Goal: Task Accomplishment & Management: Manage account settings

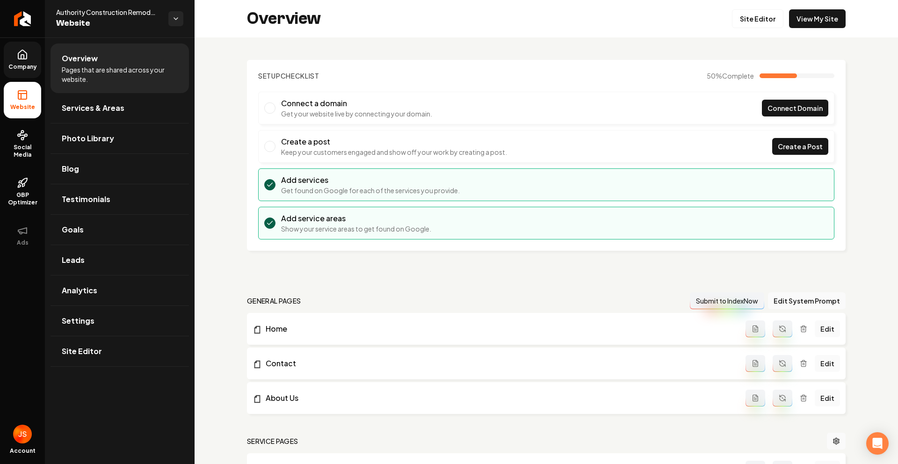
click at [25, 51] on icon at bounding box center [22, 54] width 8 height 9
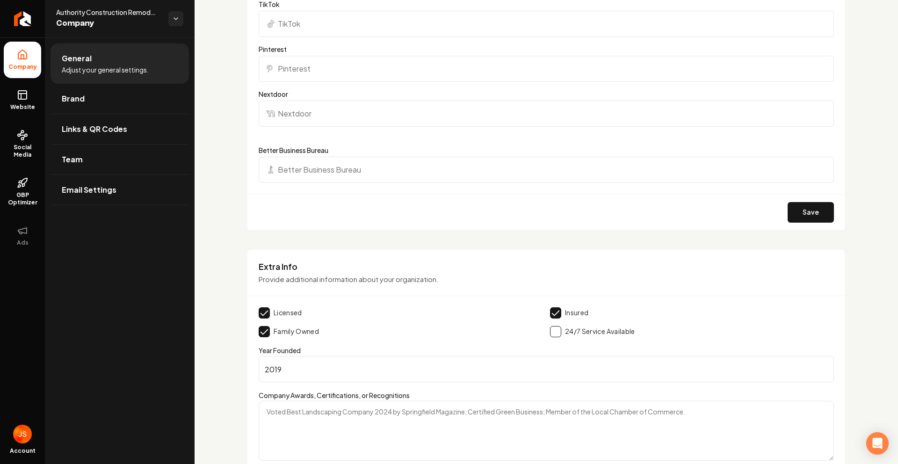
scroll to position [1481, 0]
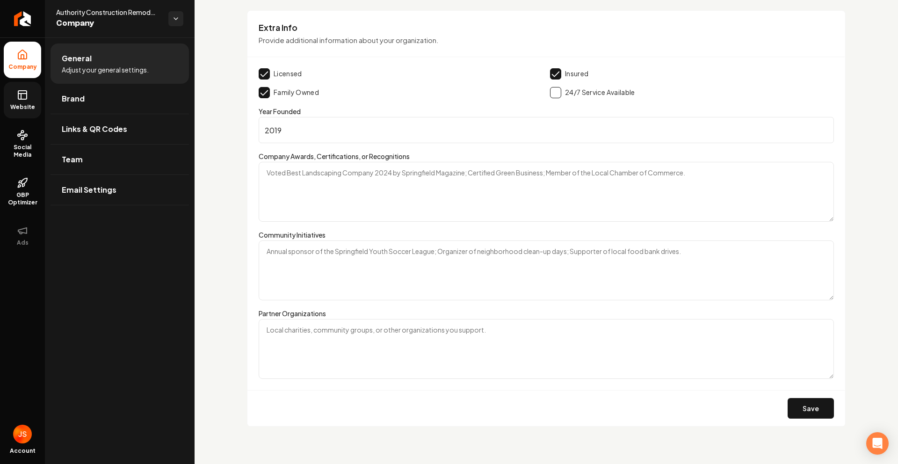
click at [24, 105] on span "Website" at bounding box center [23, 106] width 32 height 7
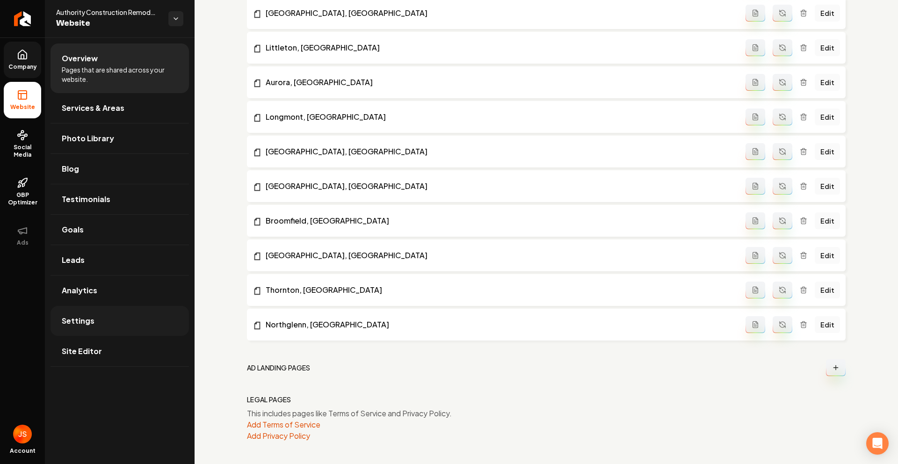
click at [96, 324] on link "Settings" at bounding box center [120, 321] width 138 height 30
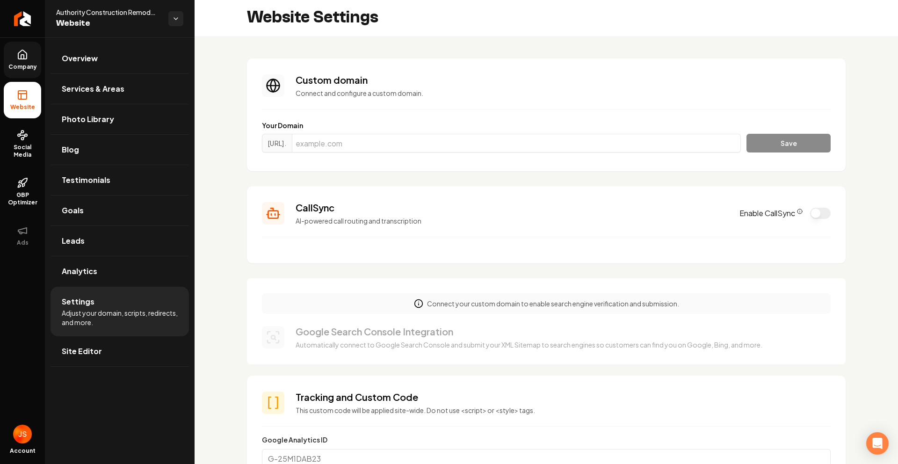
scroll to position [2, 0]
click at [21, 57] on icon at bounding box center [22, 57] width 3 height 4
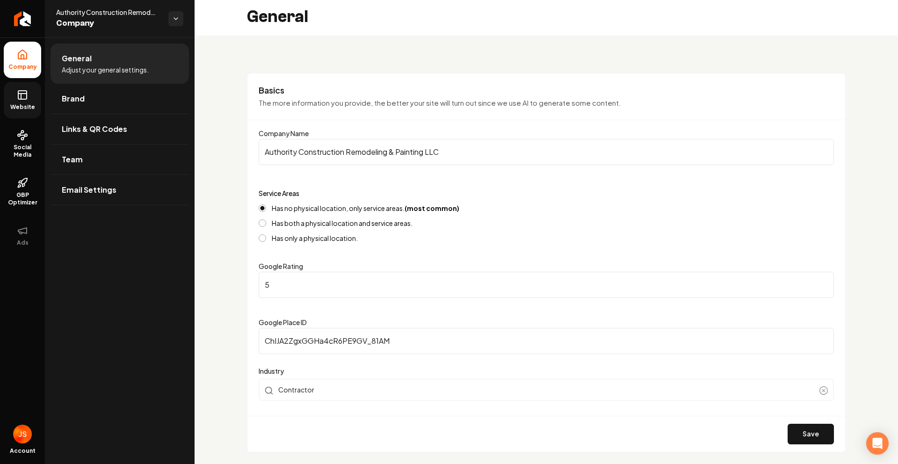
click at [7, 37] on ul "Company Website Social Media GBP Optimizer Ads" at bounding box center [22, 147] width 45 height 220
click at [22, 94] on icon at bounding box center [22, 94] width 8 height 0
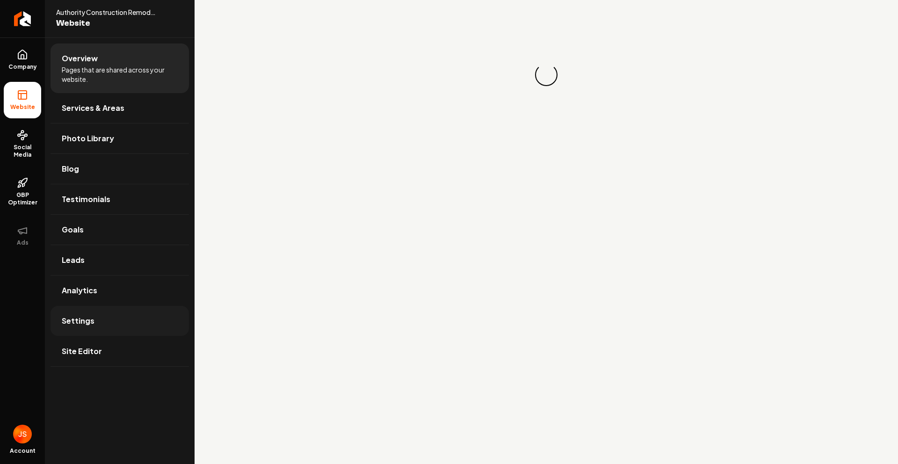
click at [80, 323] on span "Settings" at bounding box center [78, 320] width 33 height 11
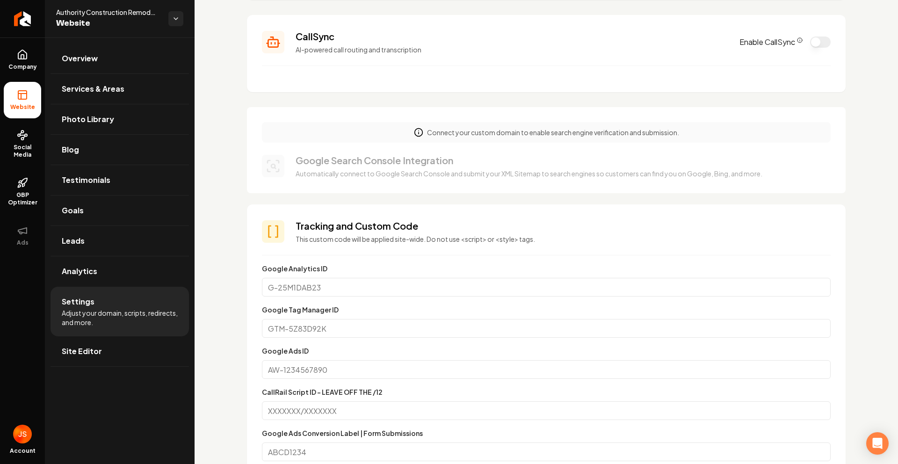
scroll to position [98, 0]
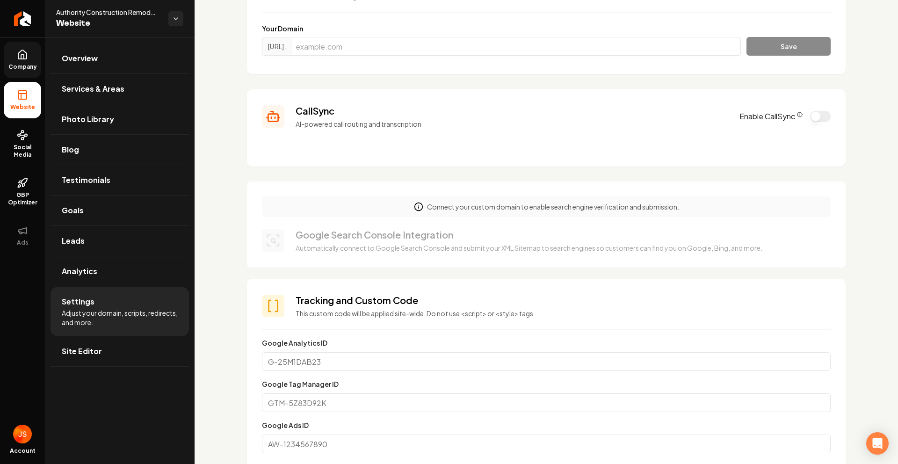
click at [16, 64] on span "Company" at bounding box center [23, 66] width 36 height 7
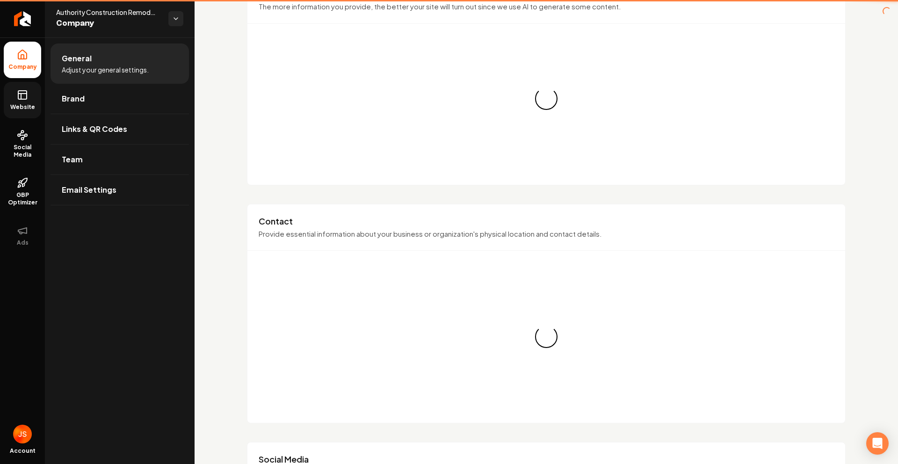
click at [20, 101] on link "Website" at bounding box center [22, 100] width 37 height 36
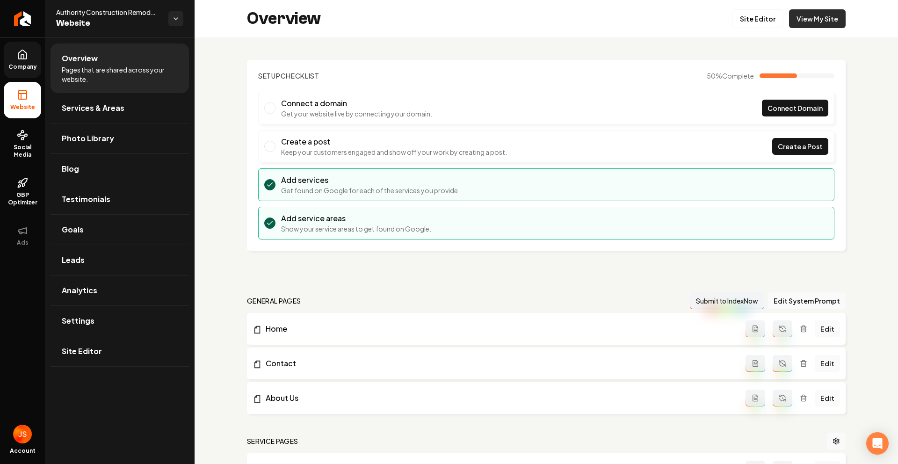
click at [806, 15] on link "View My Site" at bounding box center [817, 18] width 57 height 19
click at [36, 20] on link "Return to dashboard" at bounding box center [22, 18] width 45 height 37
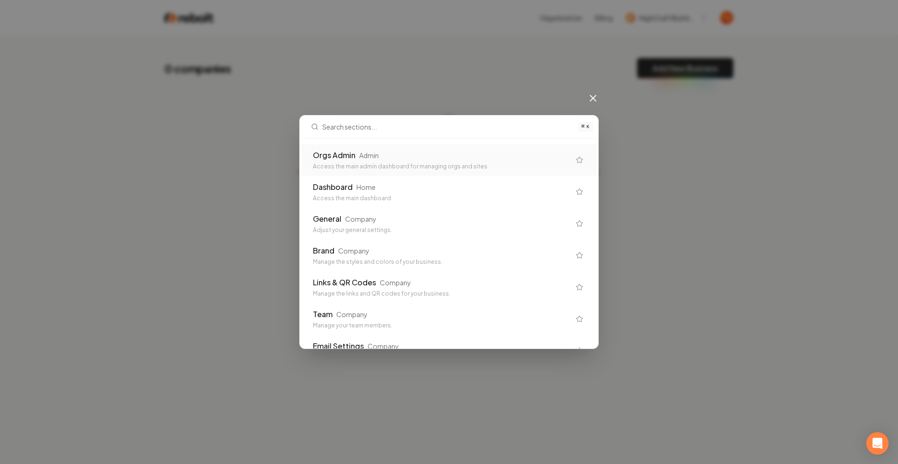
click at [368, 157] on div "Admin" at bounding box center [369, 155] width 20 height 9
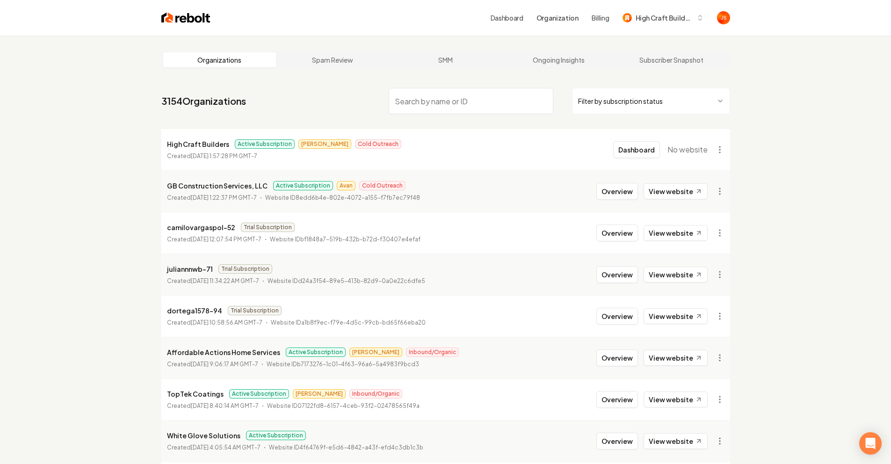
click at [625, 93] on html "Dashboard Organization Billing High Craft Builders Organizations Spam Review SM…" at bounding box center [445, 232] width 891 height 464
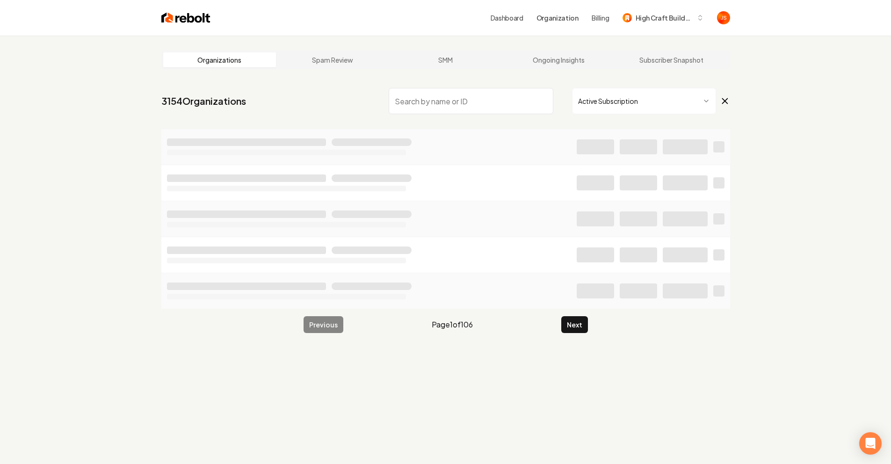
click at [500, 106] on input "search" at bounding box center [471, 101] width 165 height 26
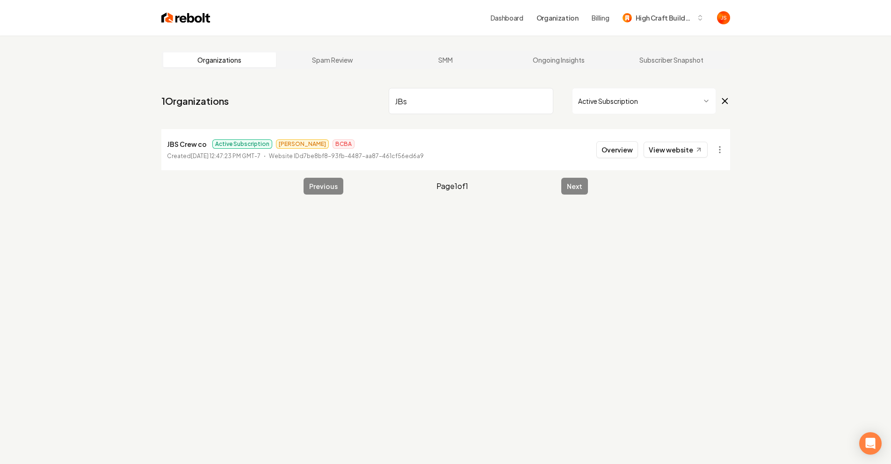
type input "JBs"
click at [386, 156] on p "Website ID d7be8bf8-93fb-4487-aa87-461cf56ed6a9" at bounding box center [346, 156] width 155 height 9
drag, startPoint x: 168, startPoint y: 142, endPoint x: 205, endPoint y: 142, distance: 36.9
click at [205, 142] on main "Organizations Spam Review SMM Ongoing Insights Subscriber Snapshot 1 Organizati…" at bounding box center [445, 123] width 599 height 174
click at [197, 178] on main "Organizations Spam Review SMM Ongoing Insights Subscriber Snapshot 1 Organizati…" at bounding box center [445, 123] width 599 height 174
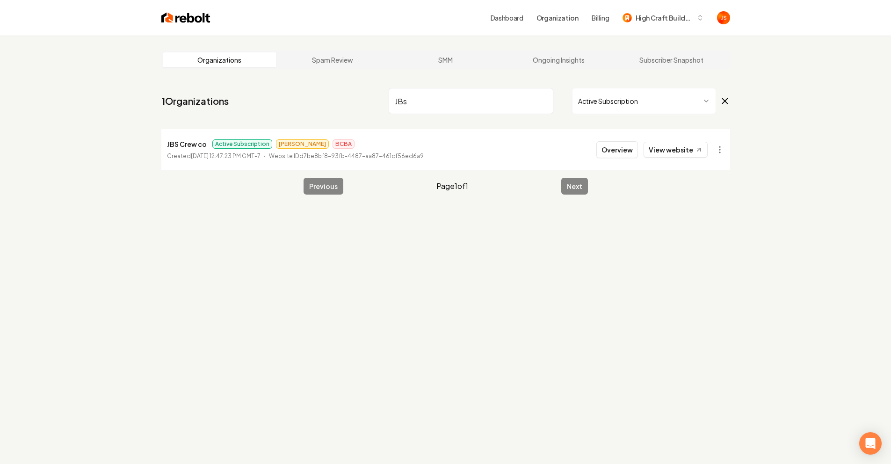
click at [407, 247] on div "Organizations Spam Review SMM Ongoing Insights Subscriber Snapshot 1 Organizati…" at bounding box center [445, 268] width 891 height 464
click at [689, 148] on link "View website" at bounding box center [675, 150] width 64 height 16
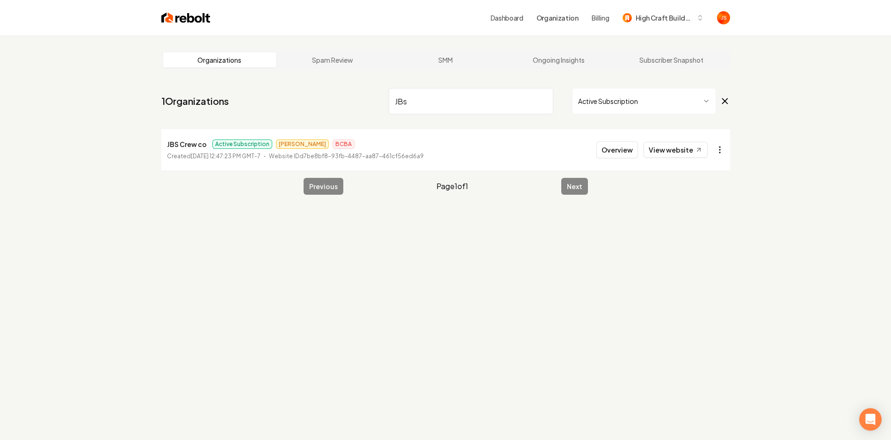
click at [717, 148] on html "Dashboard Organization Billing High Craft Builders Organizations Spam Review SM…" at bounding box center [445, 220] width 891 height 440
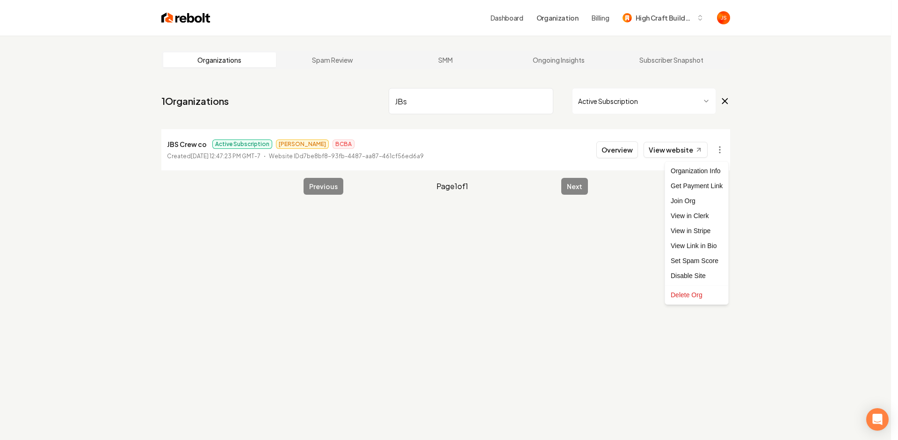
click at [441, 197] on html "Dashboard Organization Billing High Craft Builders Organizations Spam Review SM…" at bounding box center [449, 220] width 898 height 440
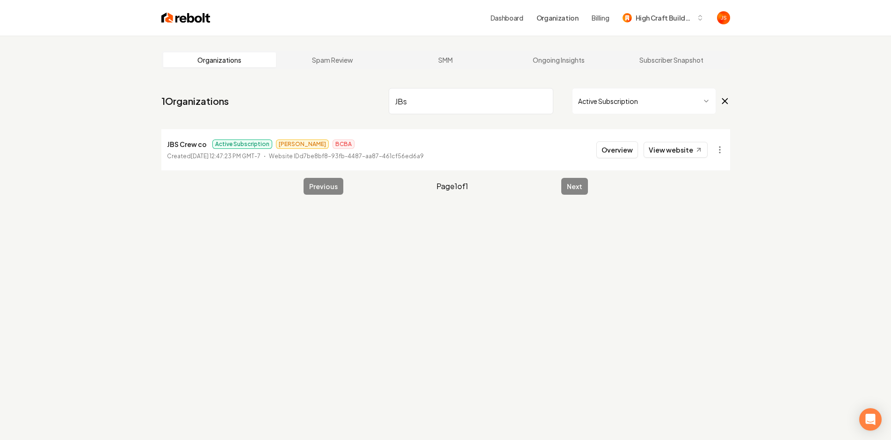
drag, startPoint x: 757, startPoint y: 57, endPoint x: 523, endPoint y: 93, distance: 236.6
click at [751, 59] on div "Organizations Spam Review SMM Ongoing Insights Subscriber Snapshot 1 Organizati…" at bounding box center [445, 256] width 891 height 440
click at [544, 99] on input "JBs" at bounding box center [471, 101] width 165 height 26
click at [795, 52] on div "Organizations Spam Review SMM Ongoing Insights Subscriber Snapshot 1 Organizati…" at bounding box center [445, 256] width 891 height 440
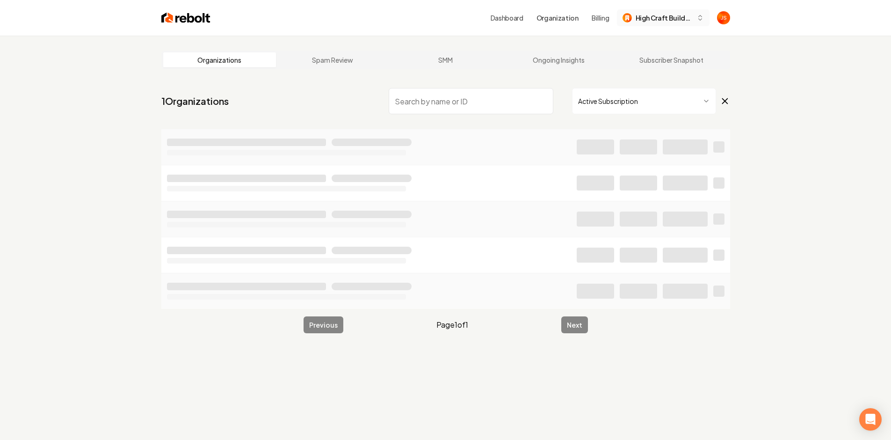
click at [662, 20] on span "High Craft Builders" at bounding box center [664, 18] width 57 height 10
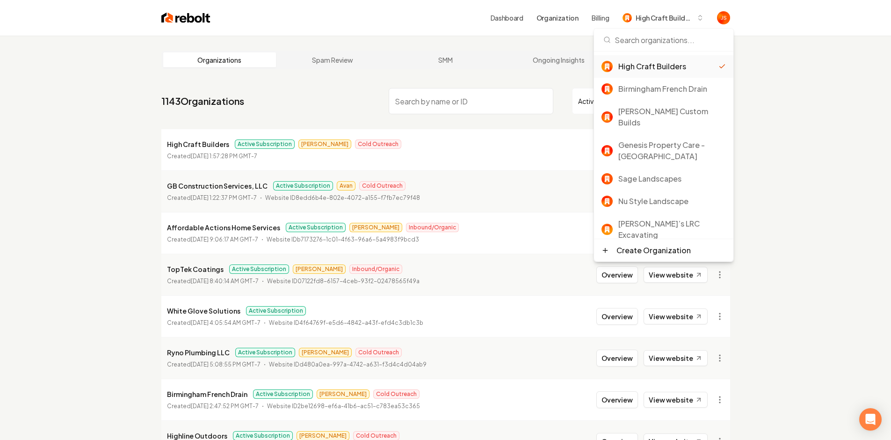
click at [655, 50] on input at bounding box center [664, 40] width 128 height 22
click at [645, 44] on input at bounding box center [664, 40] width 128 height 22
drag, startPoint x: 645, startPoint y: 44, endPoint x: 628, endPoint y: 47, distance: 17.9
click at [644, 44] on input at bounding box center [664, 40] width 128 height 22
type input "G"
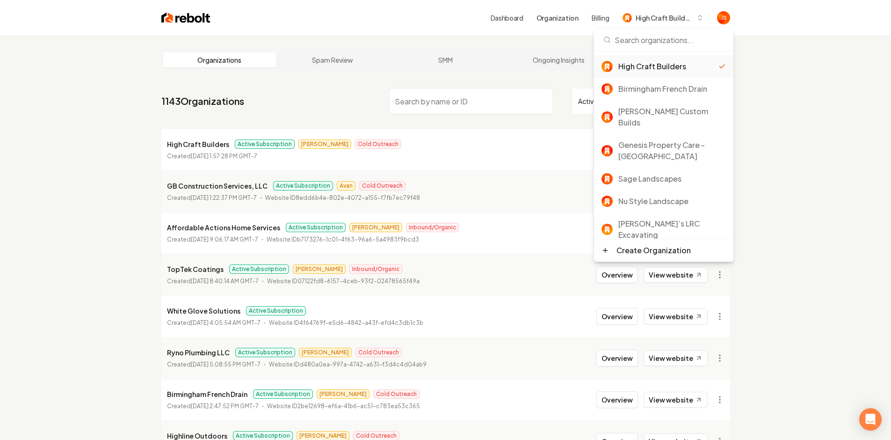
type input "G"
click at [504, 56] on link "Ongoing Insights" at bounding box center [558, 59] width 113 height 15
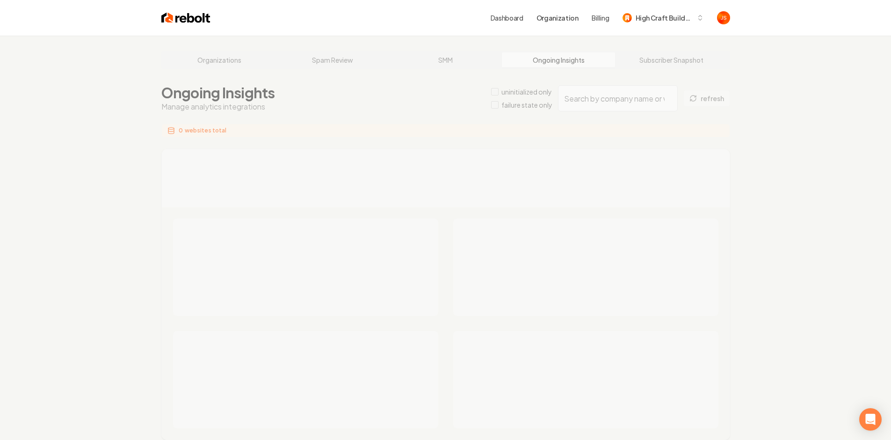
drag, startPoint x: 310, startPoint y: 64, endPoint x: 294, endPoint y: 59, distance: 16.0
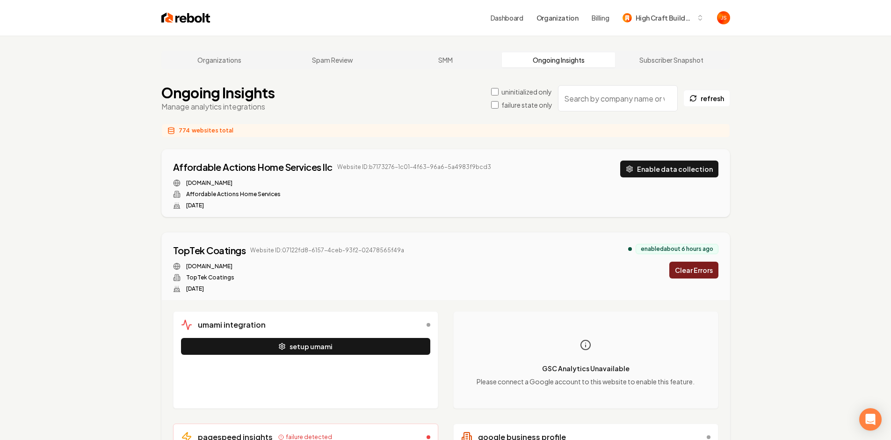
click at [216, 58] on link "Organizations" at bounding box center [219, 59] width 113 height 15
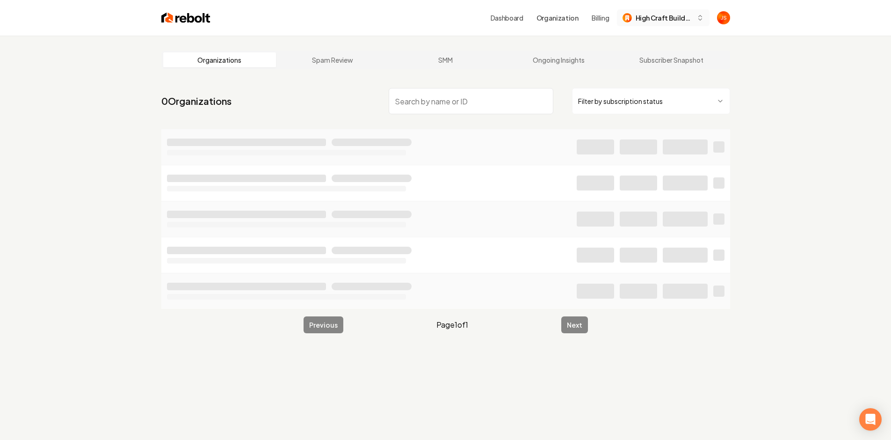
click at [670, 24] on button "High Craft Builders" at bounding box center [663, 17] width 93 height 17
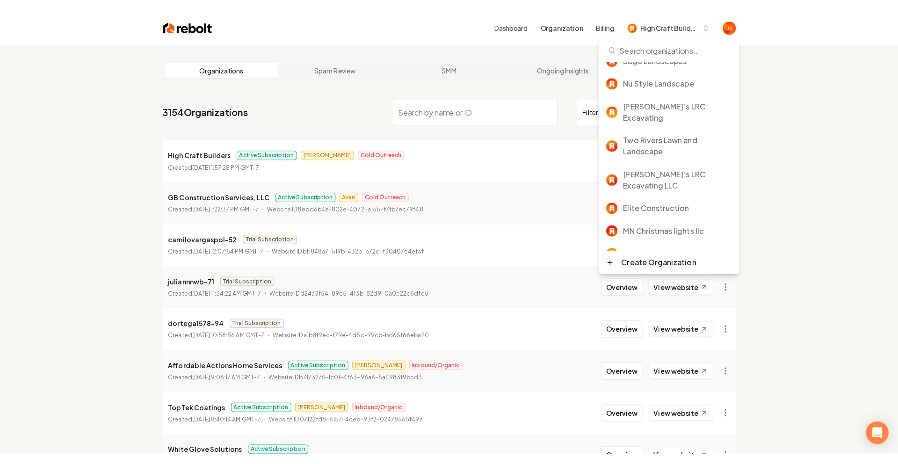
scroll to position [135, 0]
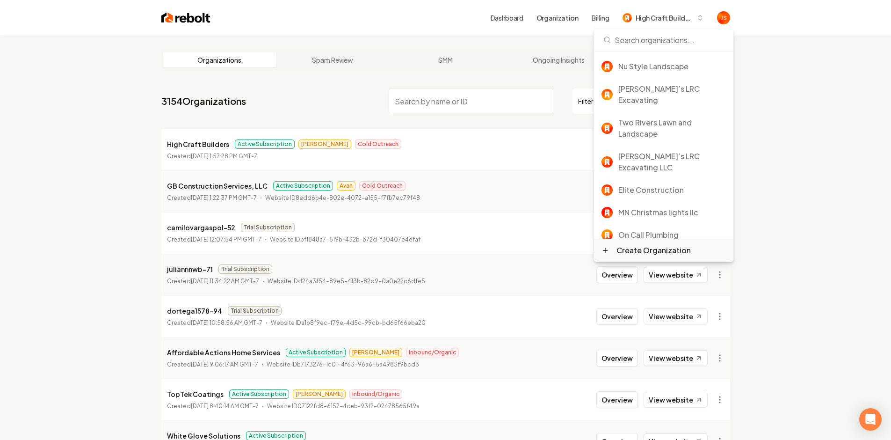
click at [623, 248] on div "Create Organization" at bounding box center [653, 250] width 74 height 11
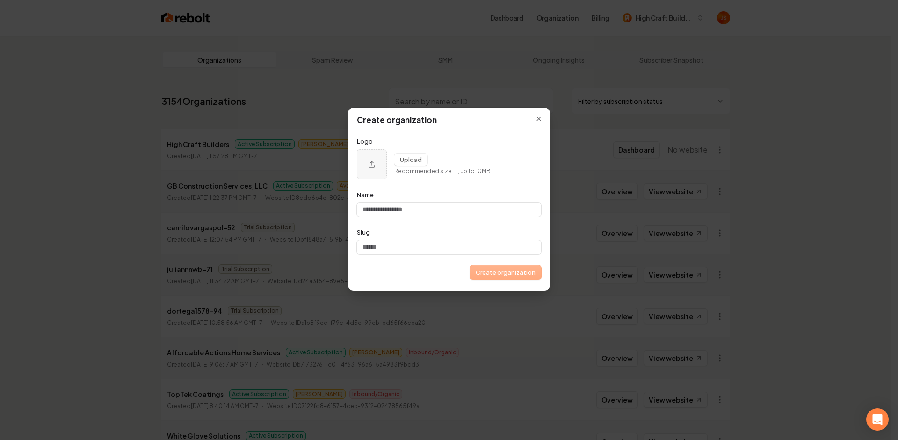
type input "**********"
click at [405, 265] on div "Create organization" at bounding box center [449, 272] width 184 height 14
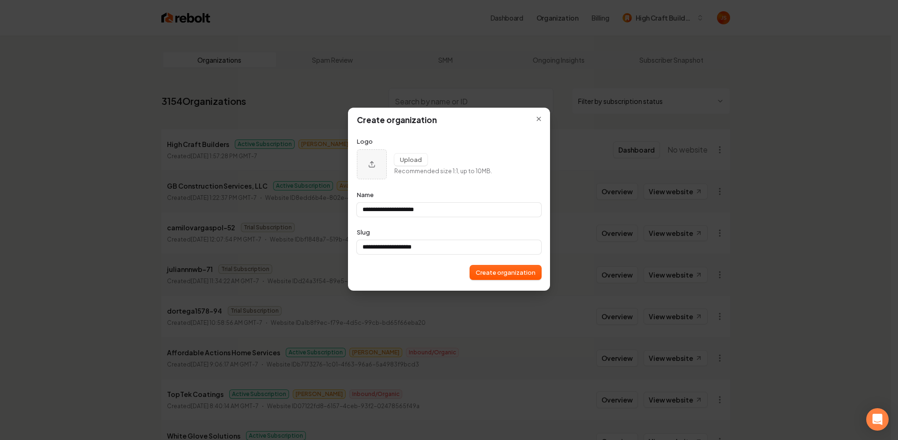
click at [405, 266] on div "Create organization" at bounding box center [449, 272] width 184 height 14
click at [537, 120] on icon "Close modal" at bounding box center [538, 118] width 5 height 5
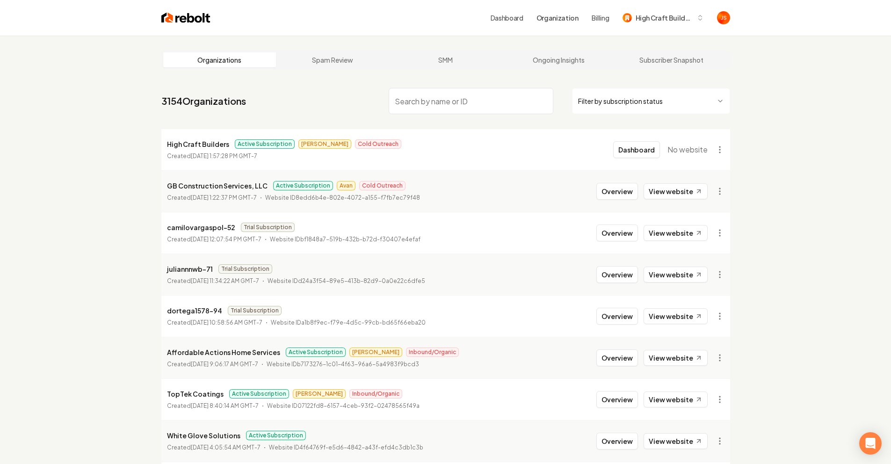
click at [513, 112] on input "search" at bounding box center [471, 101] width 165 height 26
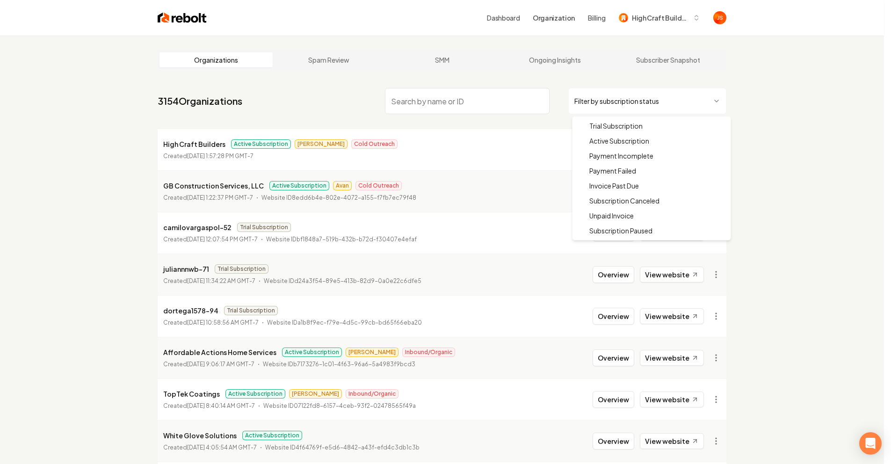
click at [658, 105] on html "Dashboard Organization Billing High Craft Builders Organizations Spam Review SM…" at bounding box center [445, 232] width 891 height 464
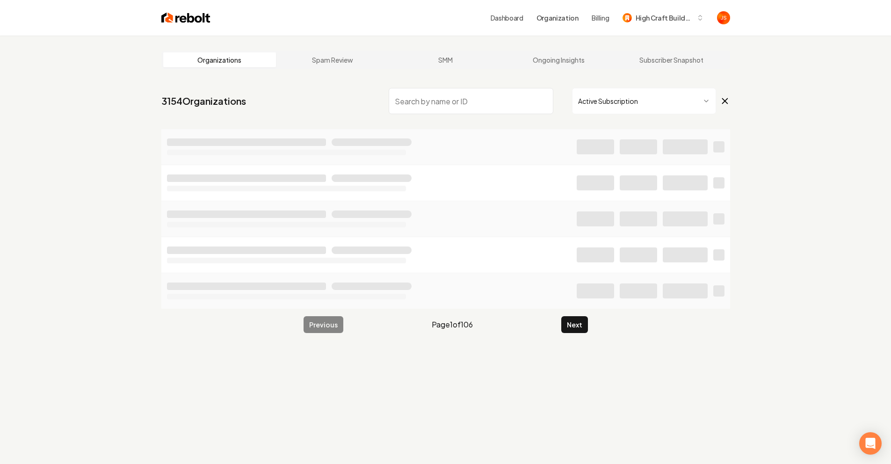
click at [444, 103] on input "search" at bounding box center [471, 101] width 165 height 26
type input "f"
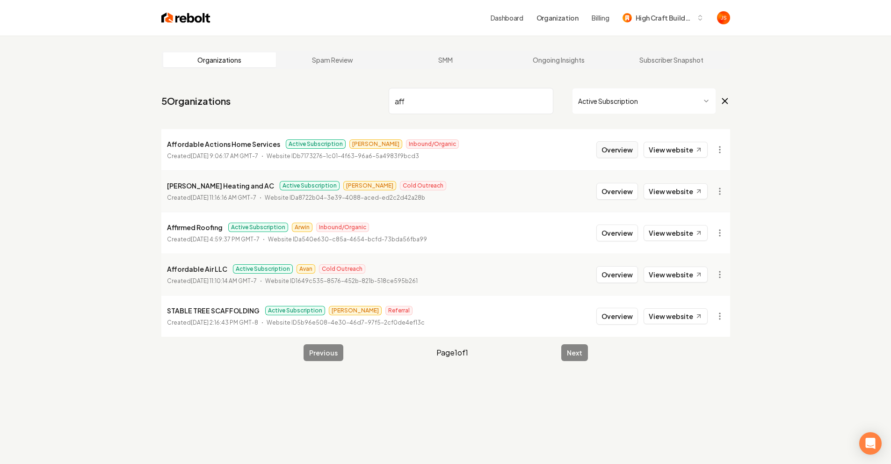
type input "aff"
click at [607, 142] on button "Overview" at bounding box center [617, 149] width 42 height 17
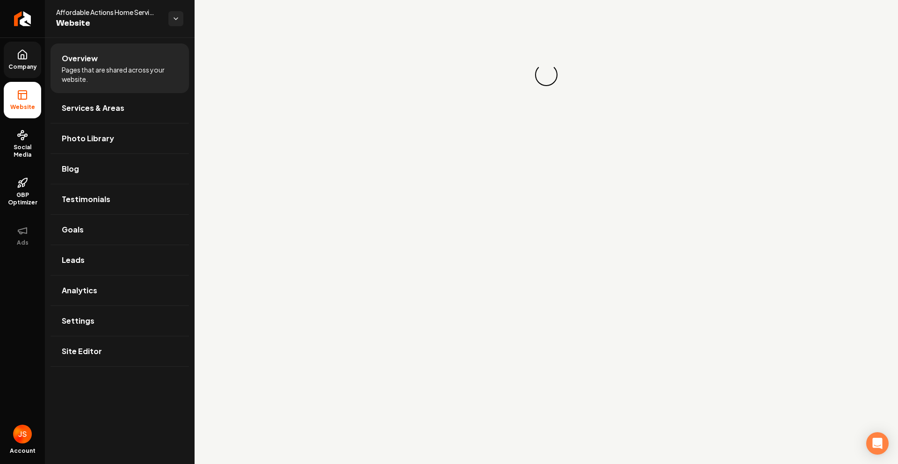
click at [29, 72] on link "Company" at bounding box center [22, 60] width 37 height 36
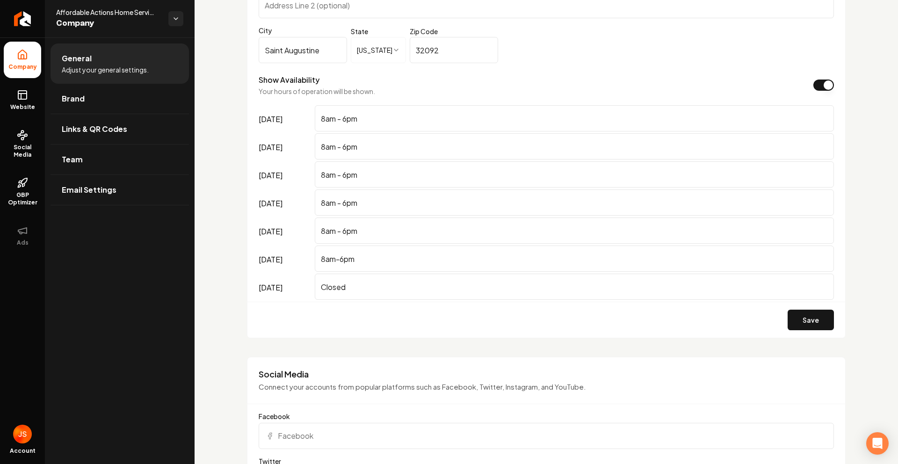
scroll to position [1028, 0]
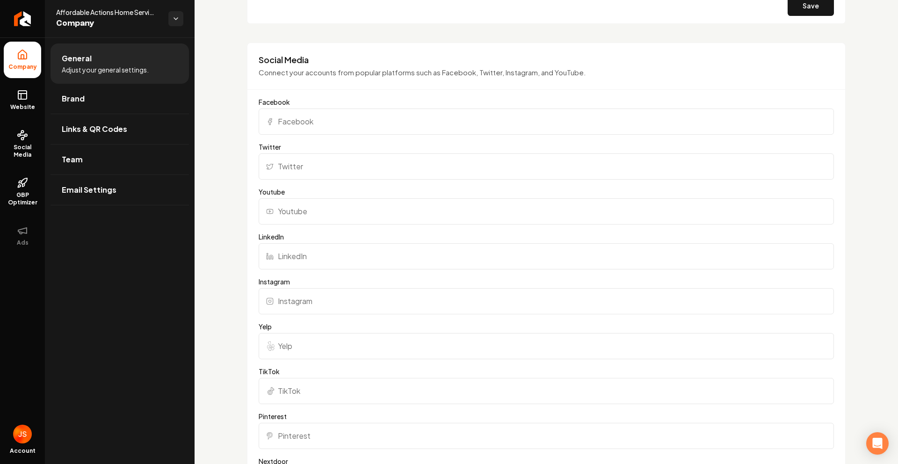
click at [311, 134] on input "Facebook" at bounding box center [546, 121] width 575 height 26
click at [311, 124] on input "Facebook" at bounding box center [546, 121] width 575 height 26
paste input "https://www.facebook.com/affordableactions"
type input "https://www.facebook.com/affordableactions"
click at [284, 303] on input "Instagram" at bounding box center [546, 301] width 575 height 26
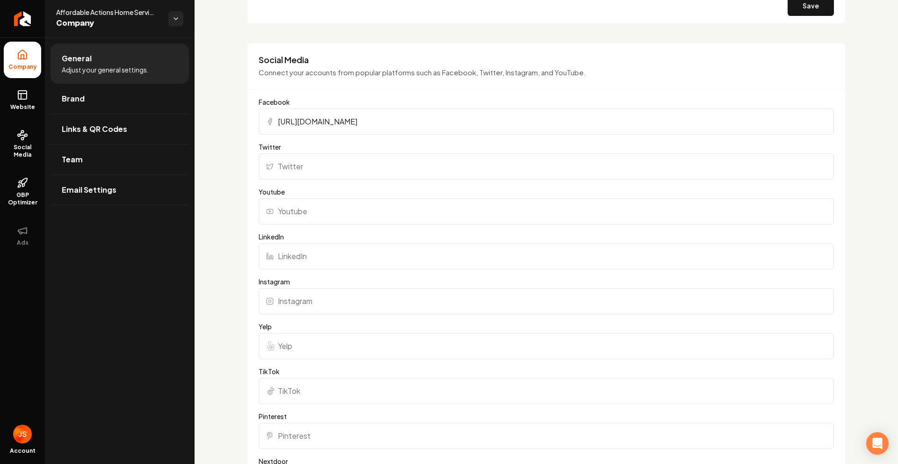
paste input "https://www.instagram.com/affordableactions/"
type input "https://www.instagram.com/affordableactions/"
drag, startPoint x: 355, startPoint y: 219, endPoint x: 352, endPoint y: 208, distance: 11.2
click at [354, 217] on input "Youtube" at bounding box center [546, 211] width 575 height 26
click at [322, 161] on input "Twitter" at bounding box center [546, 166] width 575 height 26
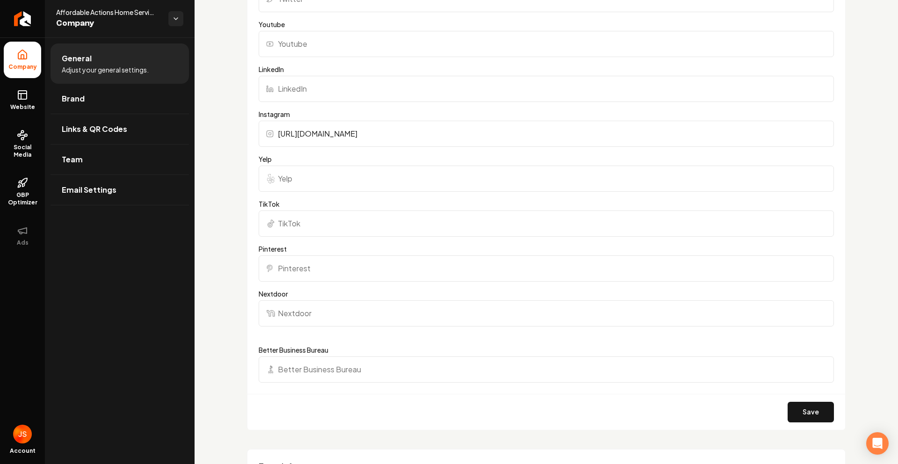
scroll to position [1123, 0]
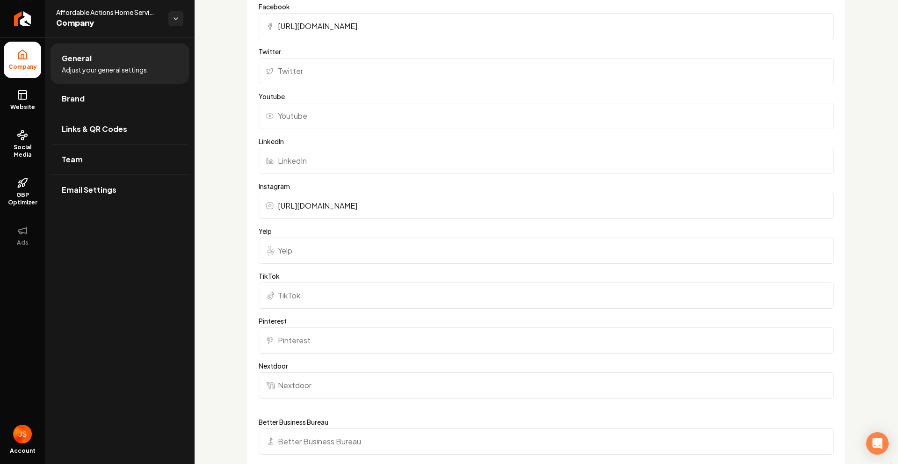
click at [326, 162] on input "LinkedIn" at bounding box center [546, 161] width 575 height 26
paste input "https://www.youtube.com/@Affordableactions"
type input "https://www.youtube.com/@Affordableactions"
click at [312, 116] on input "Youtube" at bounding box center [546, 116] width 575 height 26
paste input "https://www.youtube.com/@Affordableactions"
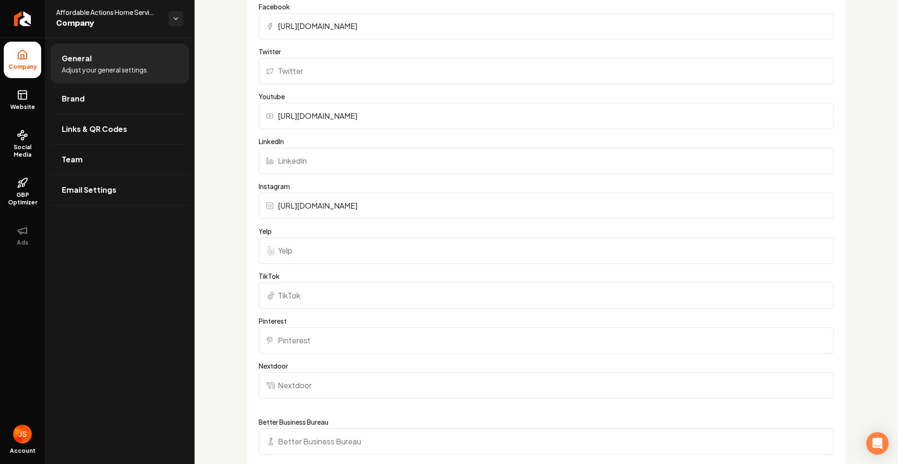
type input "https://www.youtube.com/@Affordableactions"
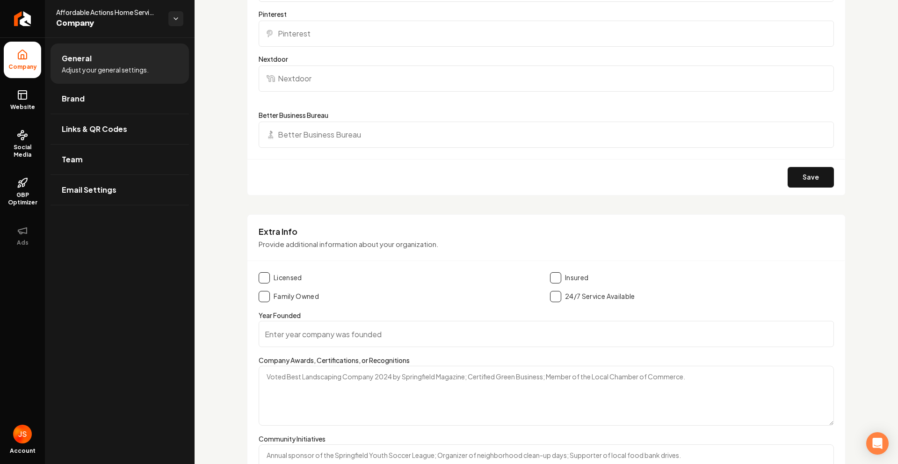
scroll to position [1413, 0]
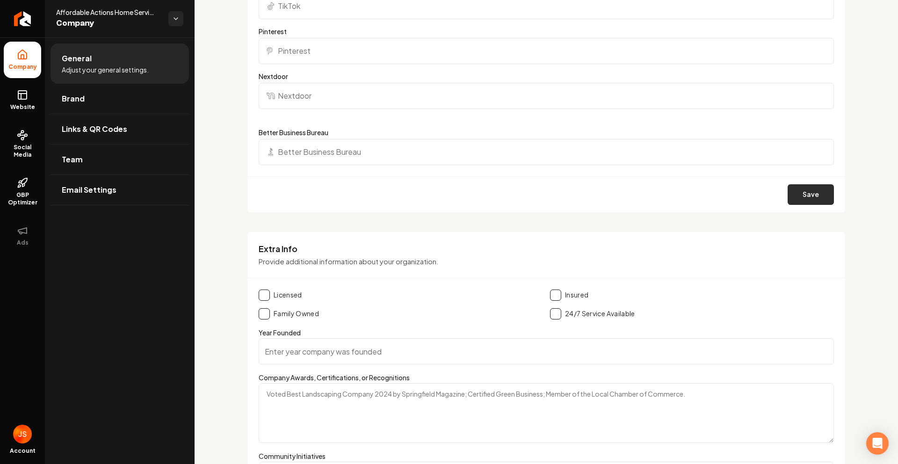
click at [798, 191] on button "Save" at bounding box center [811, 194] width 46 height 21
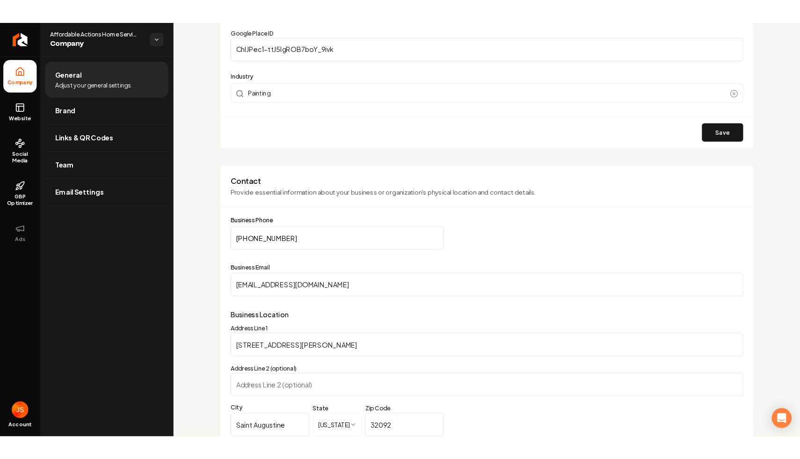
scroll to position [0, 0]
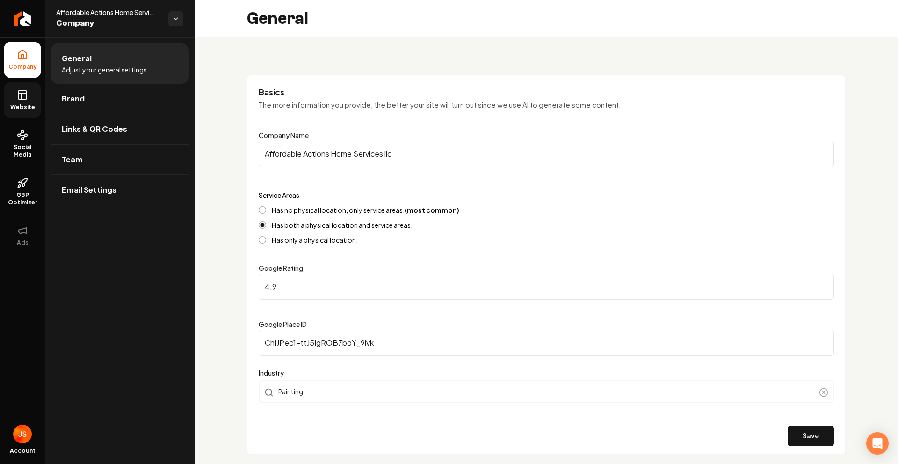
click at [26, 91] on rect at bounding box center [22, 95] width 8 height 8
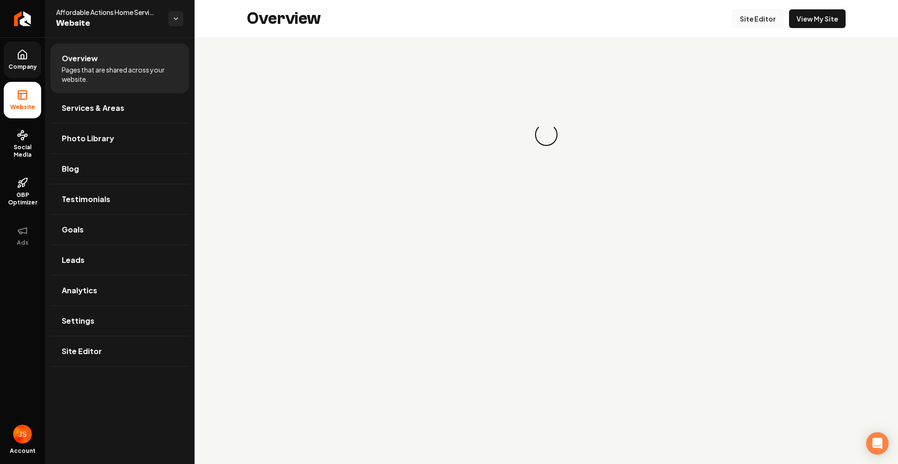
click at [771, 20] on link "Site Editor" at bounding box center [757, 18] width 51 height 19
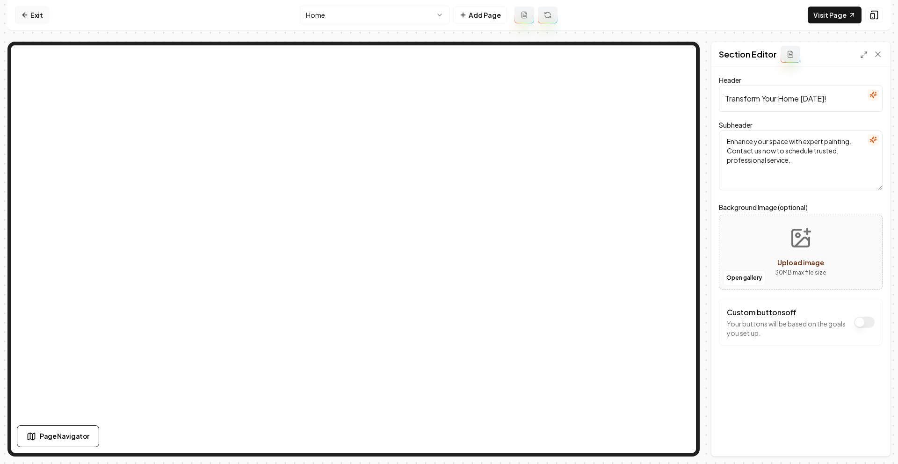
click at [29, 9] on link "Exit" at bounding box center [32, 15] width 34 height 17
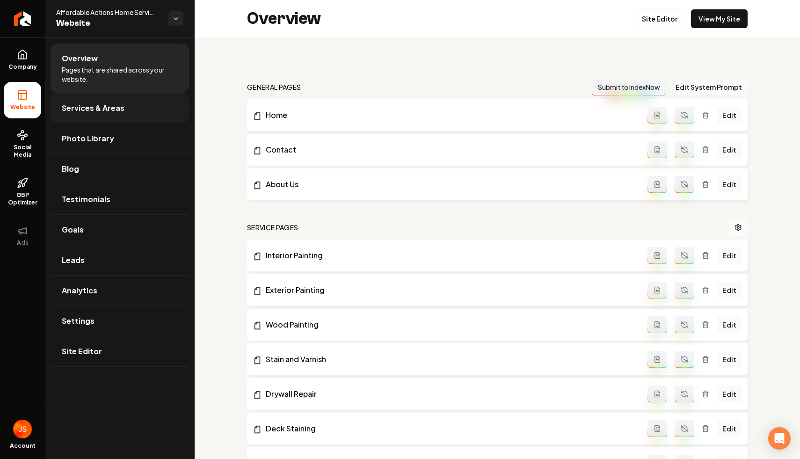
click at [87, 105] on span "Services & Areas" at bounding box center [93, 107] width 63 height 11
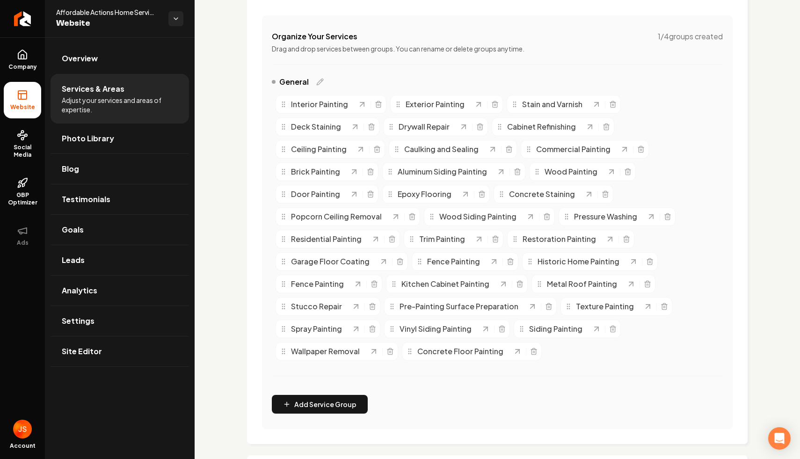
scroll to position [83, 0]
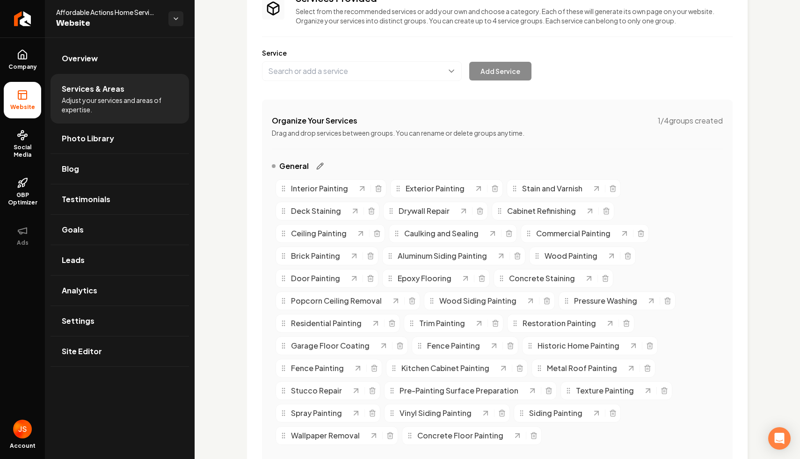
click at [318, 164] on icon "Main content area" at bounding box center [319, 165] width 7 height 7
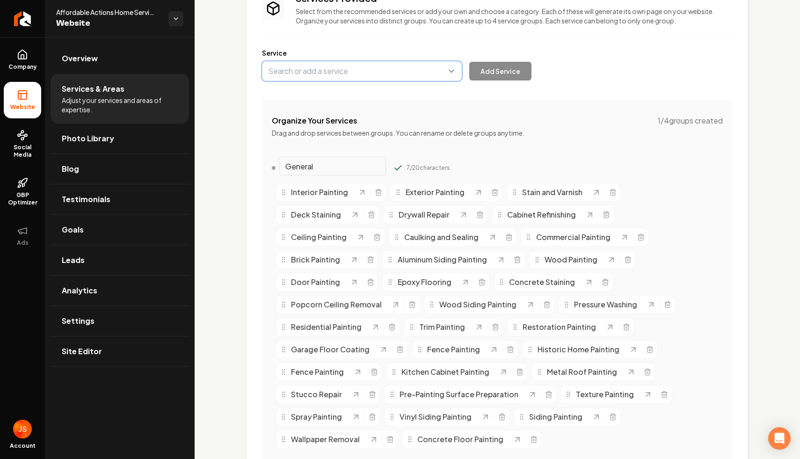
click at [304, 70] on button "Main content area" at bounding box center [362, 71] width 200 height 20
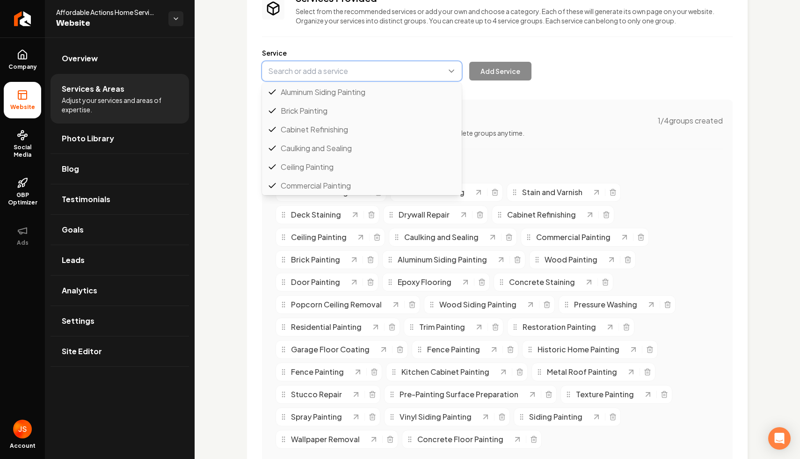
scroll to position [524, 0]
click at [560, 114] on div "Services Provided Select from the recommended services or add your own and choo…" at bounding box center [497, 254] width 470 height 525
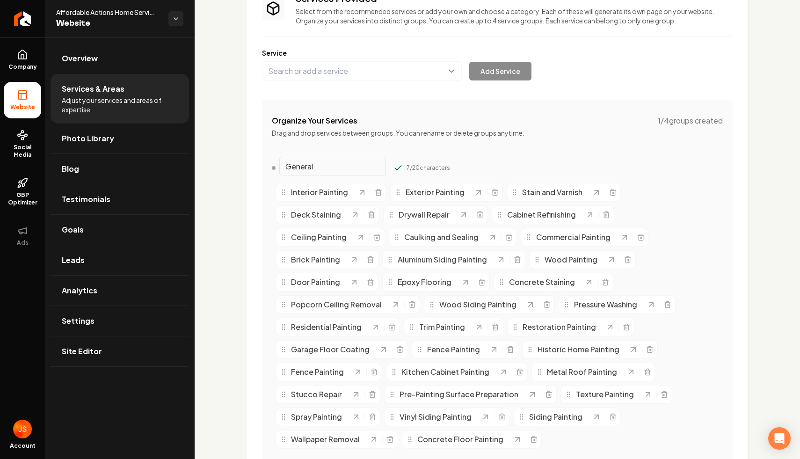
click at [339, 171] on input "General" at bounding box center [332, 166] width 107 height 19
paste input "Interior Painting &"
click at [509, 143] on div "Organize Your Services 1 / 4 groups created Drag and drop services between grou…" at bounding box center [497, 308] width 470 height 417
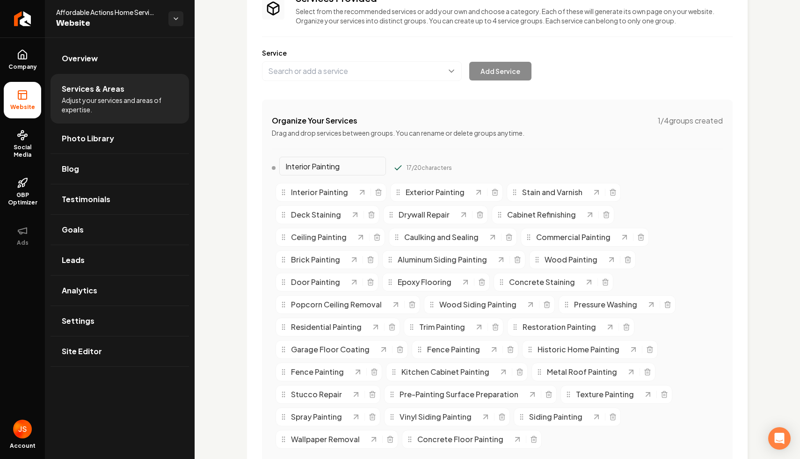
click at [350, 166] on input "Interior Painting" at bounding box center [332, 166] width 107 height 19
type input "Interior Painting"
click at [393, 163] on button "Main content area" at bounding box center [397, 167] width 9 height 9
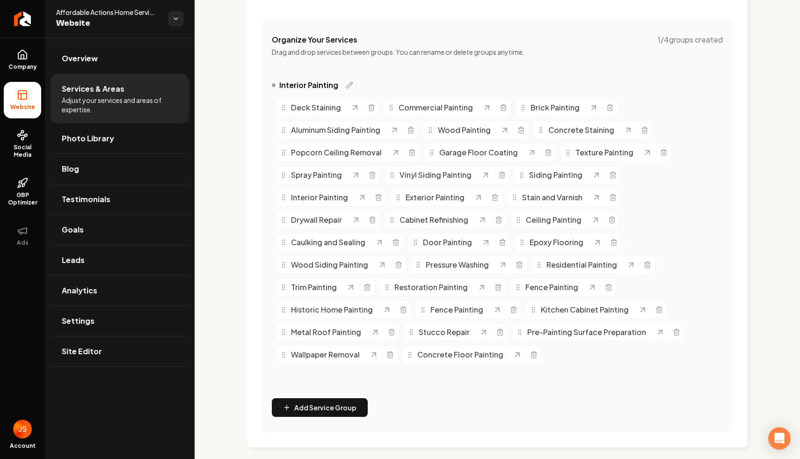
scroll to position [84, 0]
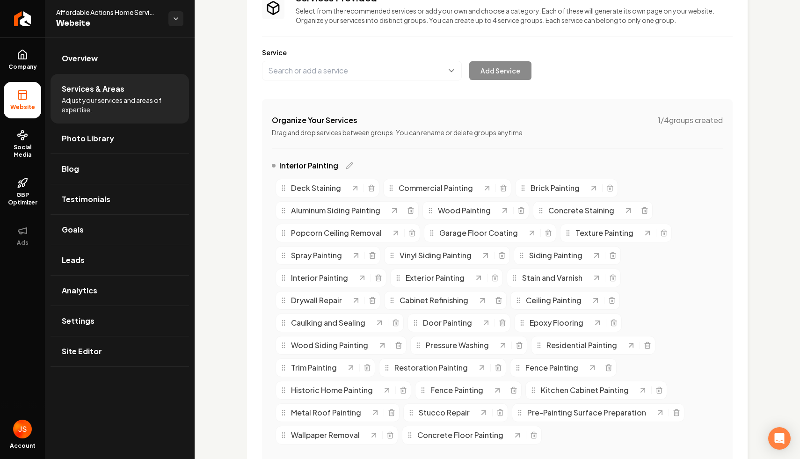
click at [343, 164] on div "Interior Painting" at bounding box center [312, 165] width 81 height 11
click at [347, 166] on icon "Main content area" at bounding box center [349, 165] width 7 height 7
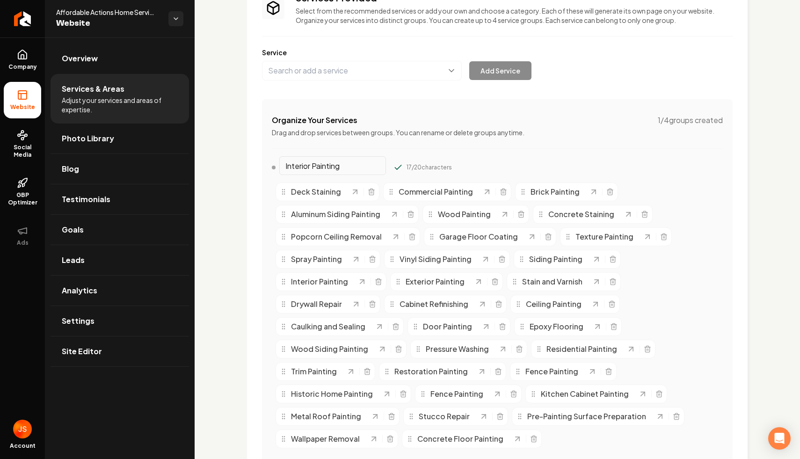
click at [365, 155] on div "Organize Your Services 1 / 4 groups created Drag and drop services between grou…" at bounding box center [497, 307] width 470 height 417
click at [362, 162] on input "Interior Painting" at bounding box center [332, 165] width 107 height 19
click at [465, 137] on div "Organize Your Services 1 / 4 groups created Drag and drop services between grou…" at bounding box center [497, 307] width 470 height 417
click at [347, 162] on input "Interior Painting" at bounding box center [332, 165] width 107 height 19
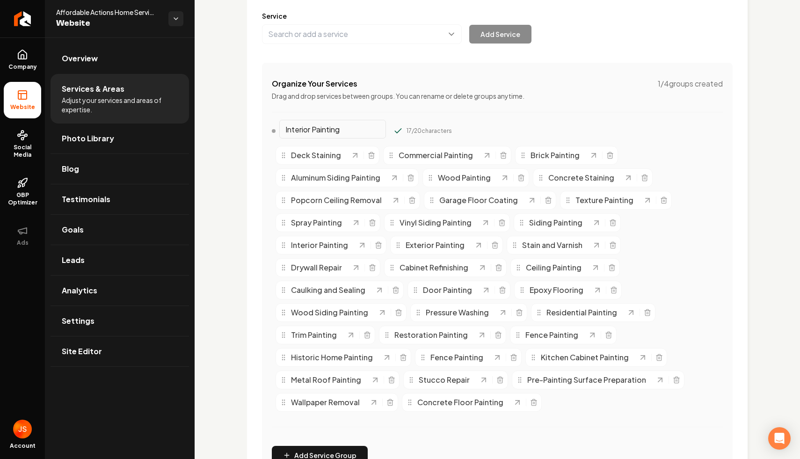
scroll to position [155, 0]
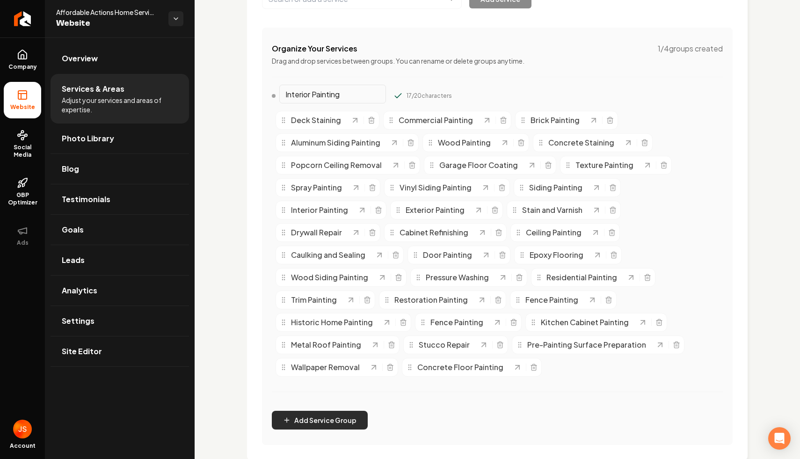
click at [304, 421] on button "Add Service Group" at bounding box center [320, 420] width 96 height 19
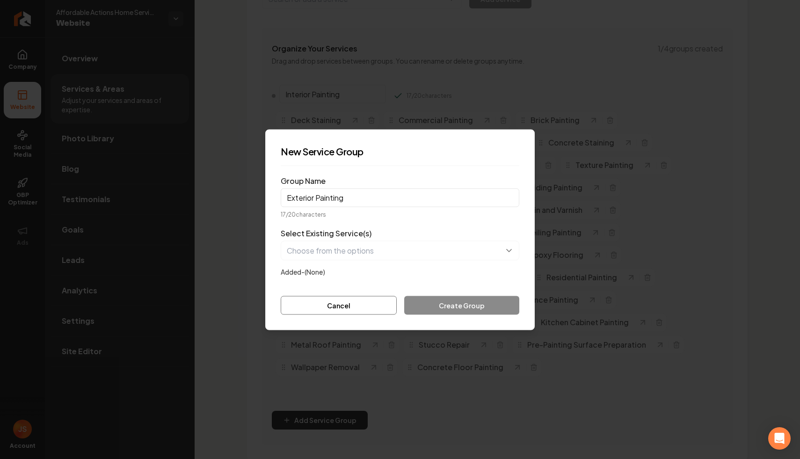
type input "Exterior Painting"
click at [366, 279] on form "Group Name Exterior Painting 17 / 20 characters Select Existing Service(s) Adde…" at bounding box center [400, 243] width 238 height 141
click at [362, 251] on button "button" at bounding box center [400, 250] width 238 height 20
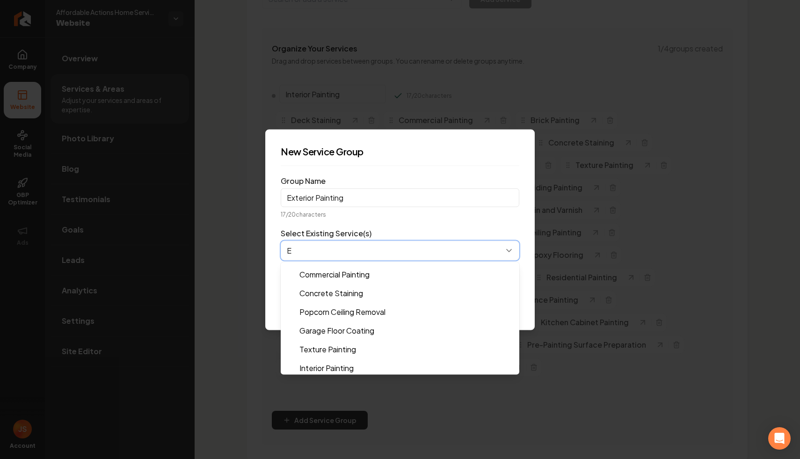
scroll to position [0, 0]
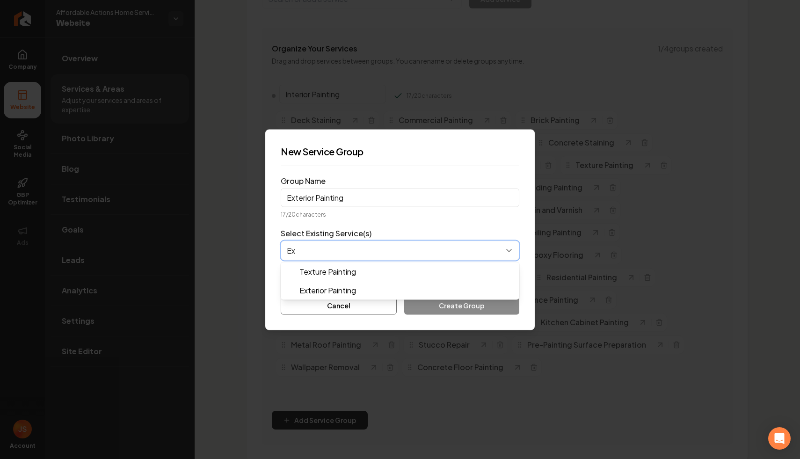
type input "Ext"
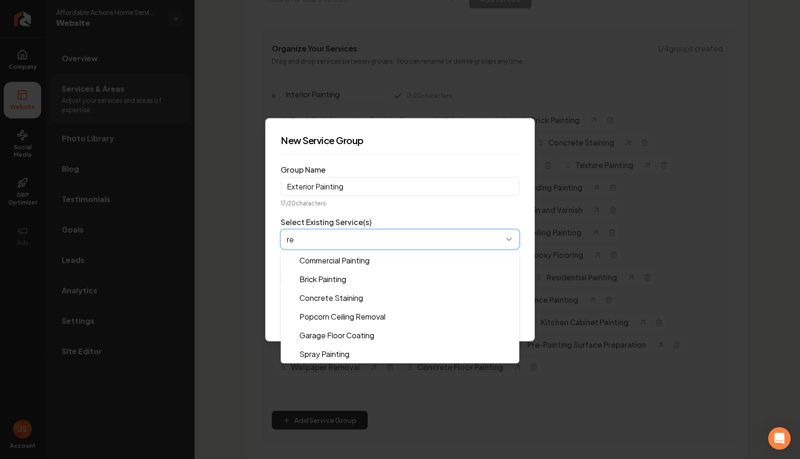
type input "res"
type input "com"
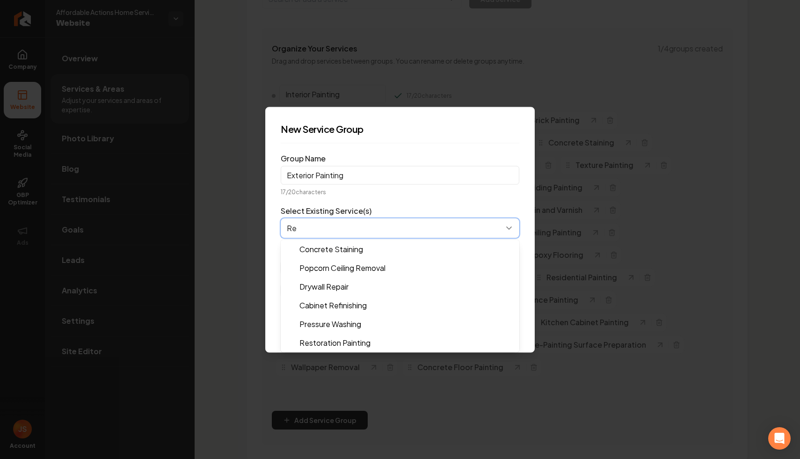
type input "Res"
type input "his"
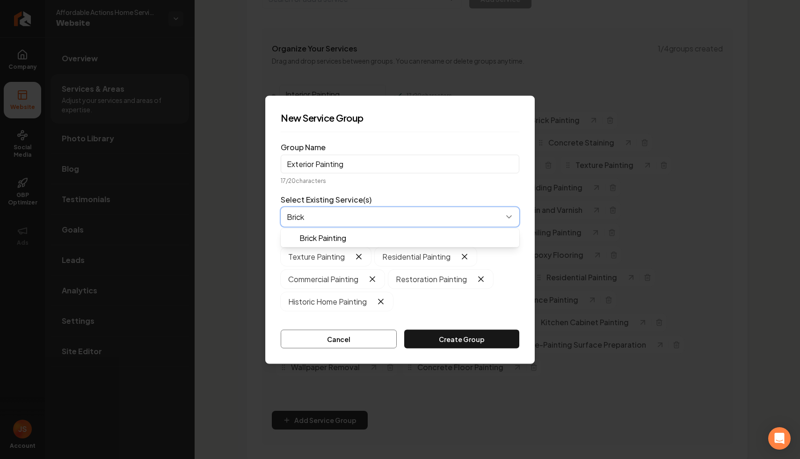
type input "Brick"
type input "wood"
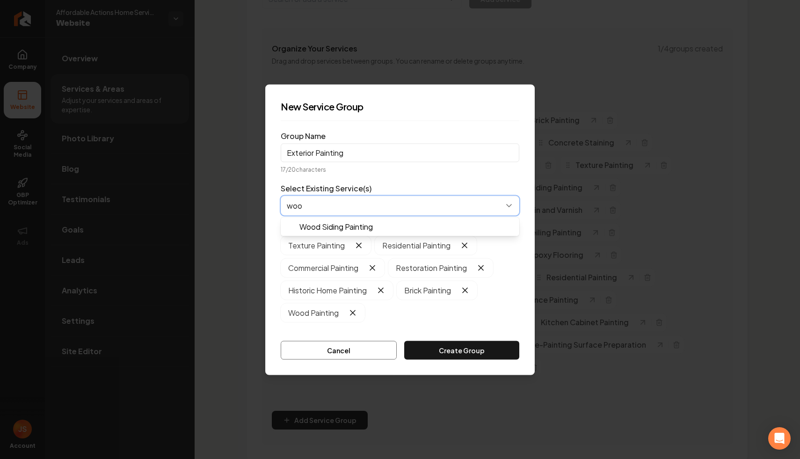
type input "wood"
type input "Alum"
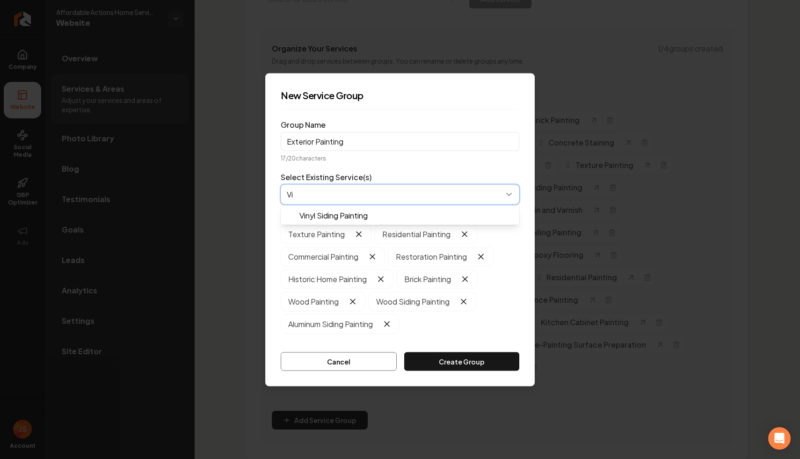
type input "Vin"
type input "Sidi"
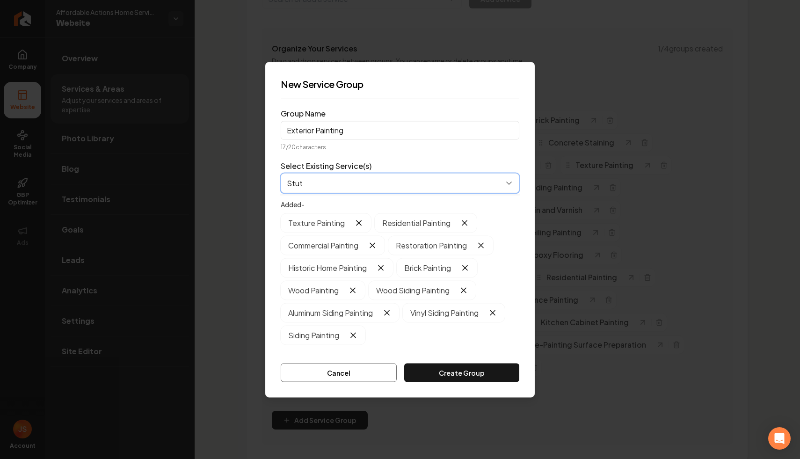
type input "Stu"
type input "Metal"
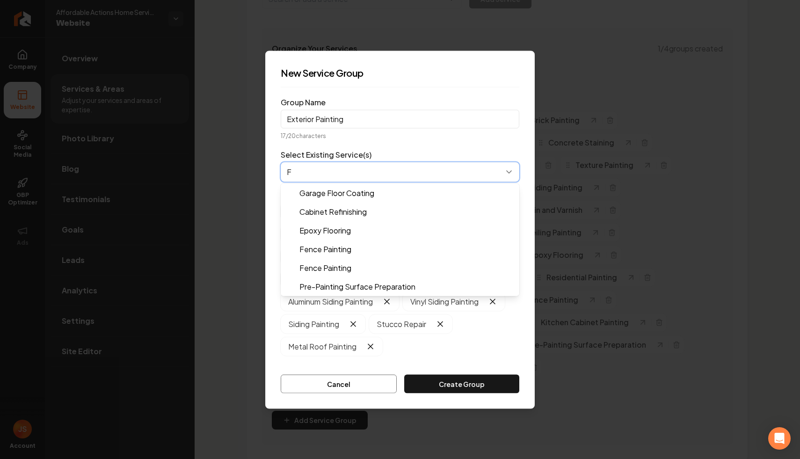
type input "Fe"
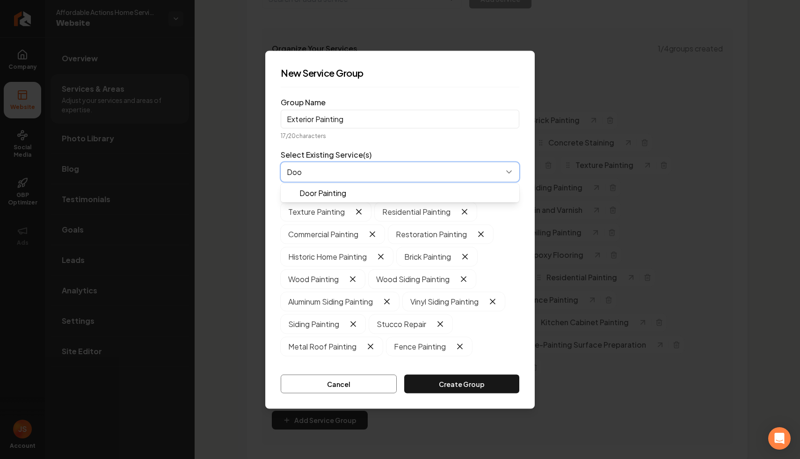
type input "Door"
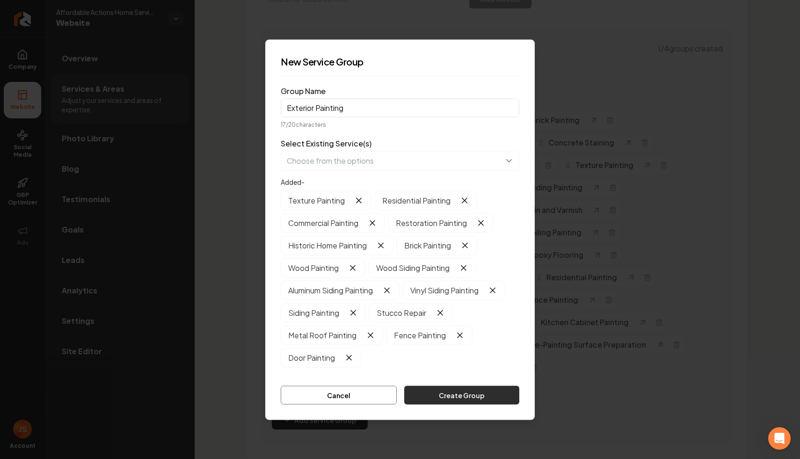
click at [462, 394] on button "Create Group" at bounding box center [461, 394] width 115 height 19
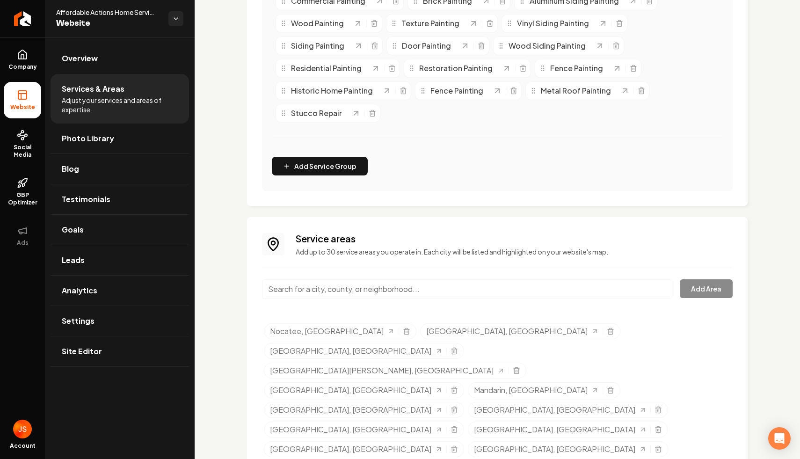
scroll to position [291, 0]
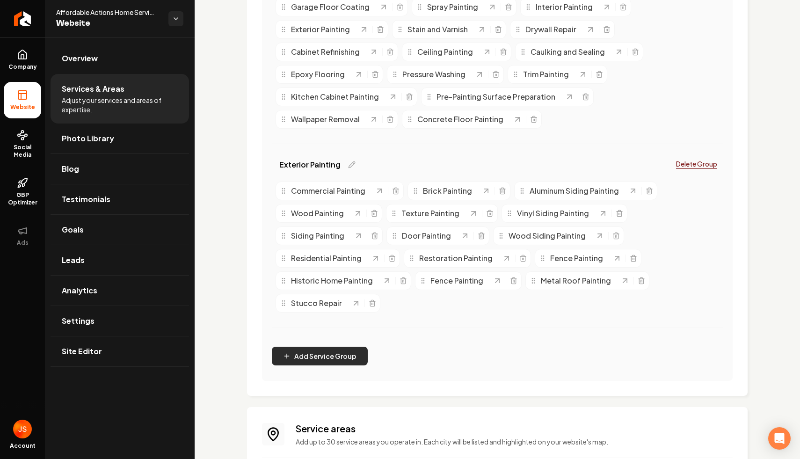
click at [308, 357] on button "Add Service Group" at bounding box center [320, 356] width 96 height 19
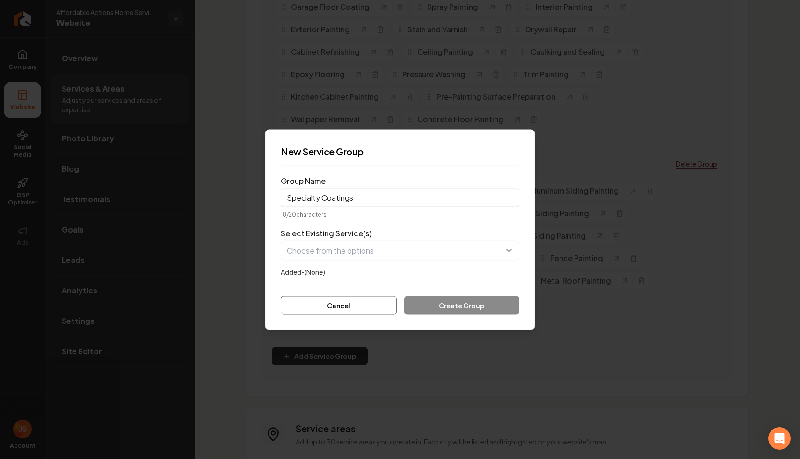
type input "Specialty Coatings"
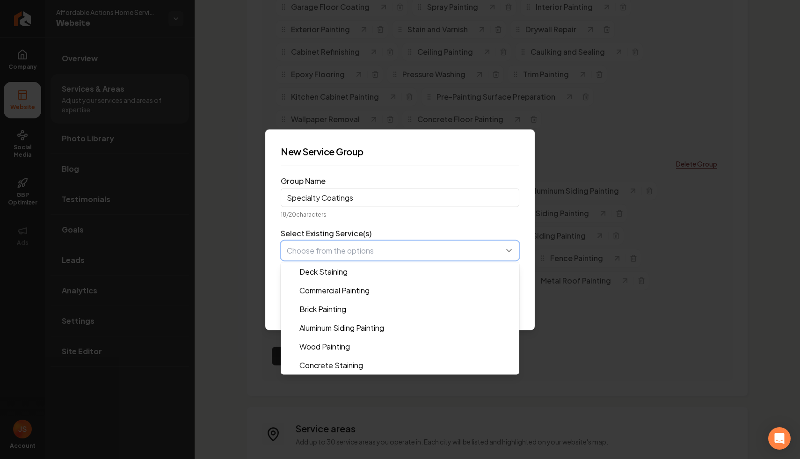
click at [320, 258] on button "button" at bounding box center [400, 250] width 238 height 20
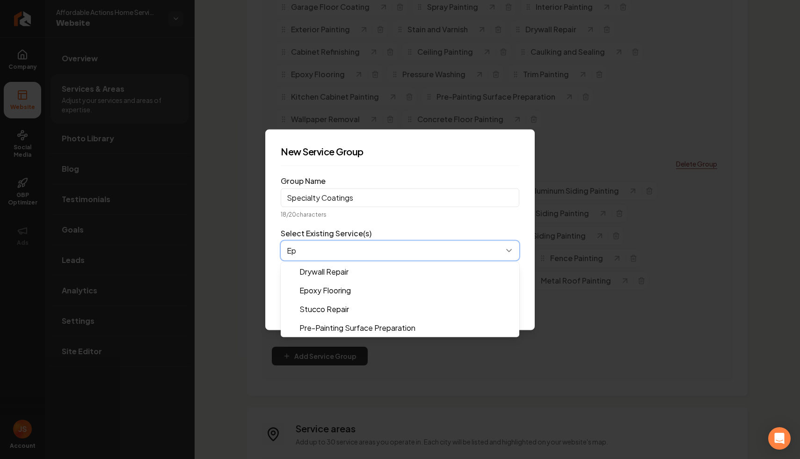
type input "Epo"
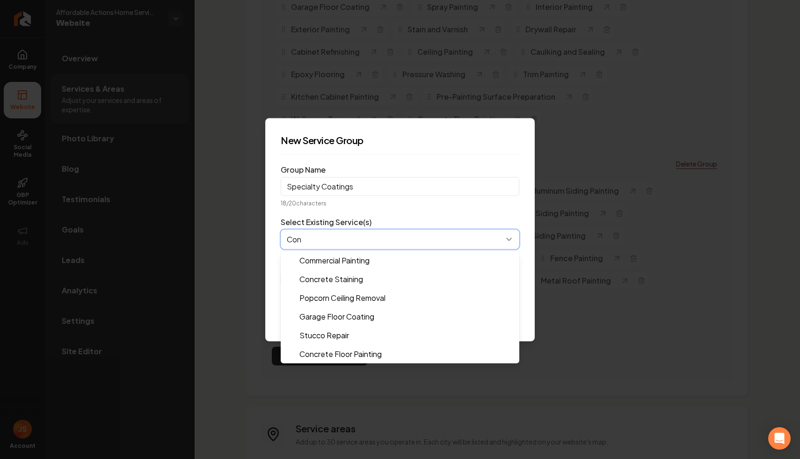
type input "Conc"
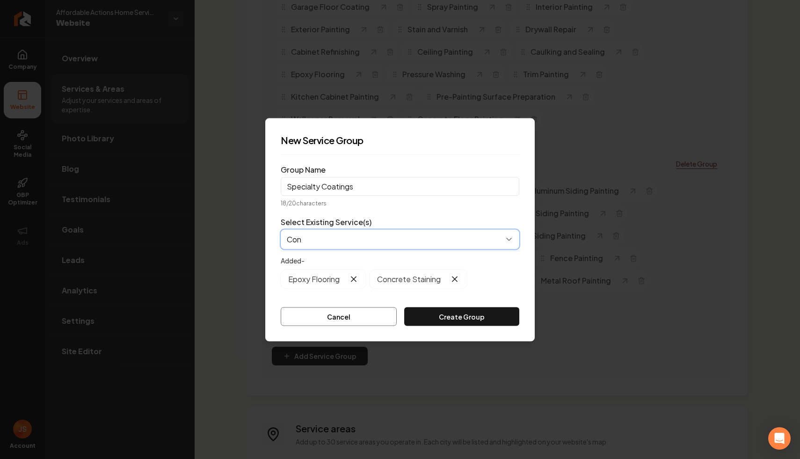
type input "Conc"
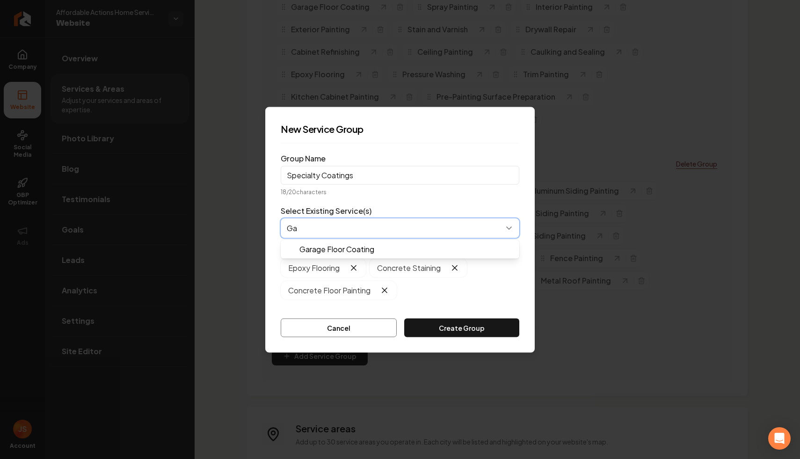
type input "Gar"
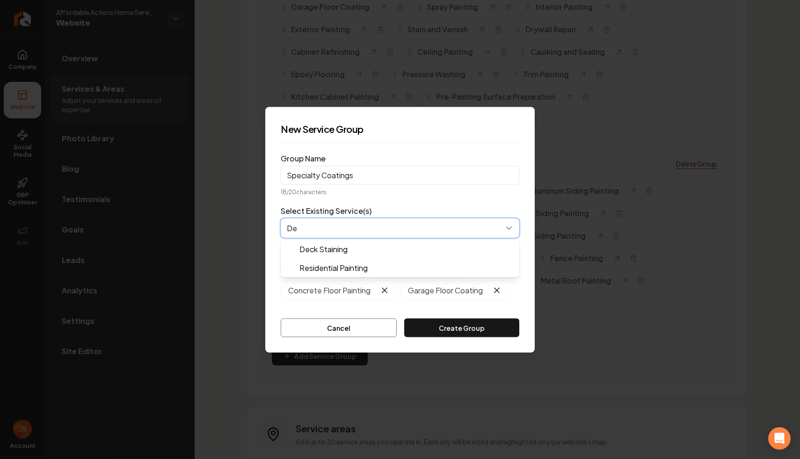
type input "Dec"
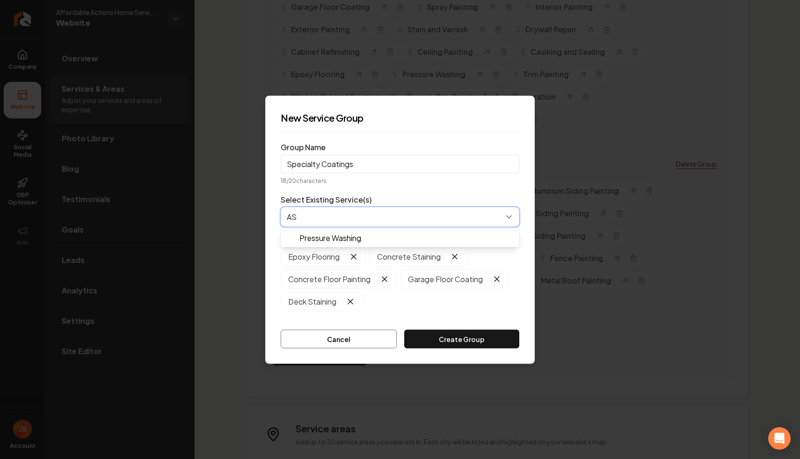
type input "A"
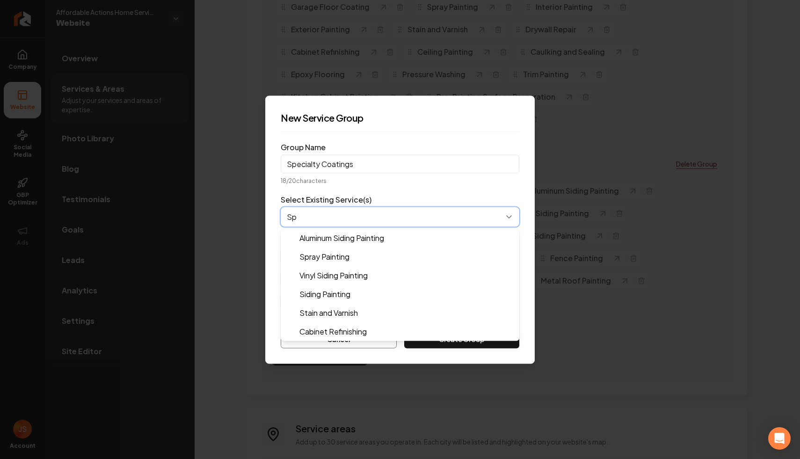
type input "Spr"
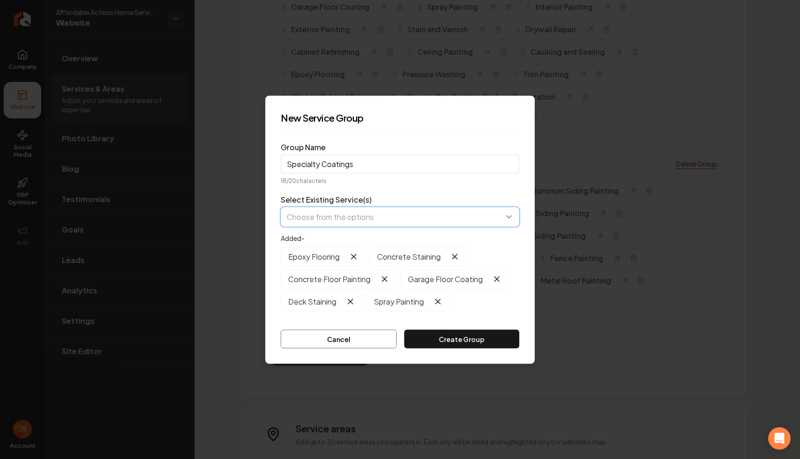
type input "V"
type input "Caul"
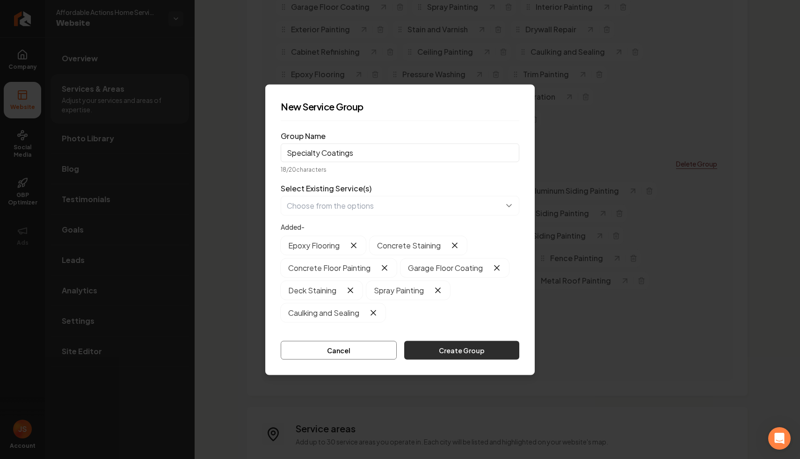
click at [480, 342] on button "Create Group" at bounding box center [461, 349] width 115 height 19
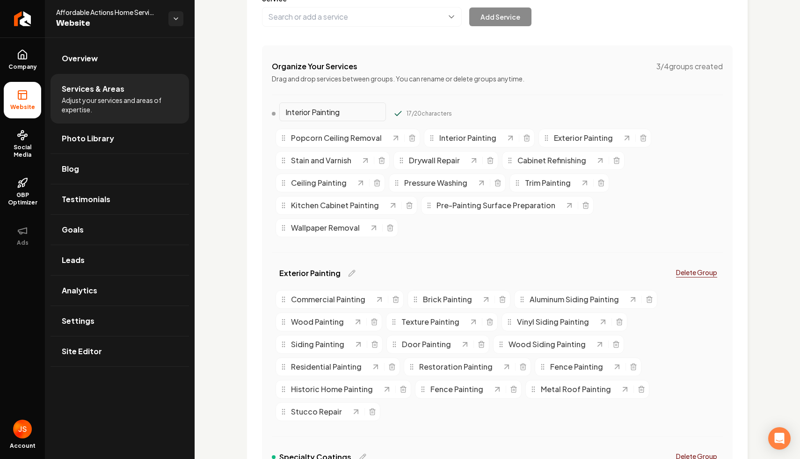
scroll to position [0, 0]
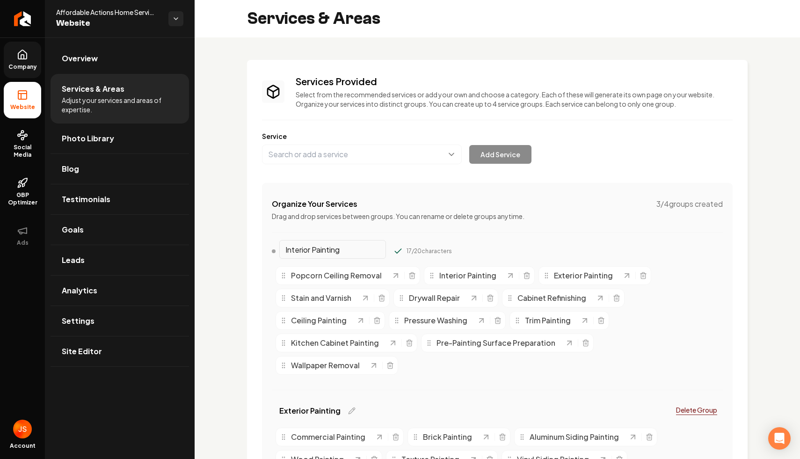
click at [14, 57] on link "Company" at bounding box center [22, 60] width 37 height 36
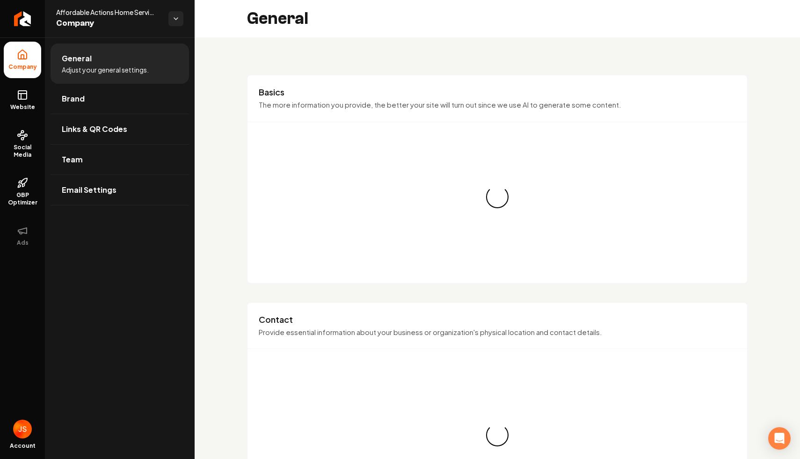
click at [21, 81] on ul "Company Website Social Media GBP Optimizer Ads" at bounding box center [22, 147] width 45 height 220
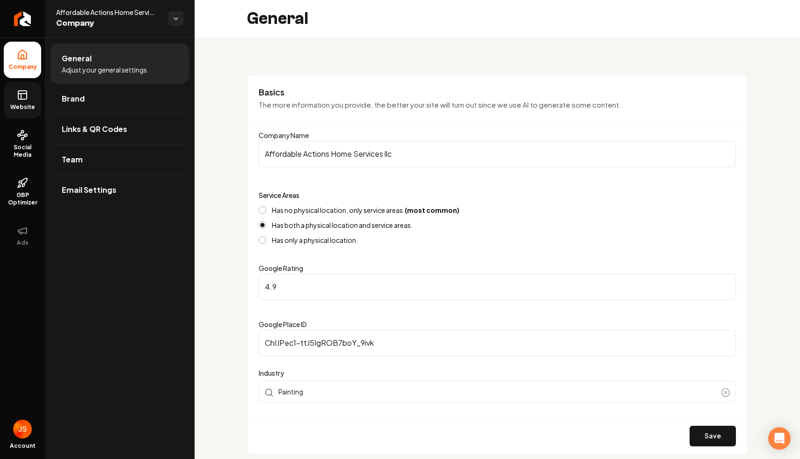
click at [6, 98] on link "Website" at bounding box center [22, 100] width 37 height 36
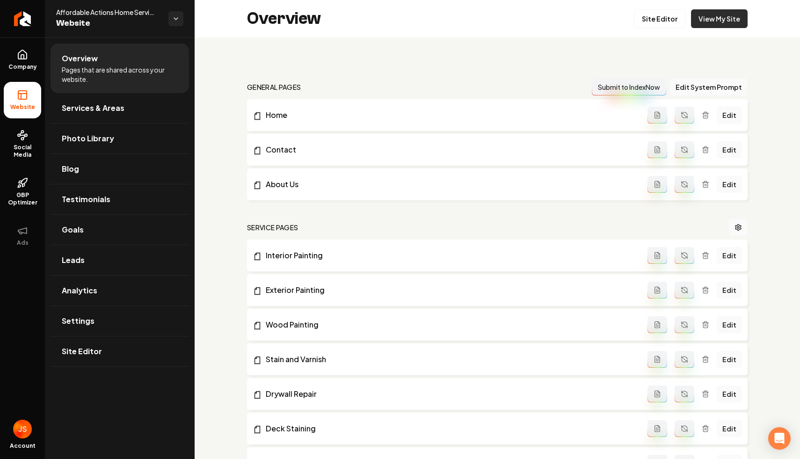
click at [700, 16] on link "View My Site" at bounding box center [719, 18] width 57 height 19
click at [647, 15] on link "Site Editor" at bounding box center [659, 18] width 51 height 19
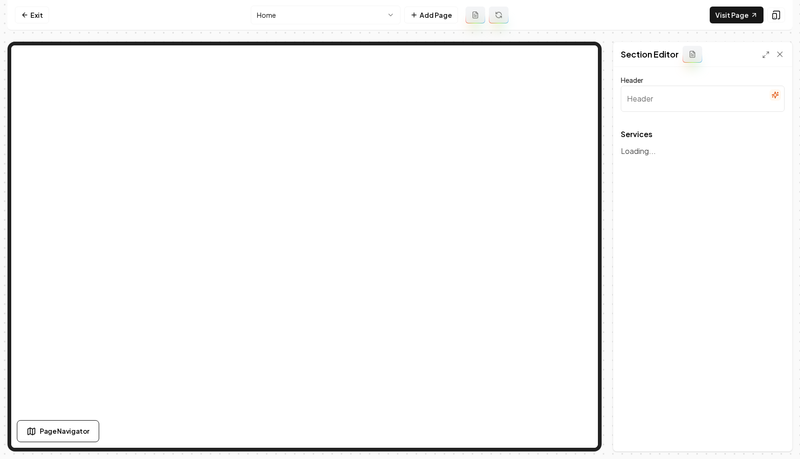
type input "Comprehensive Painting and Home Services"
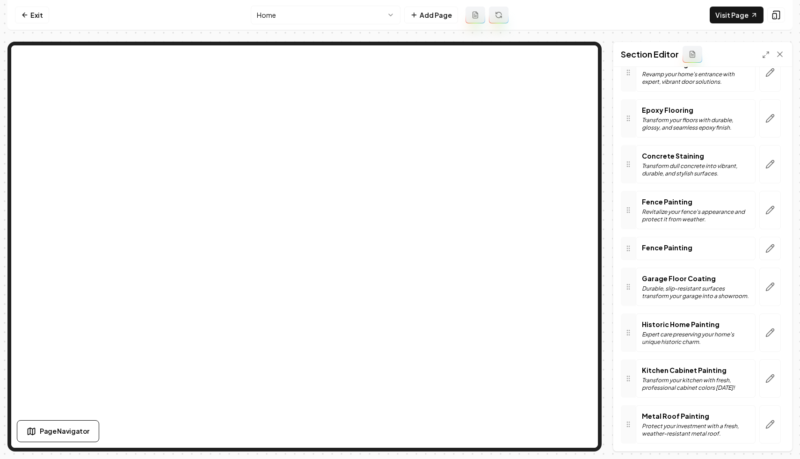
scroll to position [707, 0]
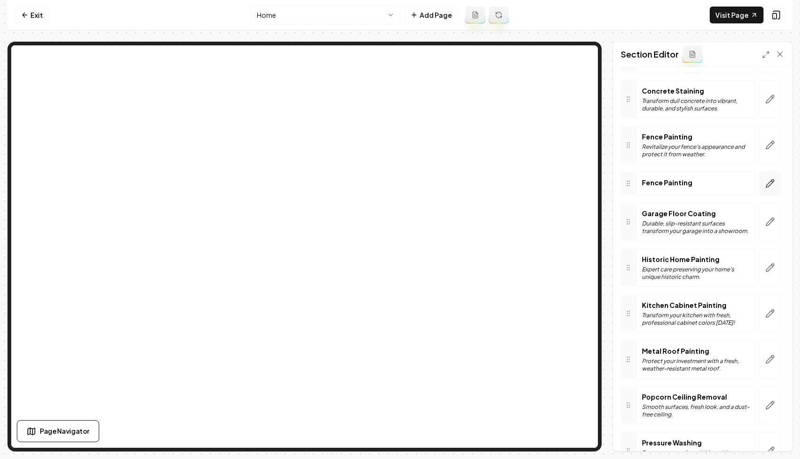
click at [769, 185] on button "button" at bounding box center [770, 183] width 22 height 23
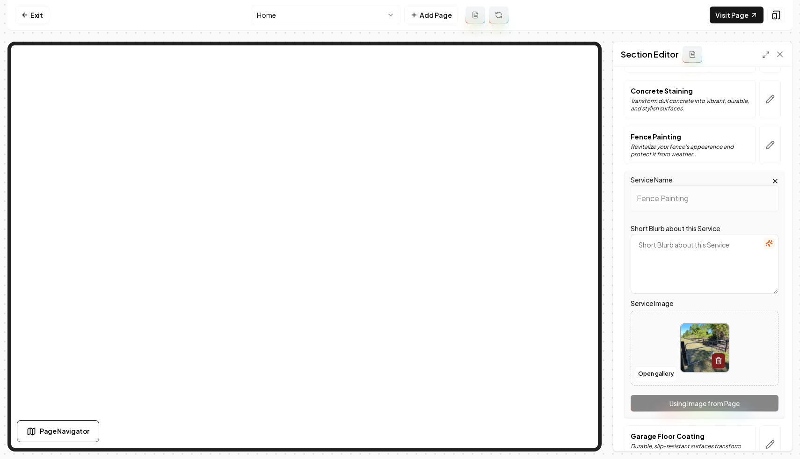
click at [681, 273] on textarea "Short Blurb about this Service" at bounding box center [704, 264] width 148 height 60
click at [766, 243] on icon "button" at bounding box center [769, 243] width 6 height 6
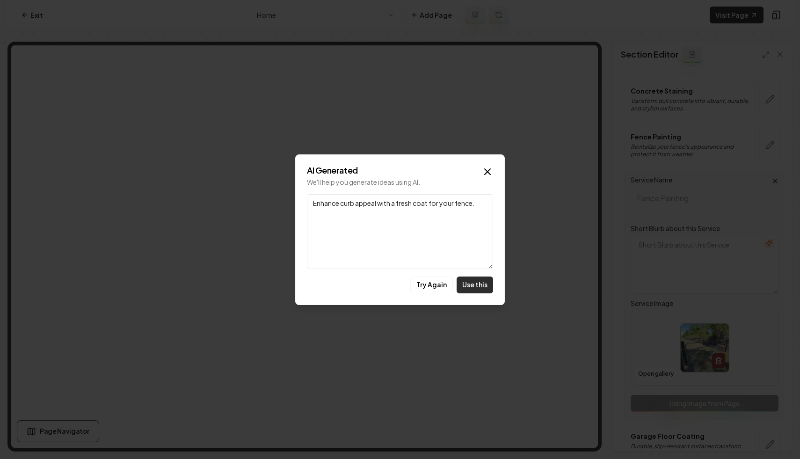
click at [476, 284] on button "Use this" at bounding box center [474, 284] width 36 height 17
type textarea "Enhance curb appeal with a fresh coat for your fence."
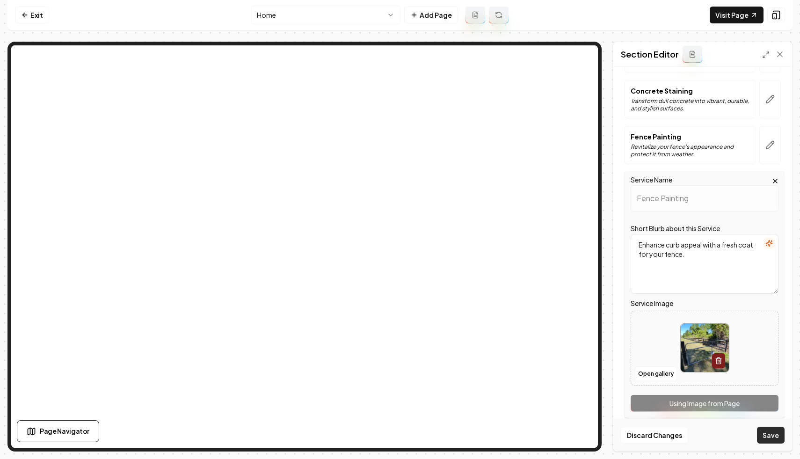
click at [767, 433] on button "Save" at bounding box center [771, 434] width 28 height 17
click at [731, 288] on textarea "Enhance curb appeal with a fresh coat for your fence." at bounding box center [704, 264] width 148 height 60
drag, startPoint x: 745, startPoint y: 178, endPoint x: 757, endPoint y: 178, distance: 11.7
click at [746, 178] on div "Service Name Fence Painting" at bounding box center [704, 192] width 148 height 37
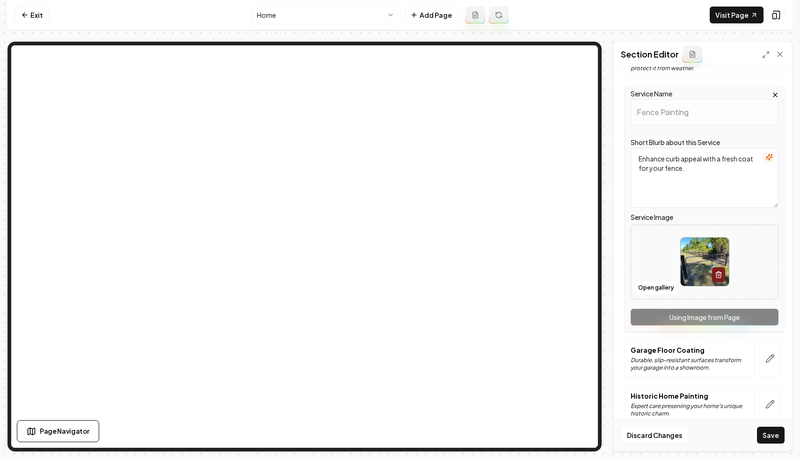
scroll to position [705, 0]
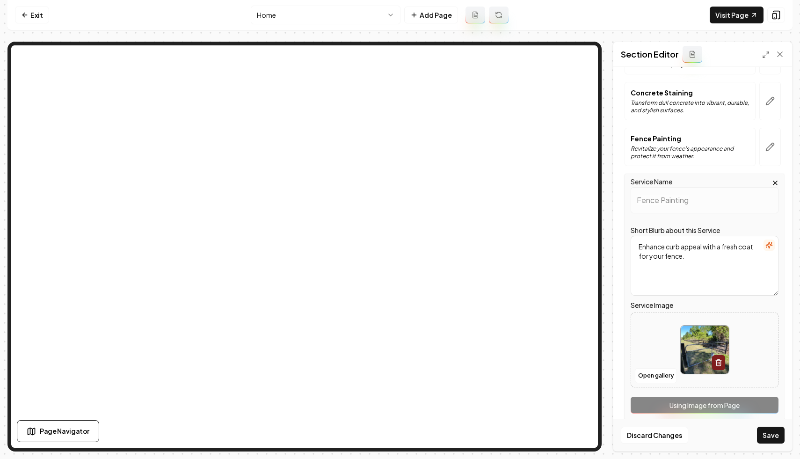
click at [771, 180] on icon "button" at bounding box center [774, 182] width 7 height 7
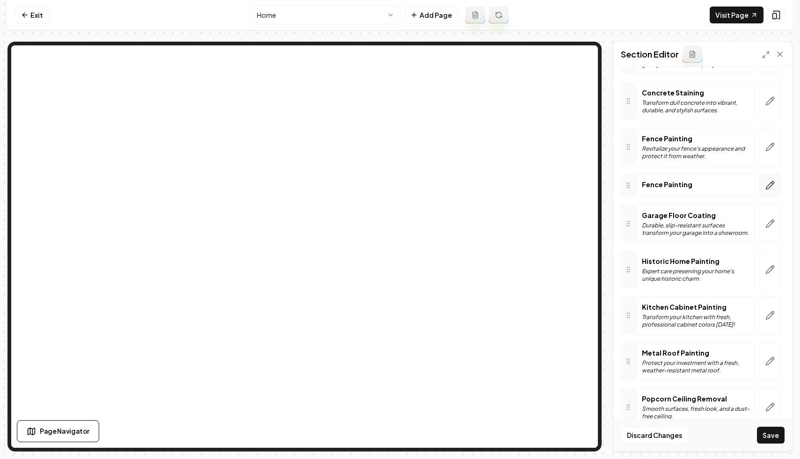
click at [765, 188] on icon "button" at bounding box center [769, 185] width 9 height 9
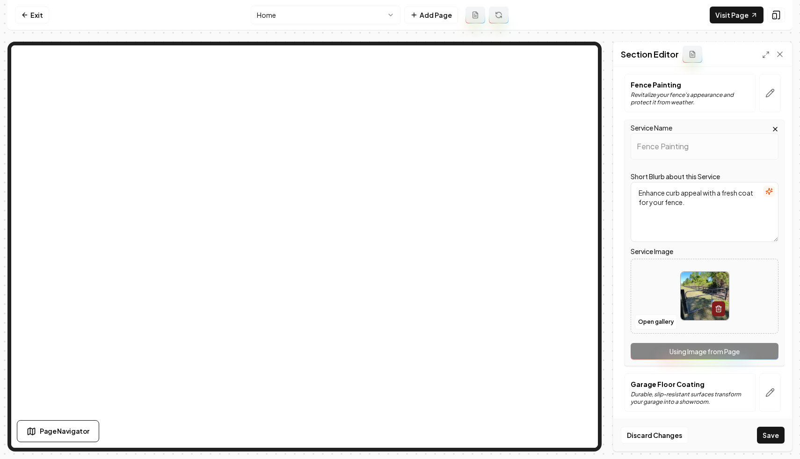
scroll to position [748, 0]
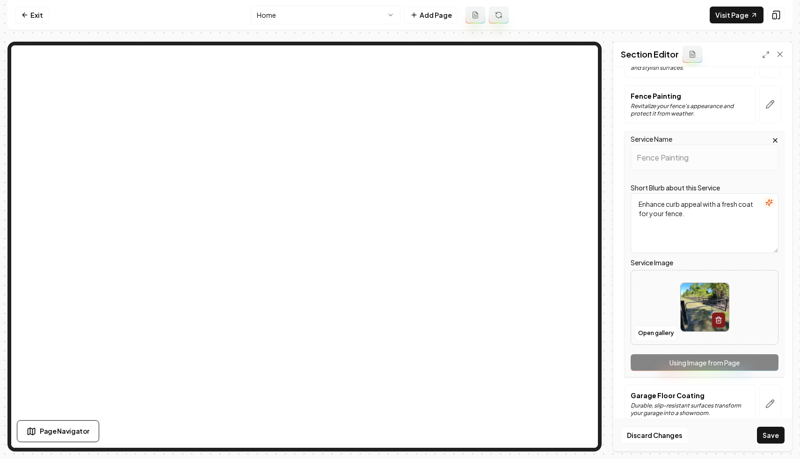
click at [771, 137] on icon "button" at bounding box center [774, 140] width 7 height 7
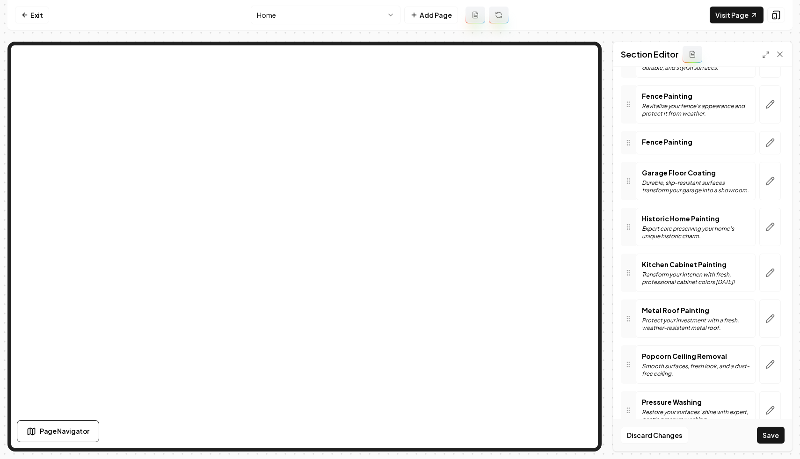
click at [628, 146] on div at bounding box center [628, 142] width 15 height 23
click at [28, 13] on icon at bounding box center [24, 14] width 7 height 7
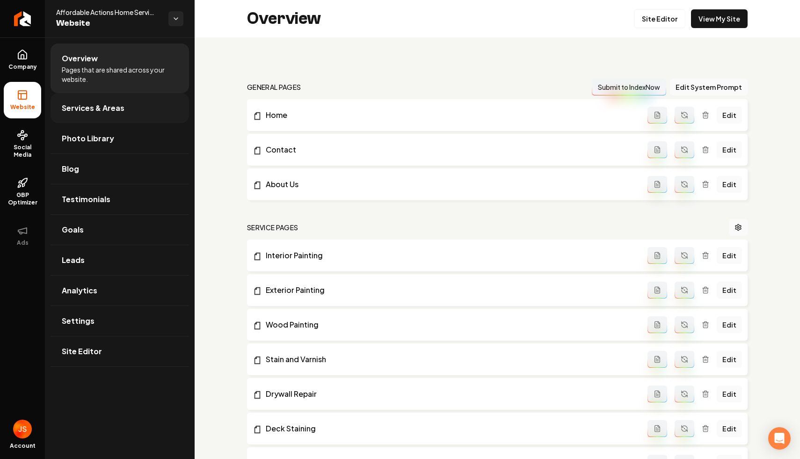
click at [71, 110] on span "Services & Areas" at bounding box center [93, 107] width 63 height 11
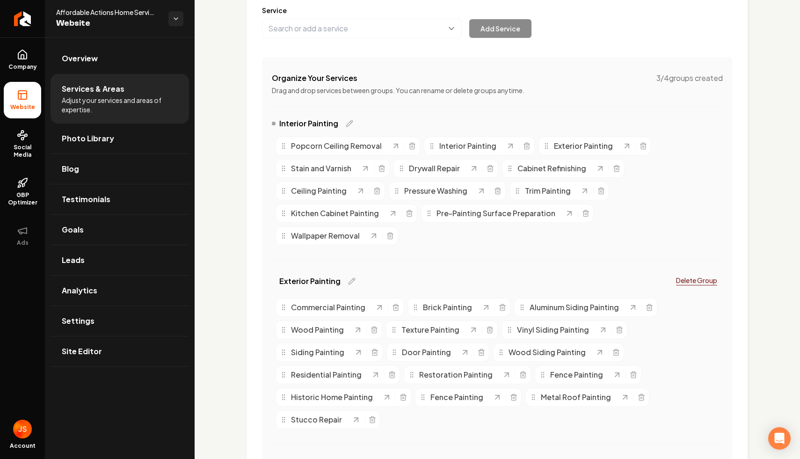
scroll to position [247, 0]
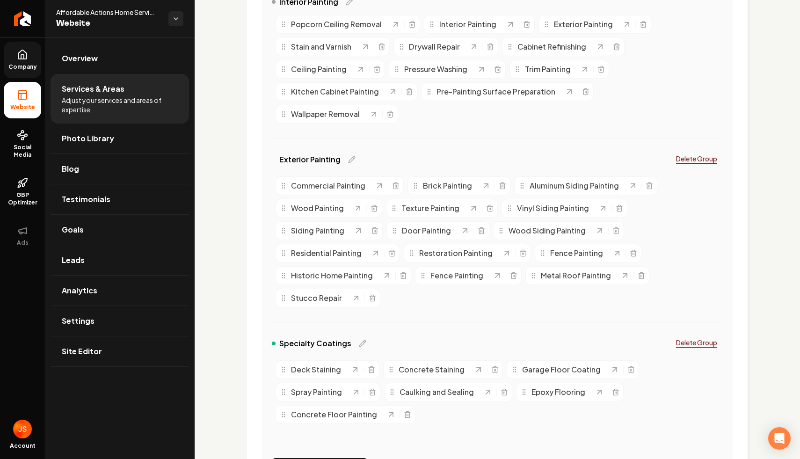
click at [22, 72] on link "Company" at bounding box center [22, 60] width 37 height 36
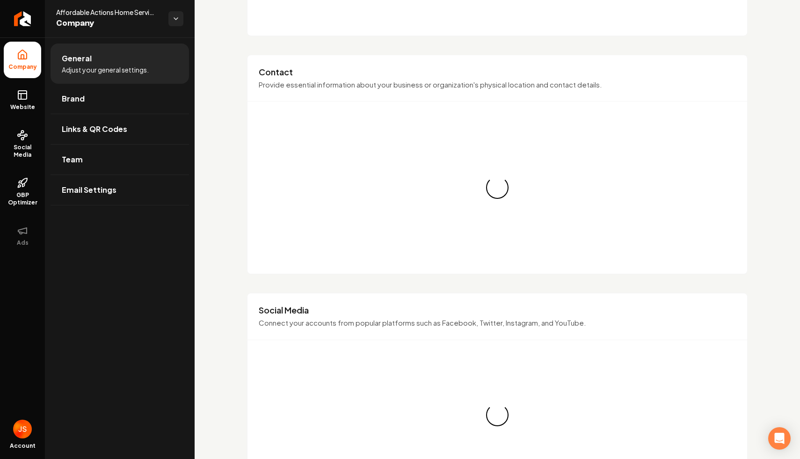
click at [18, 101] on link "Website" at bounding box center [22, 100] width 37 height 36
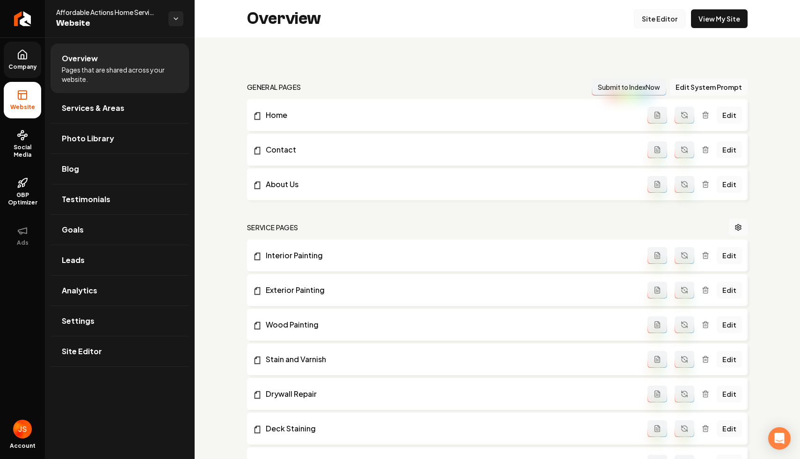
click at [665, 22] on link "Site Editor" at bounding box center [659, 18] width 51 height 19
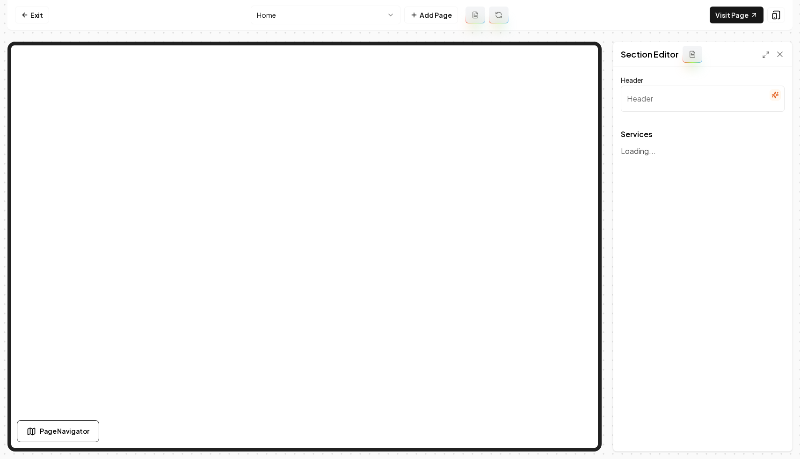
type input "Comprehensive Painting and Home Services"
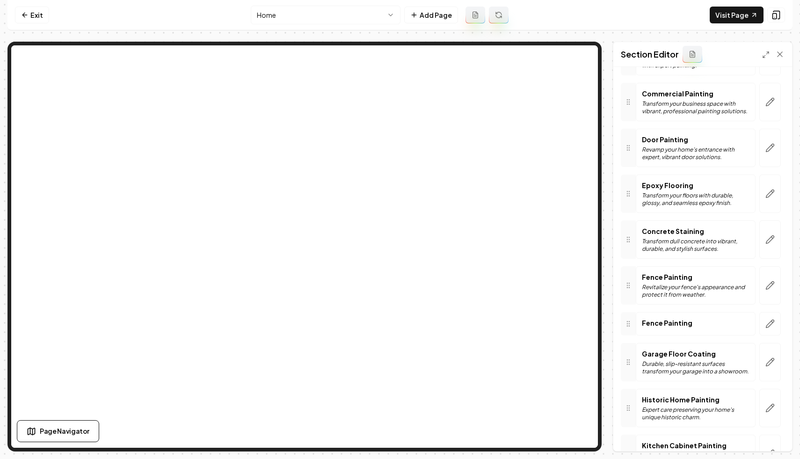
scroll to position [568, 0]
click at [765, 319] on icon "button" at bounding box center [769, 322] width 9 height 9
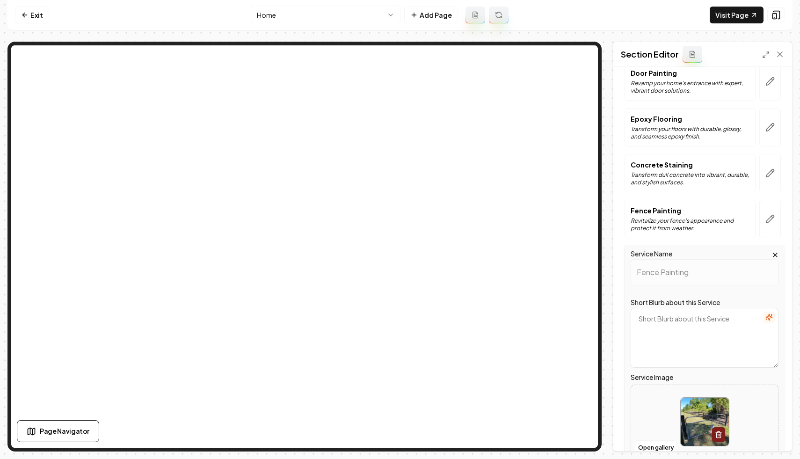
scroll to position [646, 0]
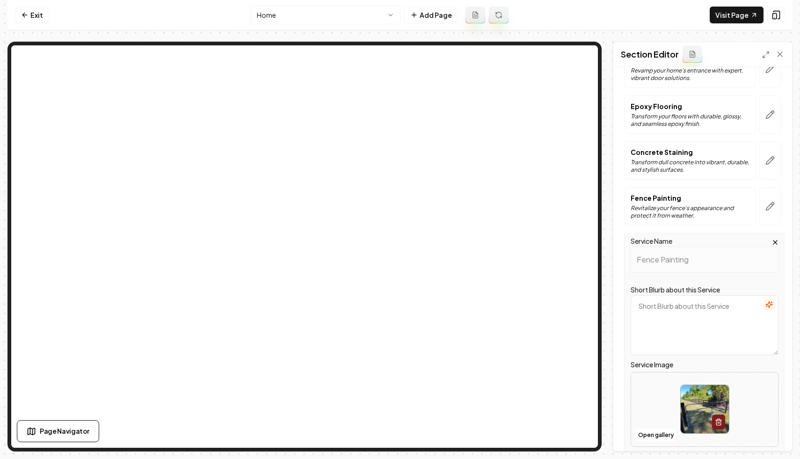
click at [672, 326] on textarea "Short Blurb about this Service" at bounding box center [704, 325] width 148 height 60
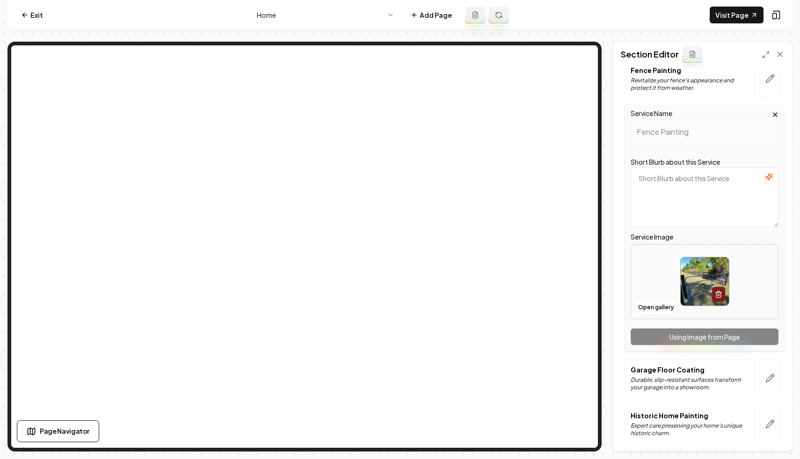
scroll to position [765, 0]
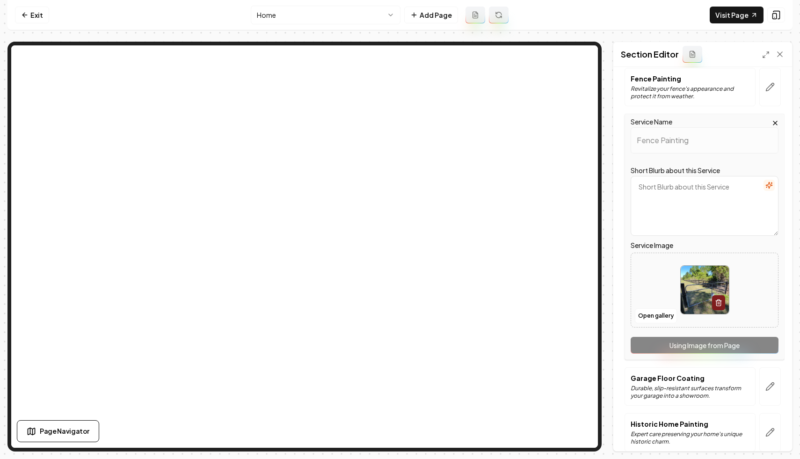
click at [679, 196] on textarea "Short Blurb about this Service" at bounding box center [704, 206] width 148 height 60
click at [753, 123] on div "Service Name Fence Painting" at bounding box center [704, 134] width 148 height 37
click at [771, 122] on icon "button" at bounding box center [774, 122] width 7 height 7
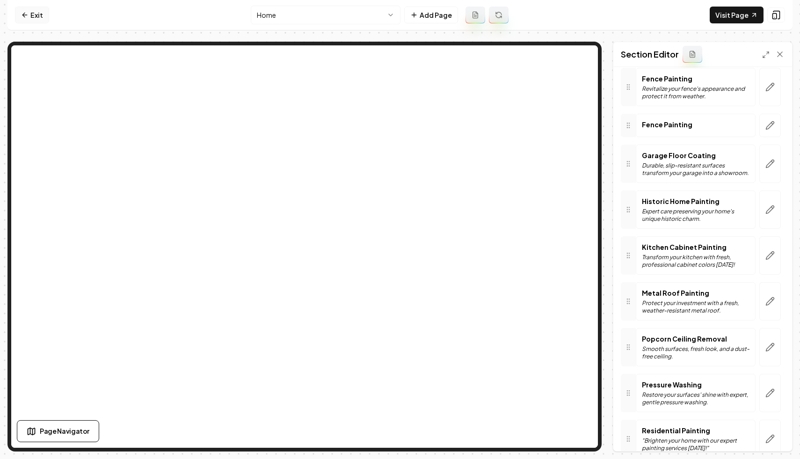
click at [35, 18] on link "Exit" at bounding box center [32, 15] width 34 height 17
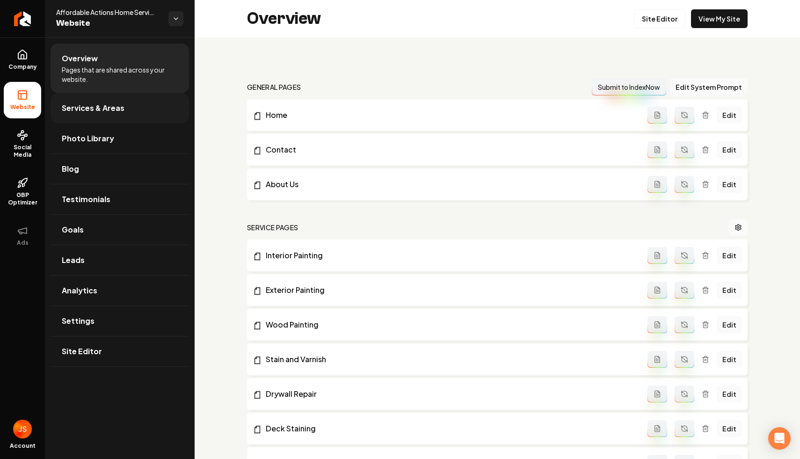
click at [86, 110] on span "Services & Areas" at bounding box center [93, 107] width 63 height 11
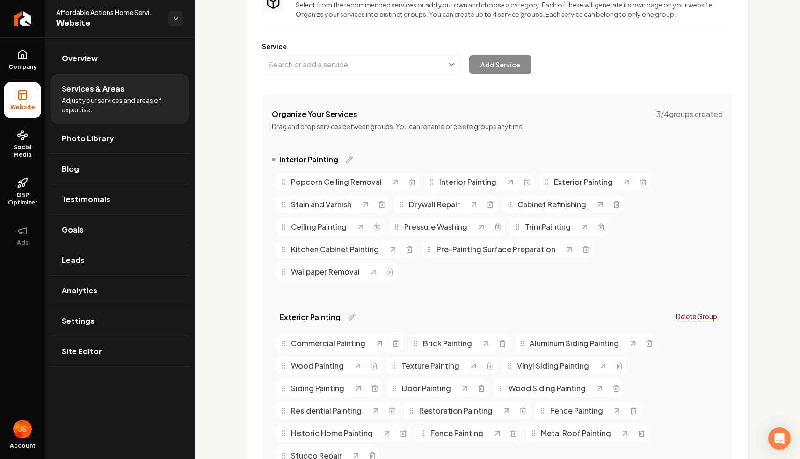
scroll to position [170, 0]
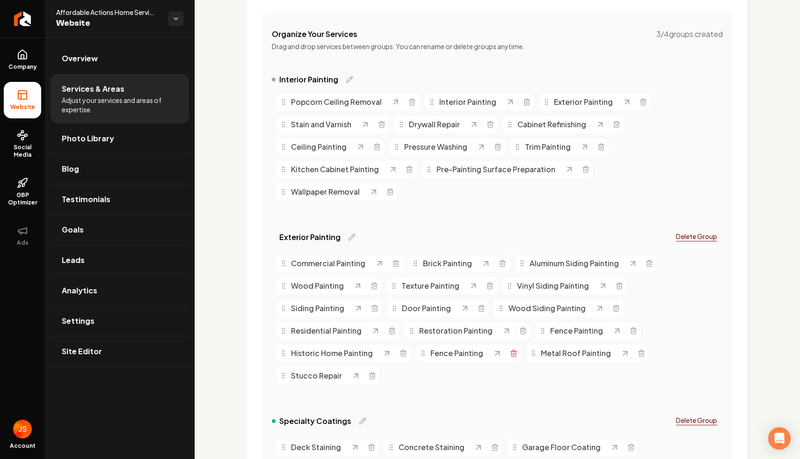
click at [517, 354] on div "Fence Painting" at bounding box center [468, 353] width 107 height 19
click at [513, 354] on icon "Main content area" at bounding box center [513, 352] width 7 height 7
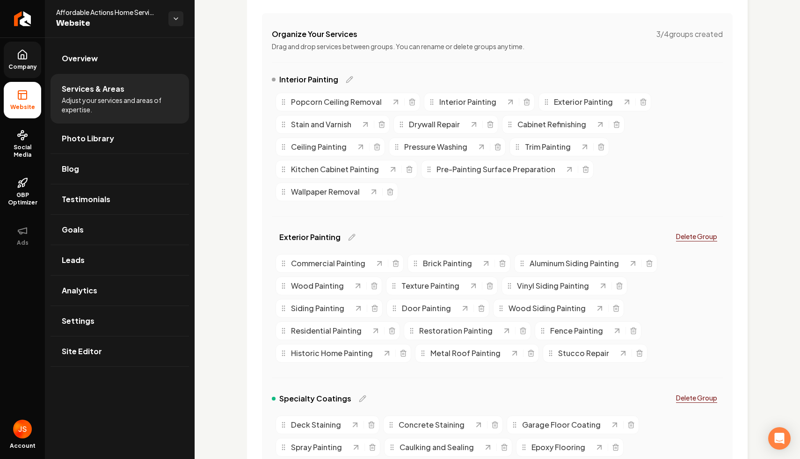
click at [12, 59] on link "Company" at bounding box center [22, 60] width 37 height 36
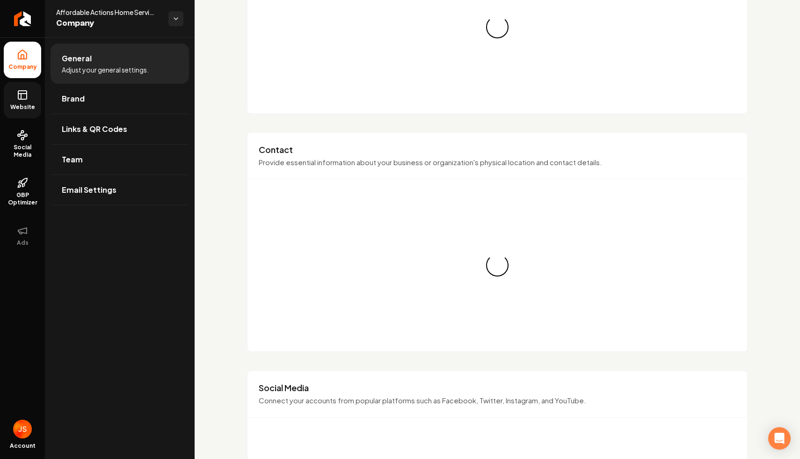
click at [9, 85] on link "Website" at bounding box center [22, 100] width 37 height 36
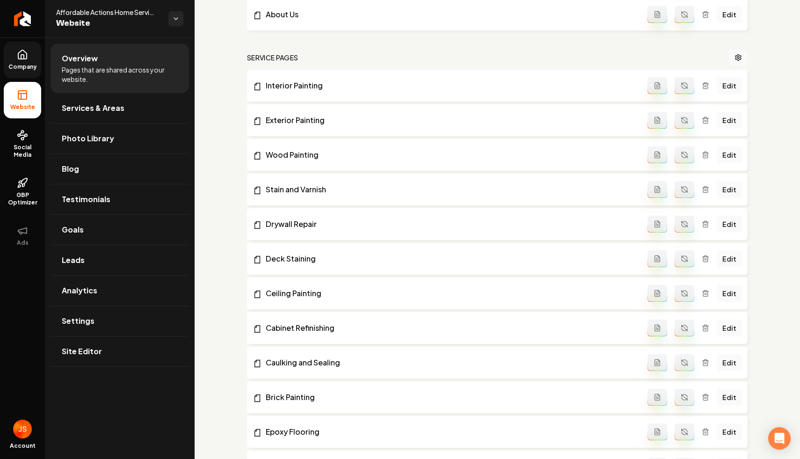
click at [27, 72] on link "Company" at bounding box center [22, 60] width 37 height 36
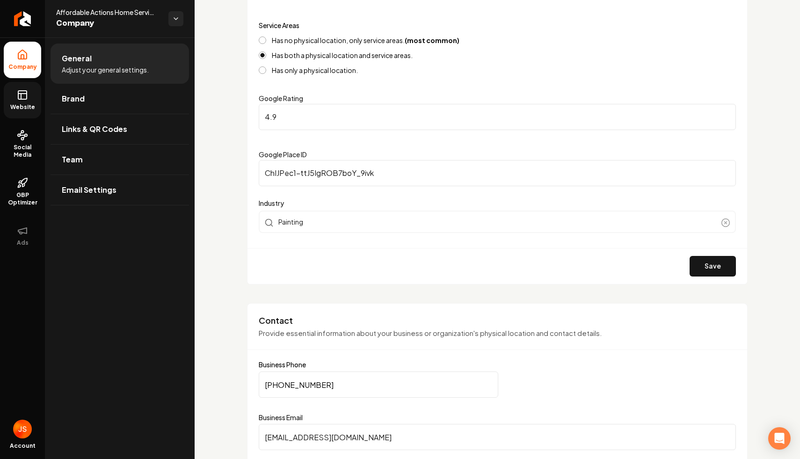
click at [27, 97] on icon at bounding box center [22, 94] width 11 height 11
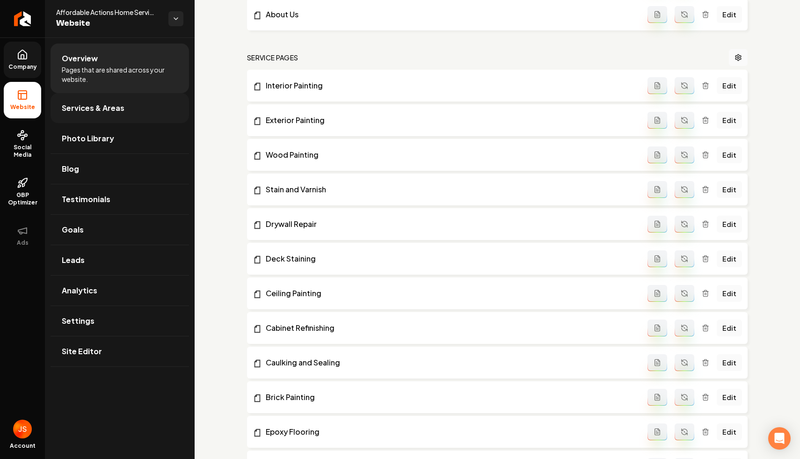
click at [97, 110] on span "Services & Areas" at bounding box center [93, 107] width 63 height 11
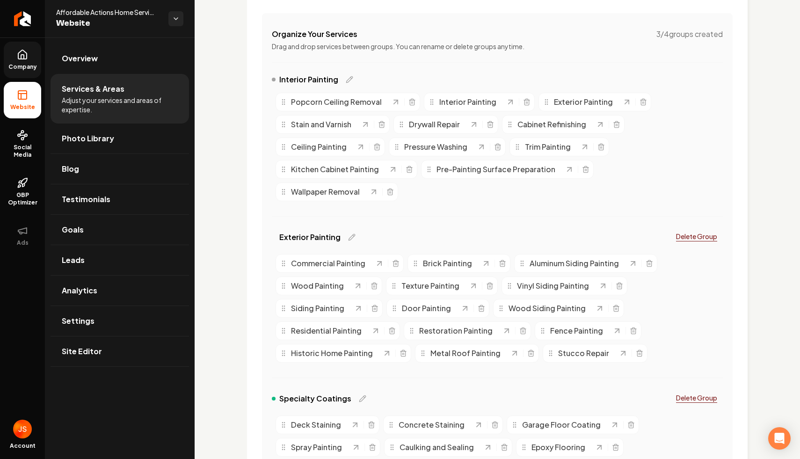
click at [26, 58] on icon at bounding box center [22, 54] width 8 height 9
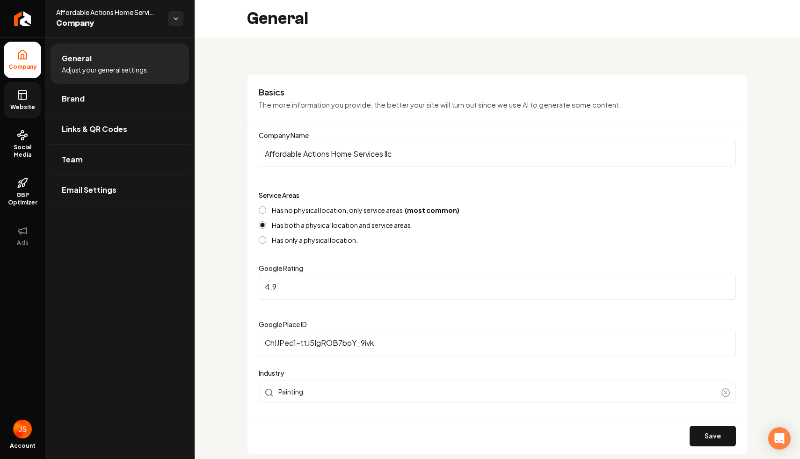
click at [20, 98] on icon at bounding box center [22, 94] width 11 height 11
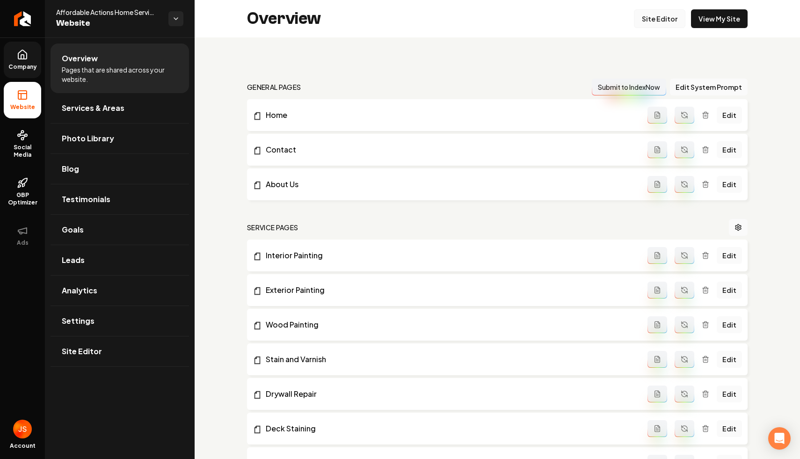
click at [672, 18] on link "Site Editor" at bounding box center [659, 18] width 51 height 19
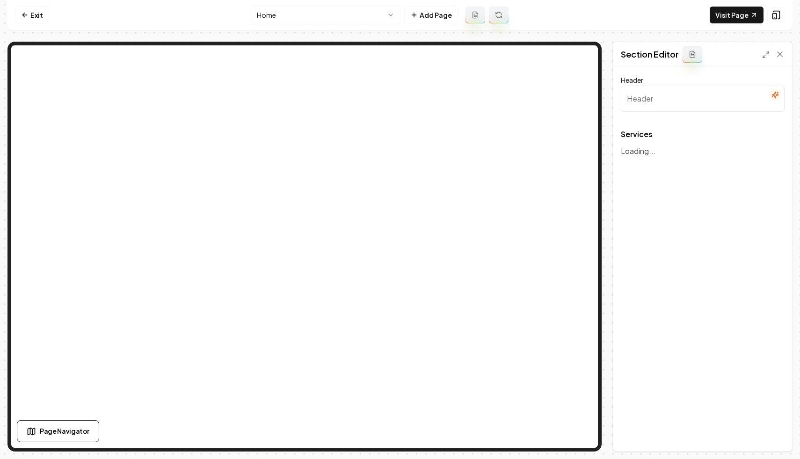
type input "Comprehensive Painting and Home Services"
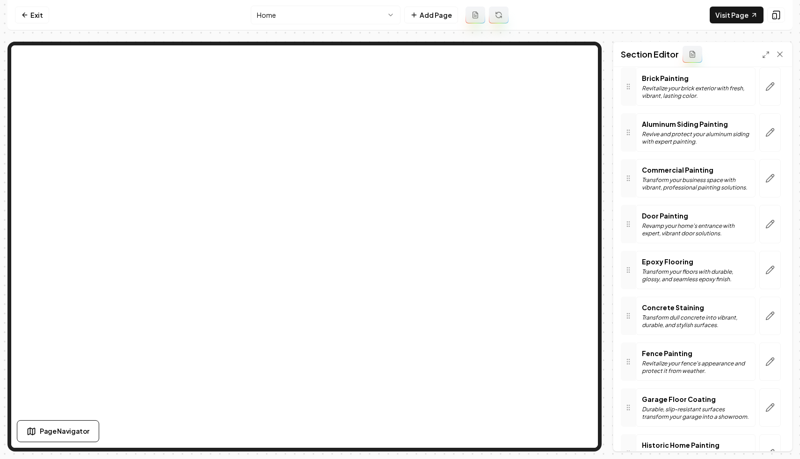
scroll to position [571, 0]
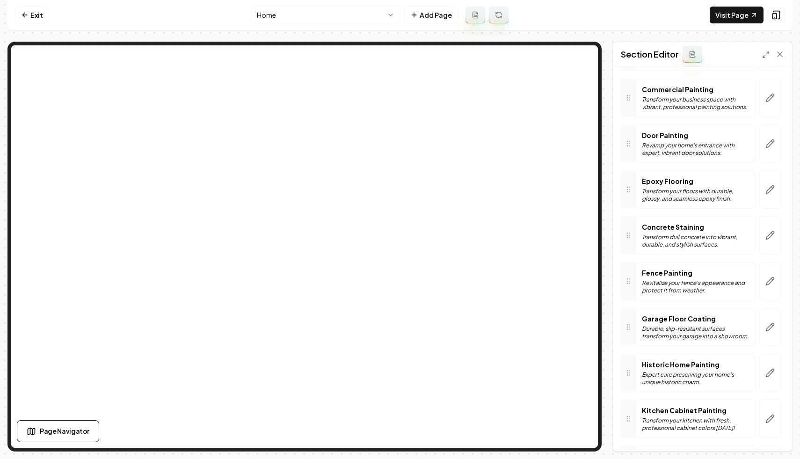
click at [31, 5] on nav "Exit Home Add Page Visit Page" at bounding box center [399, 15] width 785 height 30
click at [28, 20] on link "Exit" at bounding box center [32, 15] width 34 height 17
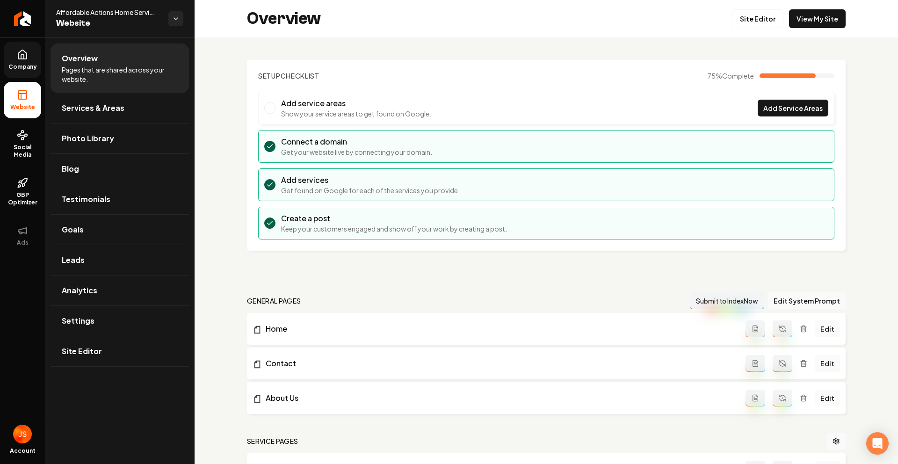
click at [28, 61] on link "Company" at bounding box center [22, 60] width 37 height 36
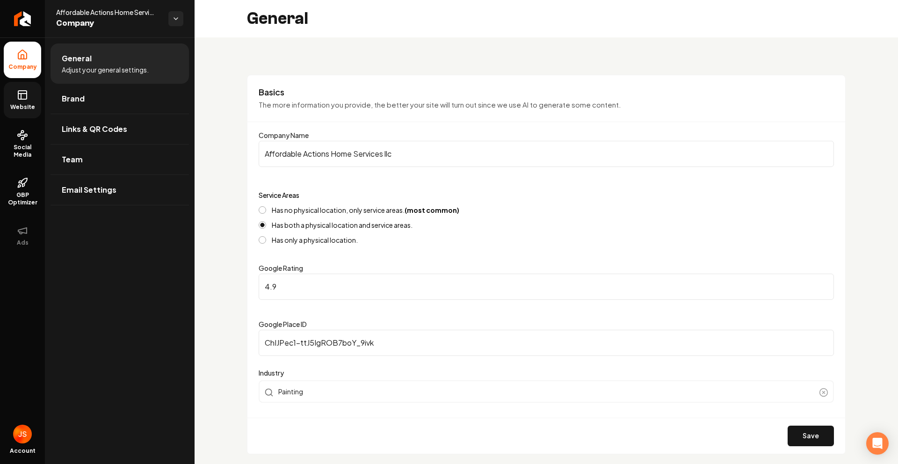
click at [30, 91] on link "Website" at bounding box center [22, 100] width 37 height 36
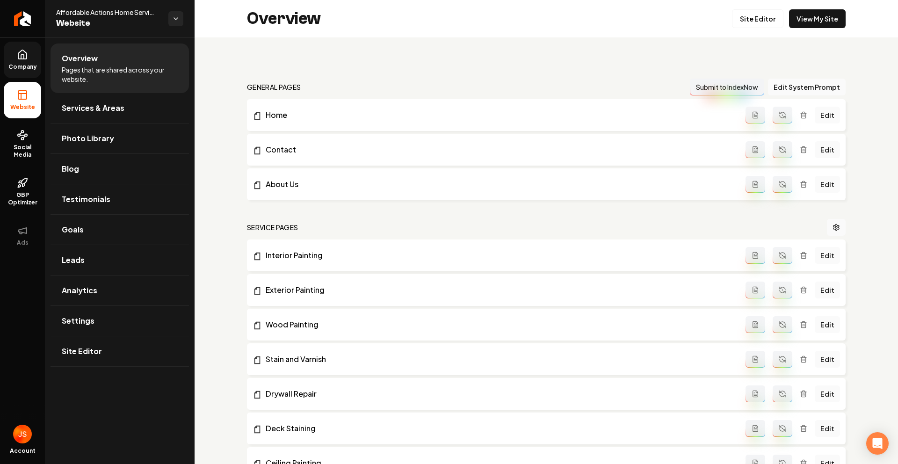
click at [4, 57] on link "Company" at bounding box center [22, 60] width 37 height 36
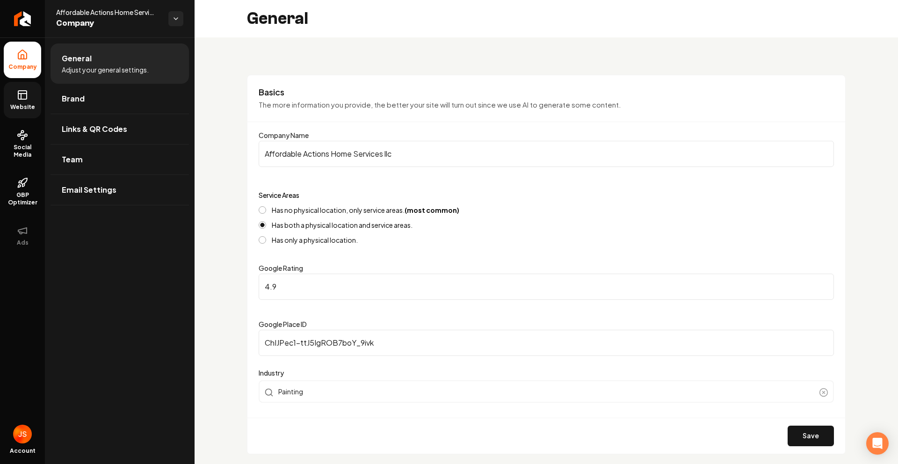
click at [28, 91] on link "Website" at bounding box center [22, 100] width 37 height 36
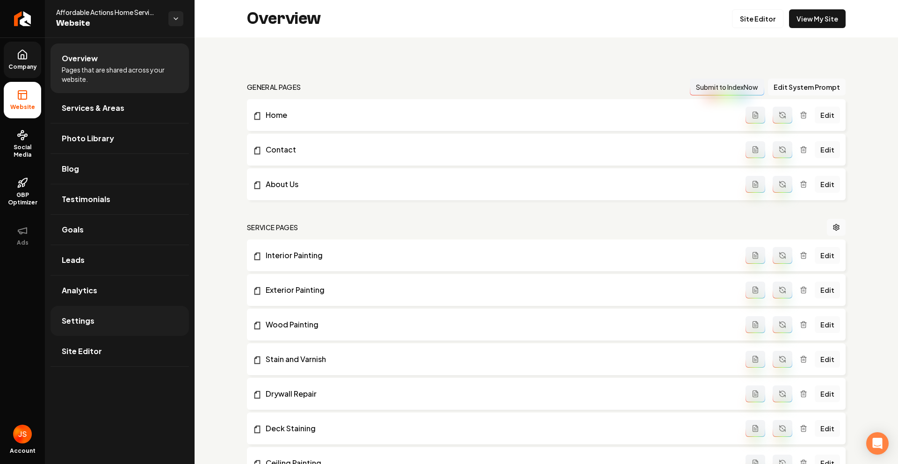
click at [78, 315] on span "Settings" at bounding box center [78, 320] width 33 height 11
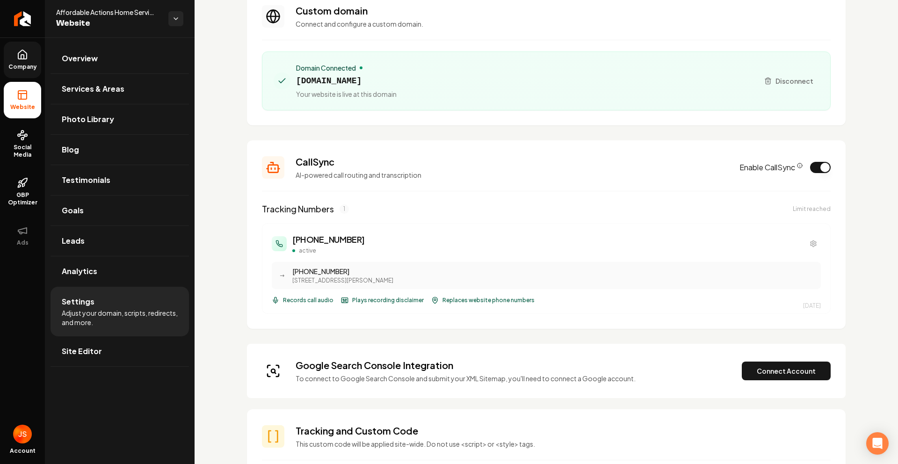
scroll to position [195, 0]
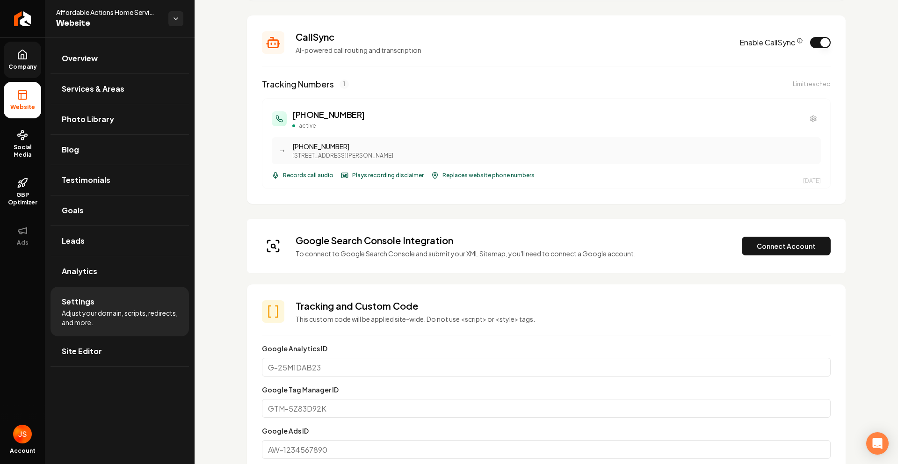
click at [25, 77] on link "Company" at bounding box center [22, 60] width 37 height 36
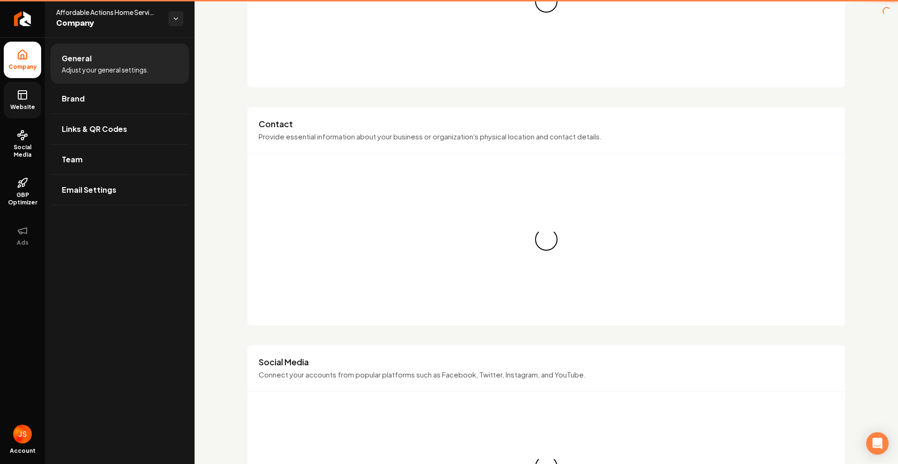
click at [27, 94] on icon at bounding box center [22, 94] width 11 height 11
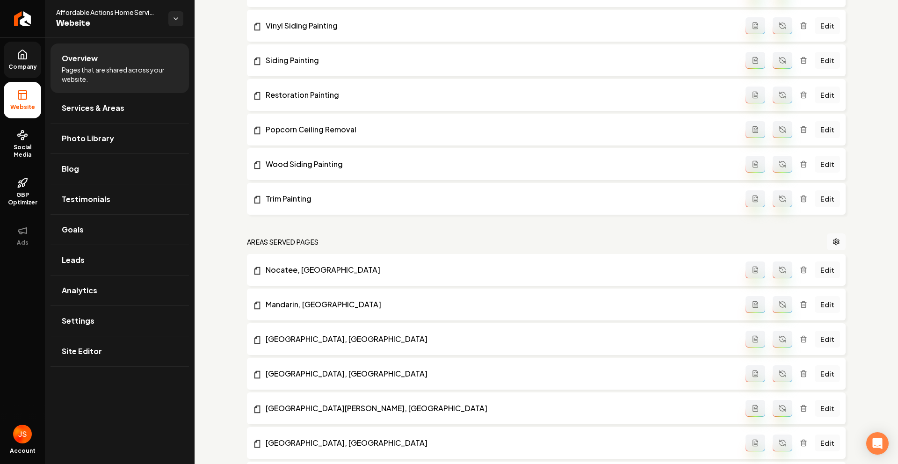
scroll to position [1164, 0]
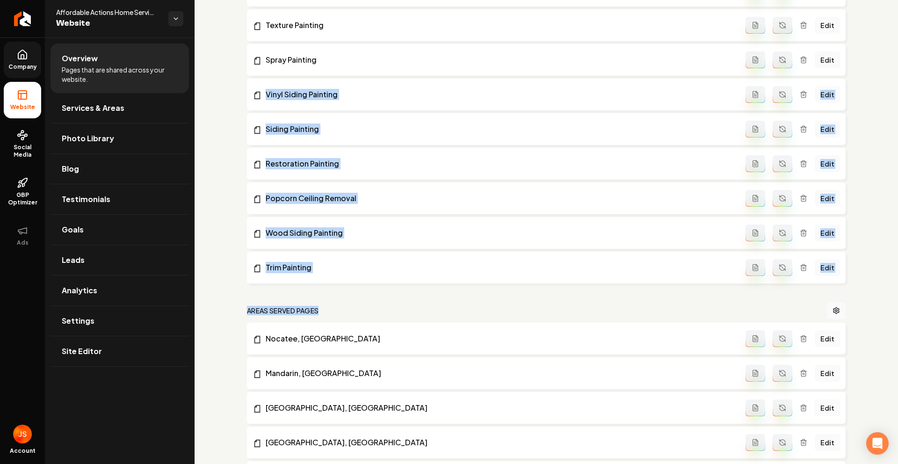
drag, startPoint x: 370, startPoint y: 272, endPoint x: 260, endPoint y: 82, distance: 220.0
click at [102, 115] on link "Services & Areas" at bounding box center [120, 108] width 138 height 30
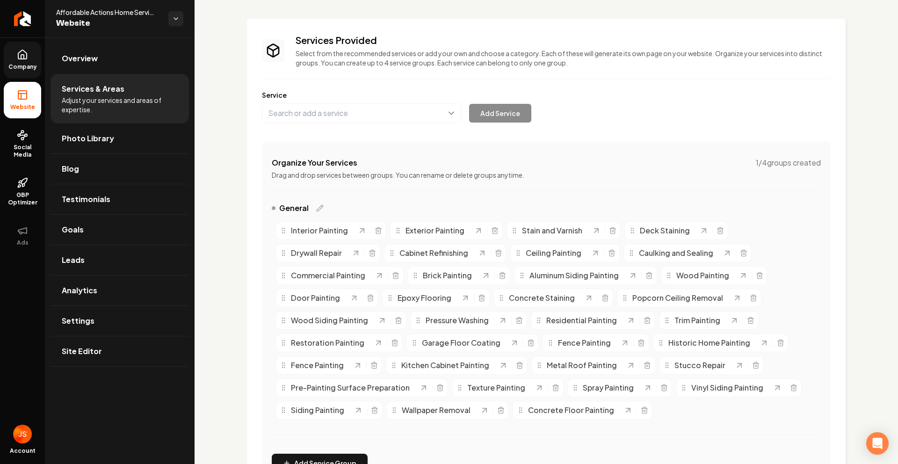
scroll to position [185, 0]
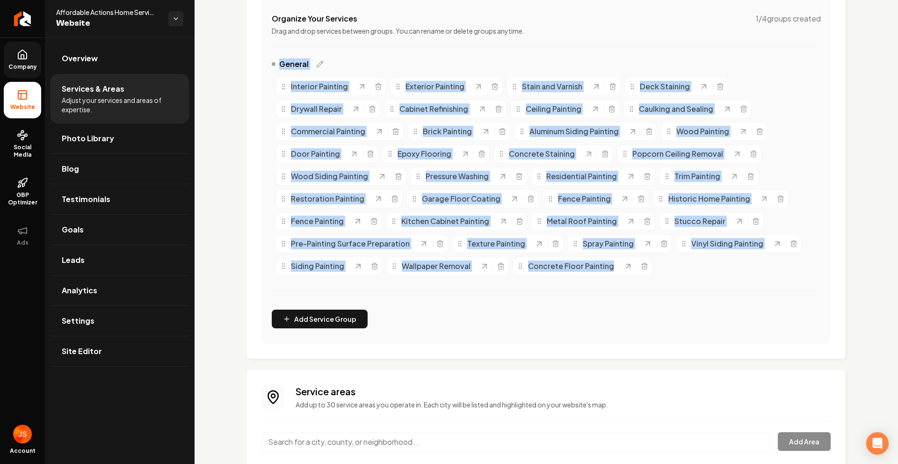
drag, startPoint x: 262, startPoint y: 70, endPoint x: 689, endPoint y: 292, distance: 481.9
click at [689, 292] on div "Services Provided Select from the recommended services or add your own and choo…" at bounding box center [546, 117] width 599 height 484
copy div "General Interior Painting Exterior Painting Stain and Varnish Deck Staining Dry…"
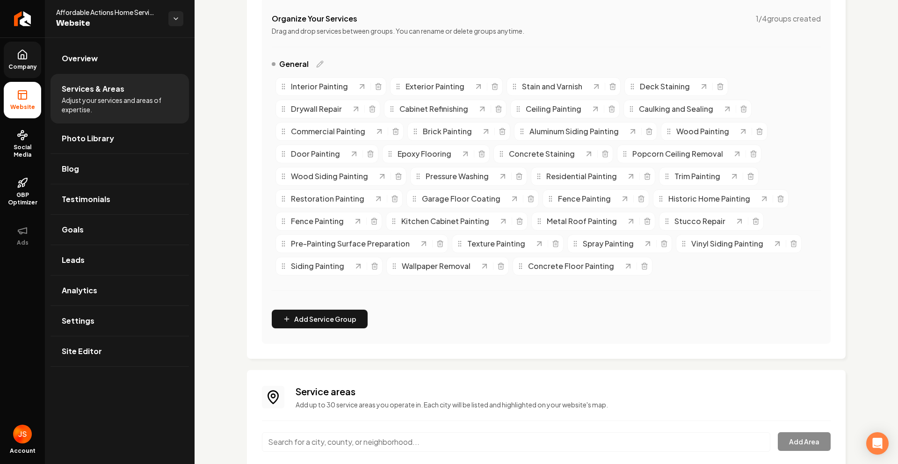
click at [696, 304] on div "Organize Your Services 1 / 4 groups created Drag and drop services between grou…" at bounding box center [546, 171] width 569 height 346
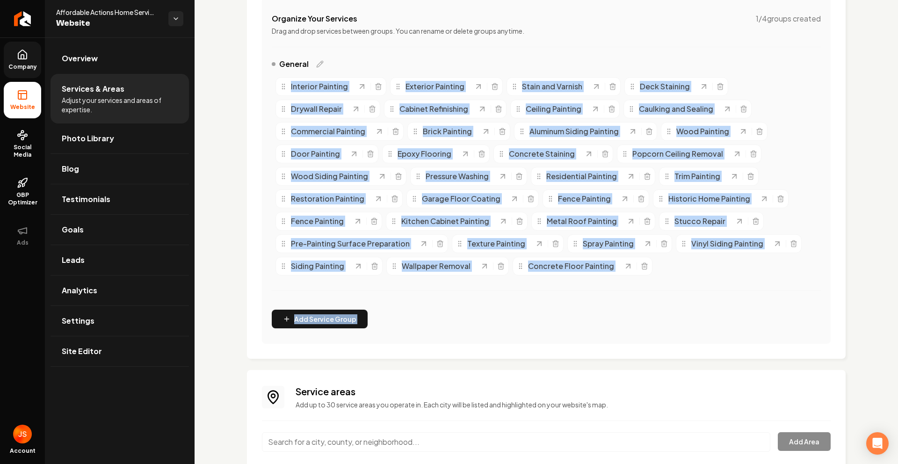
drag, startPoint x: 696, startPoint y: 304, endPoint x: 283, endPoint y: 94, distance: 463.0
click at [283, 94] on div "Organize Your Services 1 / 4 groups created Drag and drop services between grou…" at bounding box center [546, 171] width 569 height 346
copy div "Interior Painting Exterior Painting Stain and Varnish Deck Staining Drywall Rep…"
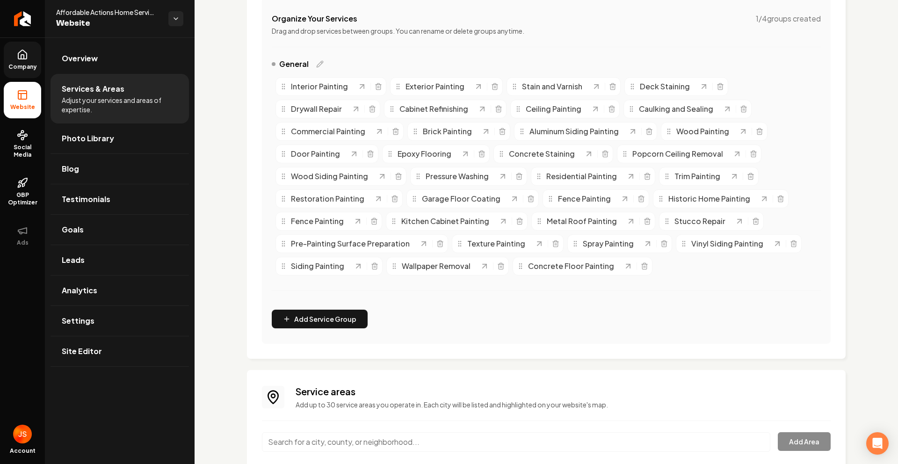
click at [525, 316] on div "Organize Your Services 1 / 4 groups created Drag and drop services between grou…" at bounding box center [546, 171] width 569 height 346
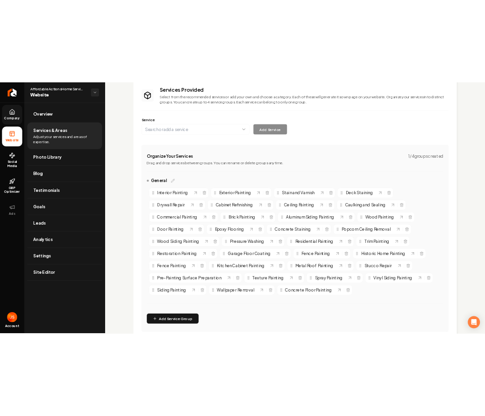
scroll to position [75, 0]
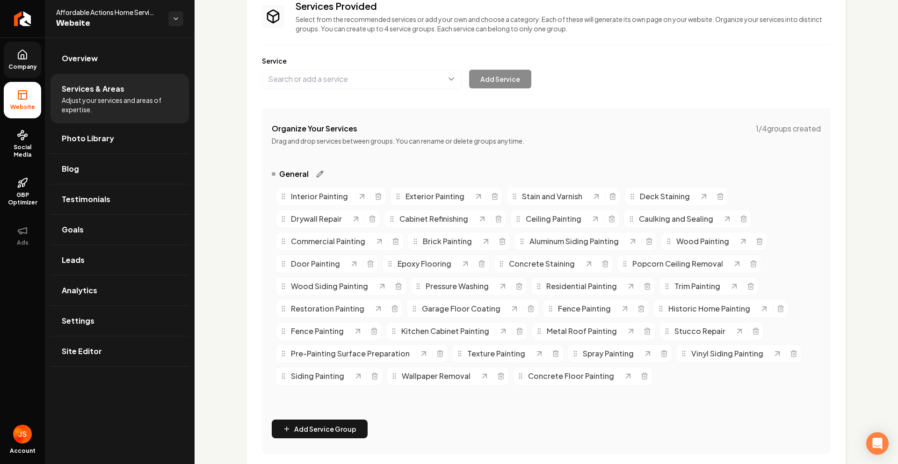
click at [317, 177] on icon "Main content area" at bounding box center [320, 174] width 6 height 6
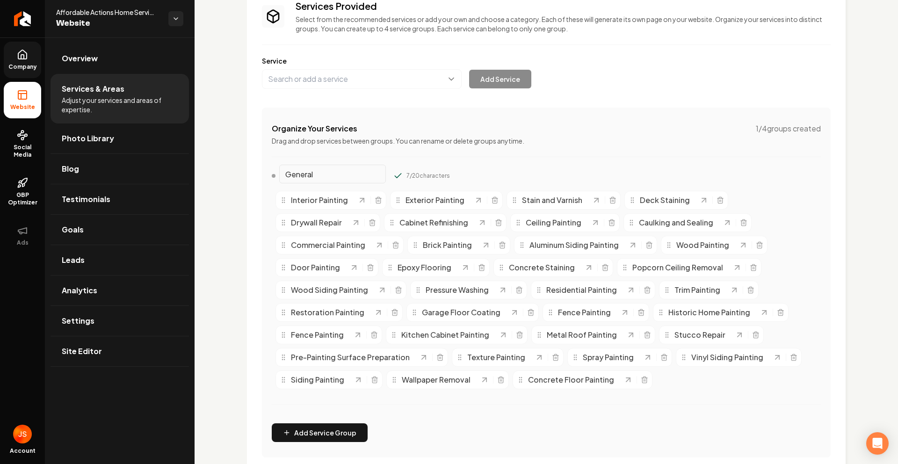
click at [471, 150] on div "Organize Your Services 1 / 4 groups created Drag and drop services between grou…" at bounding box center [546, 283] width 569 height 350
click at [458, 154] on div "Organize Your Services 1 / 4 groups created Drag and drop services between grou…" at bounding box center [546, 283] width 569 height 350
drag, startPoint x: 536, startPoint y: 152, endPoint x: 515, endPoint y: 156, distance: 21.3
click at [536, 152] on div "Organize Your Services 1 / 4 groups created Drag and drop services between grou…" at bounding box center [546, 283] width 569 height 350
click at [367, 173] on input "General" at bounding box center [332, 174] width 107 height 19
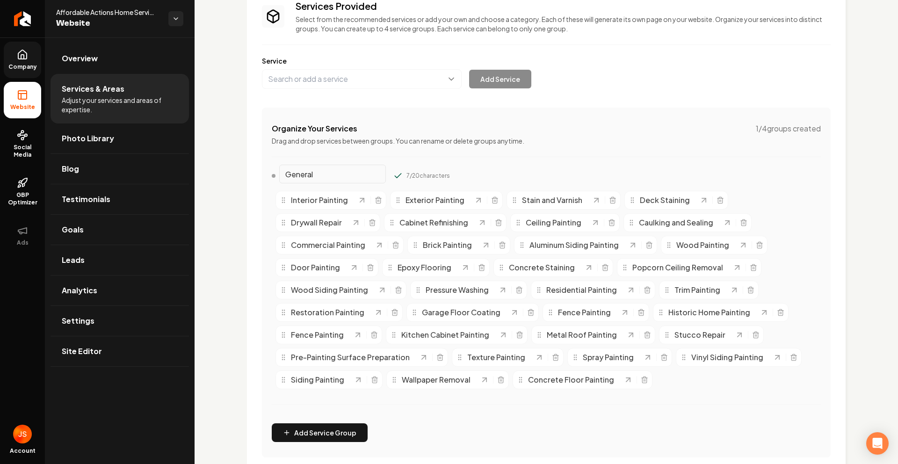
click at [313, 175] on input "General" at bounding box center [332, 174] width 107 height 19
drag, startPoint x: 313, startPoint y: 175, endPoint x: 253, endPoint y: 170, distance: 60.1
click at [253, 170] on div "Services Provided Select from the recommended services or add your own and choo…" at bounding box center [546, 229] width 599 height 488
type input "\"
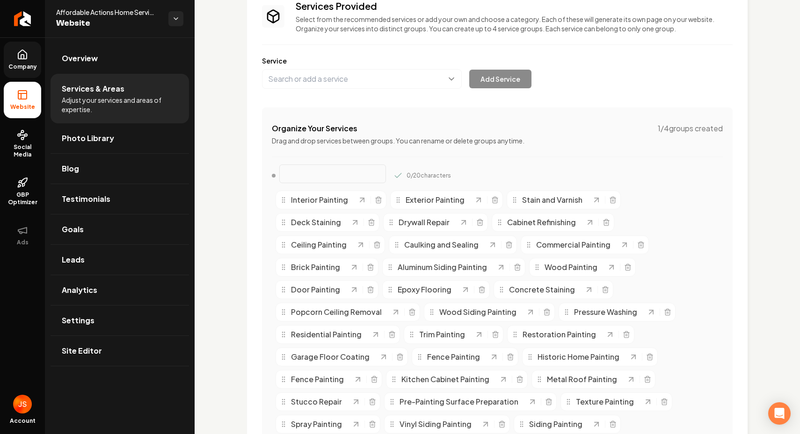
click at [293, 145] on div "Organize Your Services 1 / 4 groups created Drag and drop services between grou…" at bounding box center [497, 316] width 470 height 417
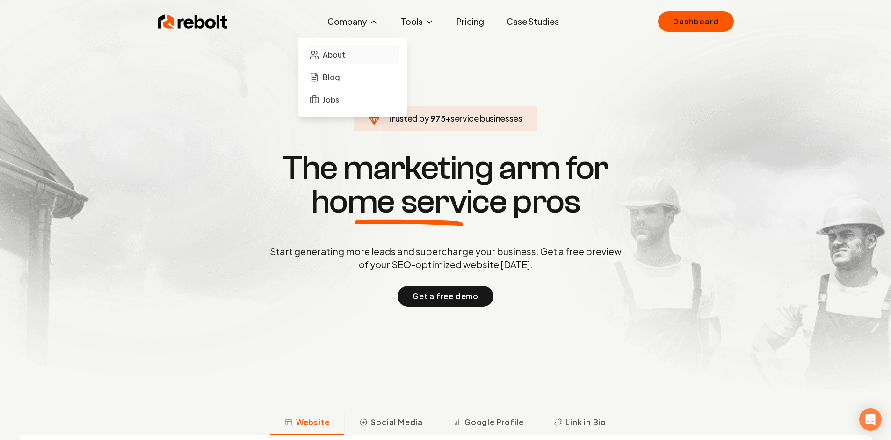
click at [334, 51] on span "About" at bounding box center [334, 54] width 22 height 11
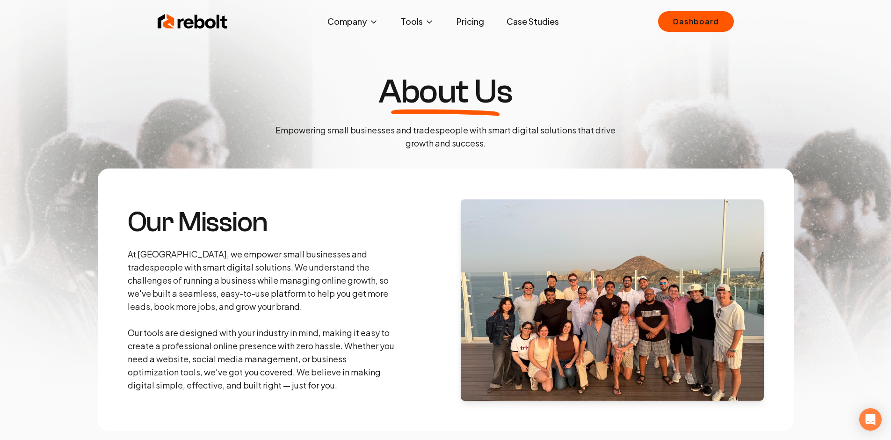
click at [275, 6] on img at bounding box center [445, 205] width 891 height 410
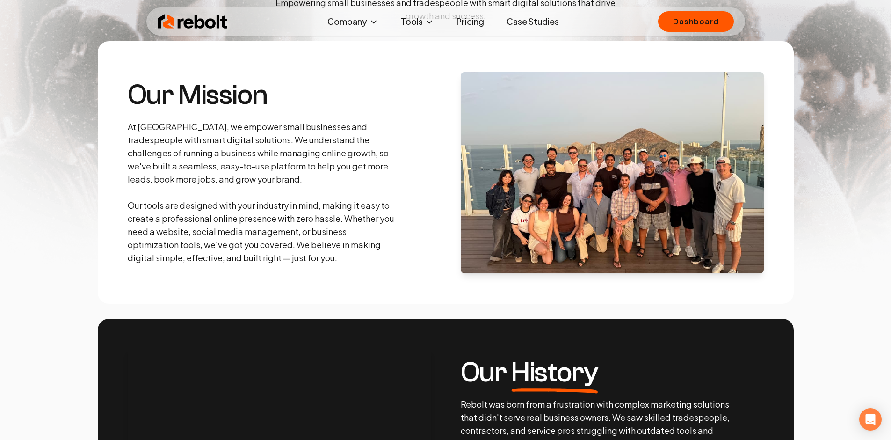
scroll to position [125, 0]
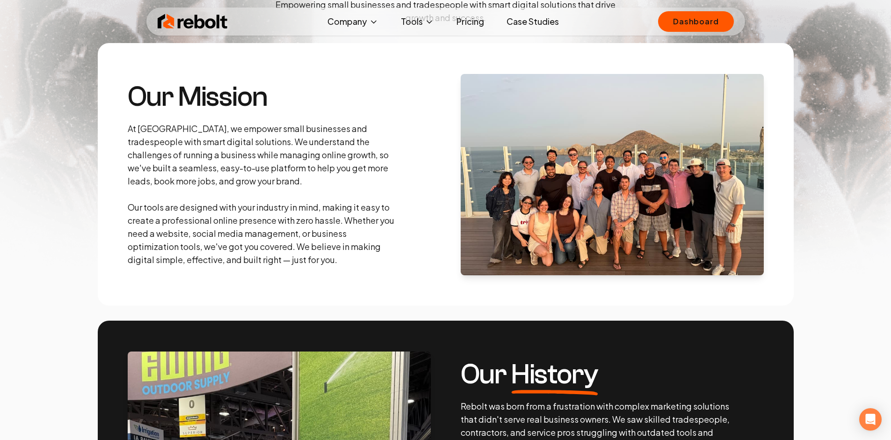
click at [187, 20] on img at bounding box center [193, 21] width 70 height 19
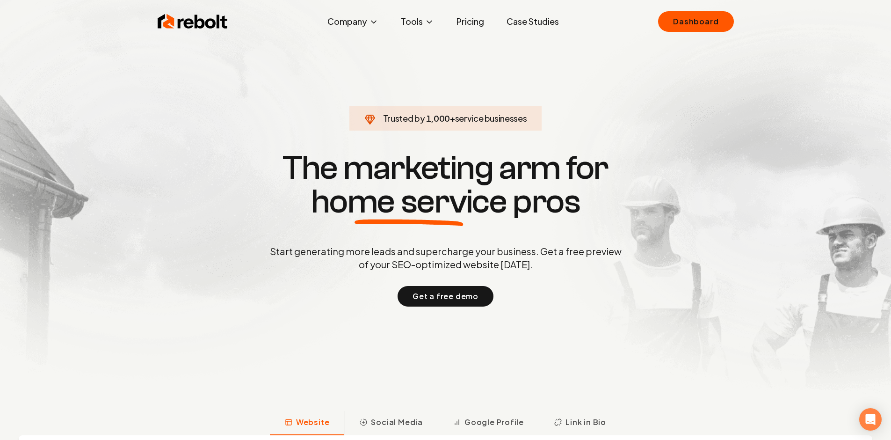
click at [600, 79] on section "Trusted by 1,000 + service businesses The marketing arm for home service pros S…" at bounding box center [446, 228] width 464 height 396
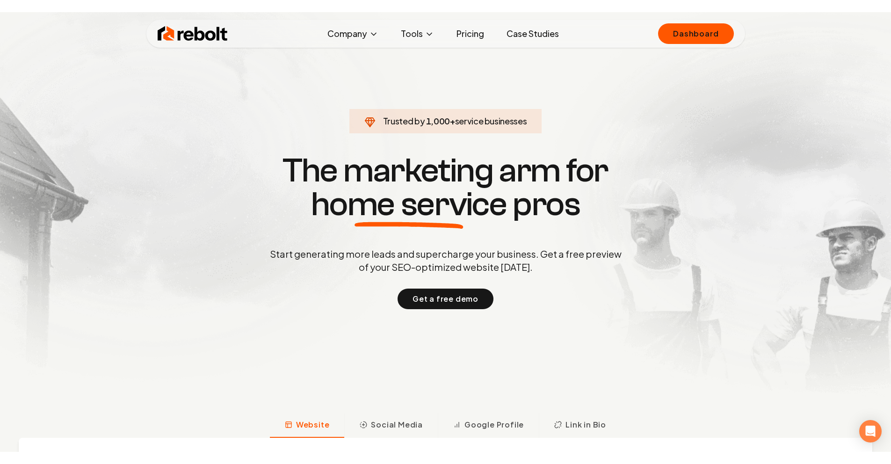
scroll to position [1, 0]
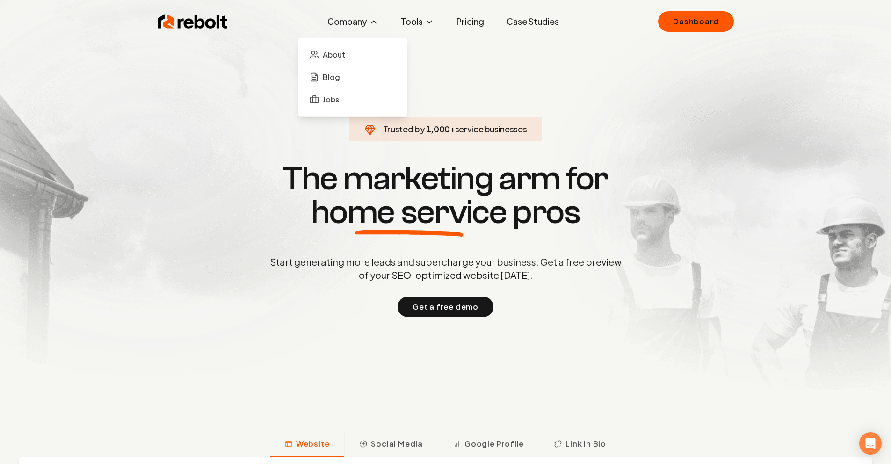
click at [369, 17] on button "Company" at bounding box center [353, 21] width 66 height 19
click at [351, 62] on link "About" at bounding box center [353, 54] width 94 height 19
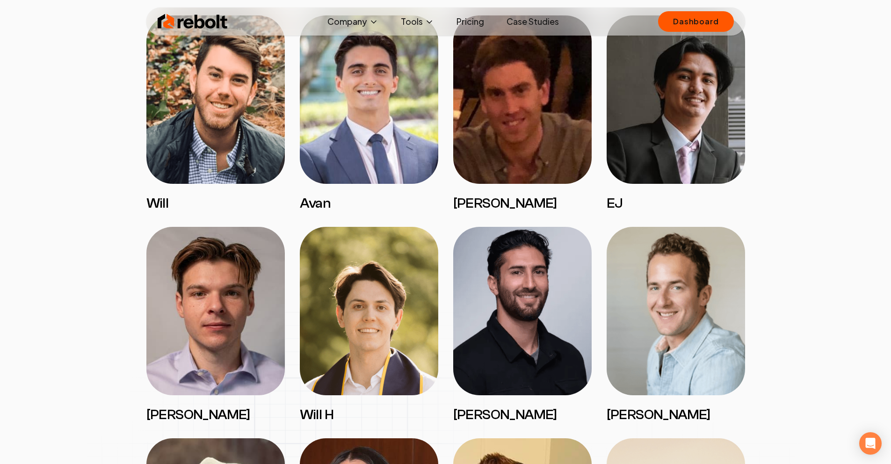
scroll to position [881, 0]
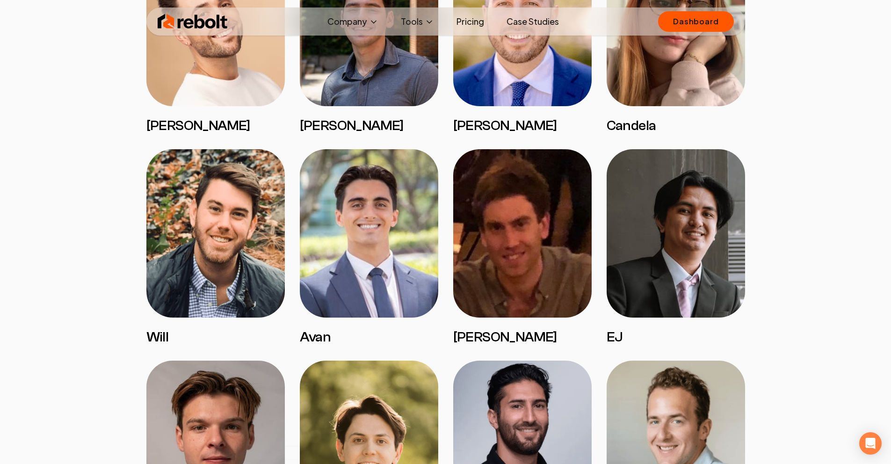
click at [203, 31] on div "Rebolt Company About Blog Jobs Tools Google Review QR Code Generator Google Bus…" at bounding box center [445, 21] width 599 height 28
click at [201, 26] on img at bounding box center [193, 21] width 70 height 19
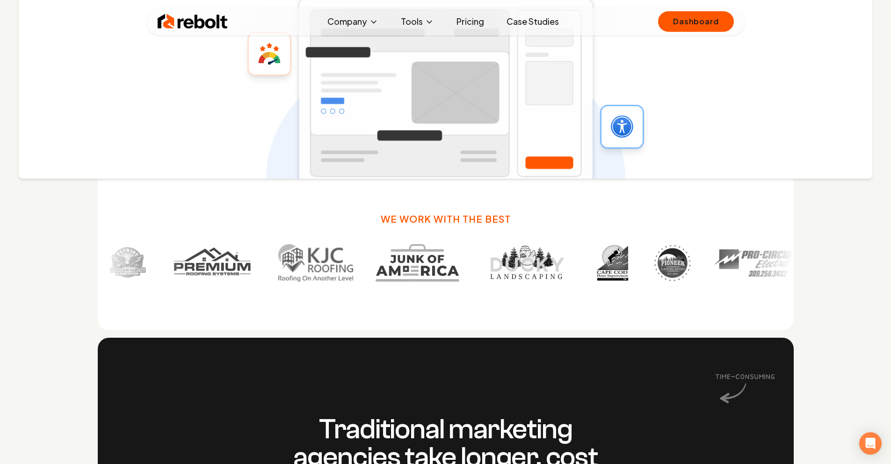
scroll to position [259, 0]
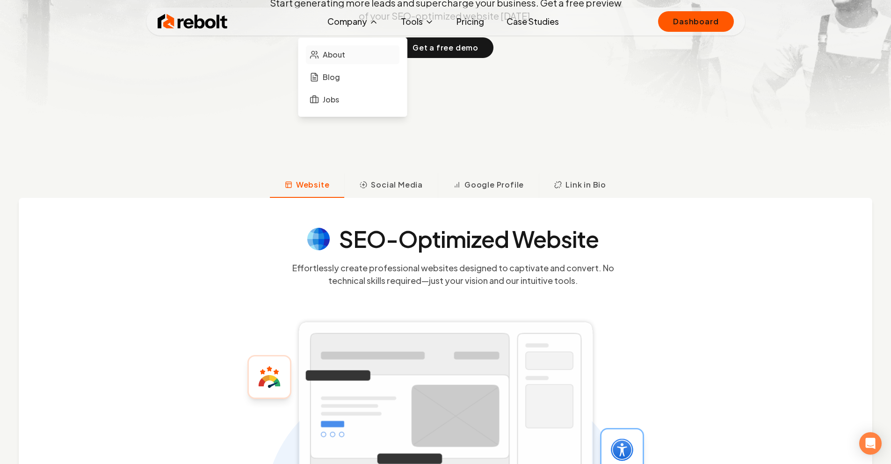
click at [332, 58] on span "About" at bounding box center [334, 54] width 22 height 11
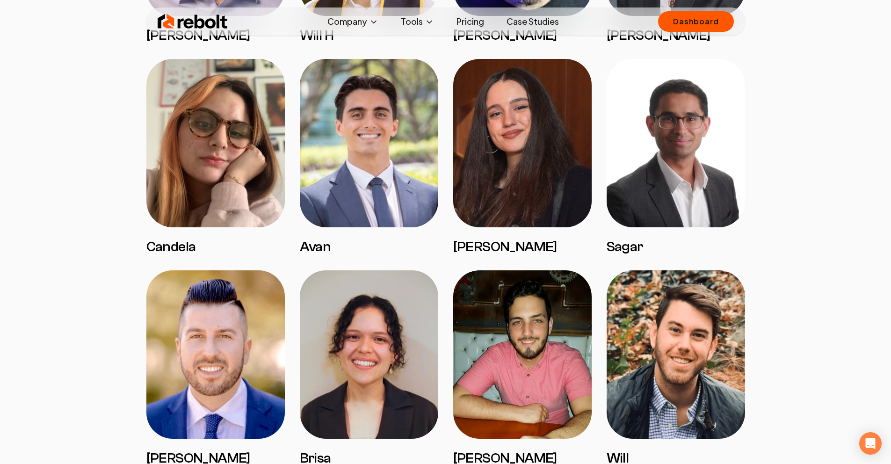
scroll to position [1850, 0]
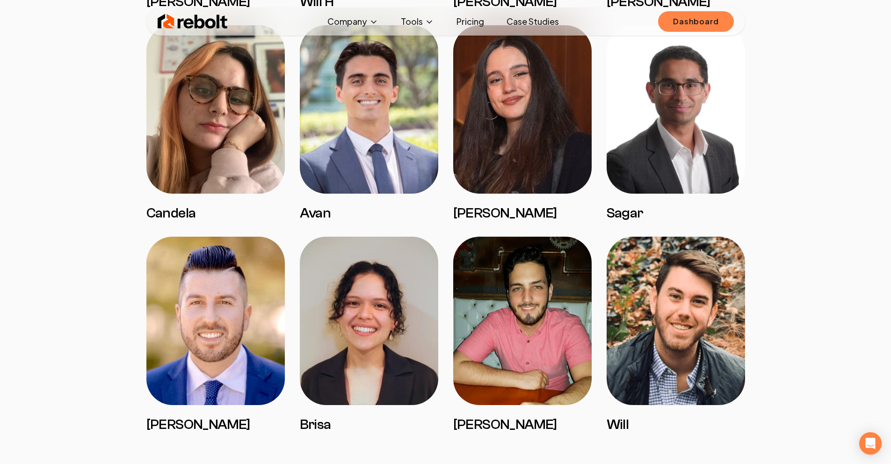
click at [707, 27] on link "Dashboard" at bounding box center [695, 21] width 75 height 21
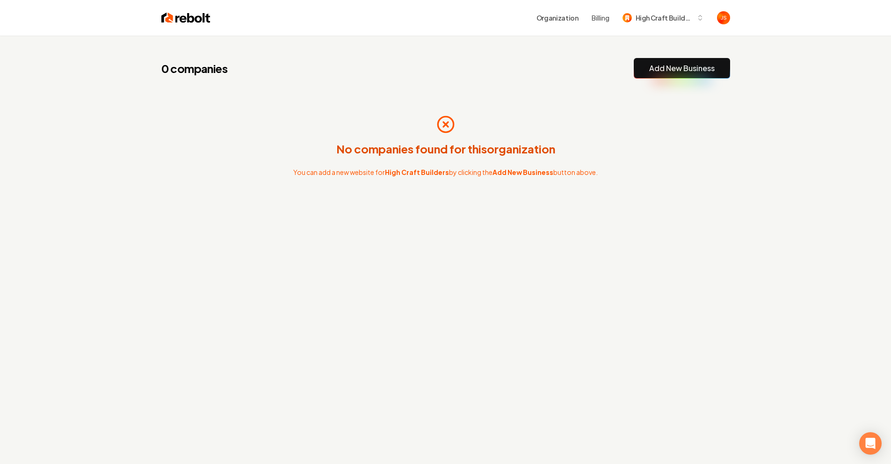
click at [427, 105] on div "No companies found for this organization You can add a new website for High Cra…" at bounding box center [445, 146] width 569 height 105
click at [416, 106] on div "No companies found for this organization You can add a new website for High Cra…" at bounding box center [445, 146] width 569 height 105
click at [493, 119] on div "No companies found for this organization You can add a new website for High Cra…" at bounding box center [445, 146] width 569 height 105
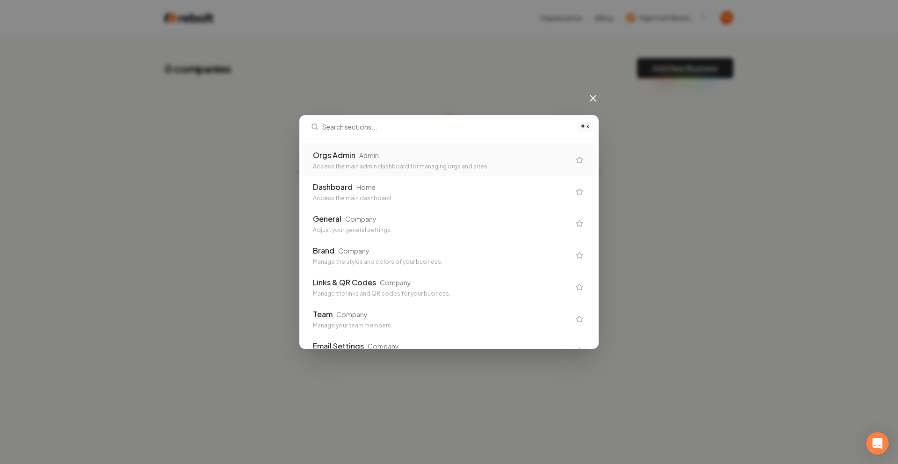
click at [446, 152] on div "Orgs Admin Admin" at bounding box center [441, 155] width 257 height 11
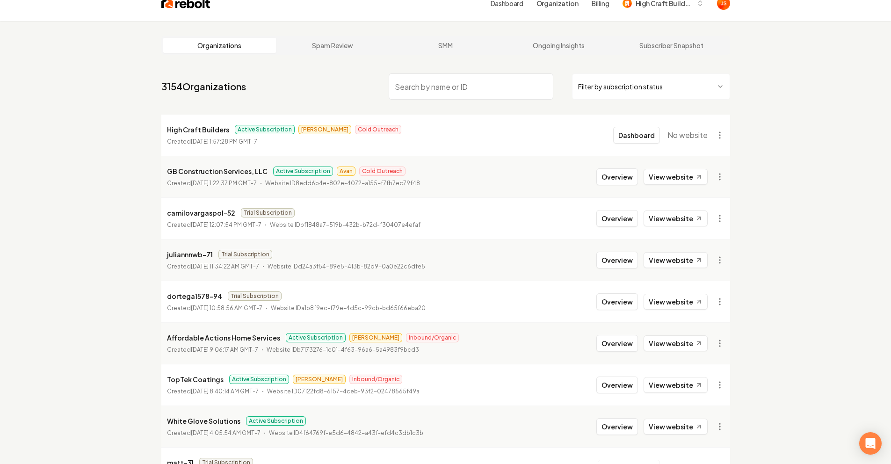
scroll to position [15, 0]
click at [613, 338] on button "Overview" at bounding box center [617, 342] width 42 height 17
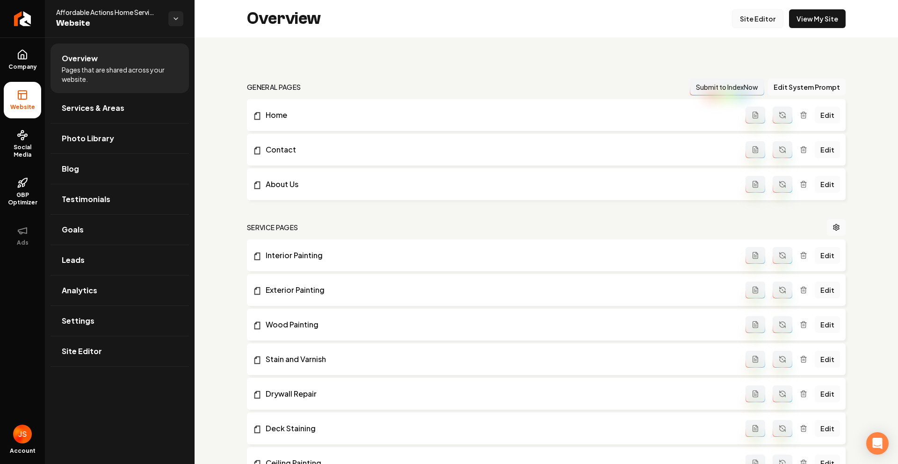
click at [759, 14] on link "Site Editor" at bounding box center [757, 18] width 51 height 19
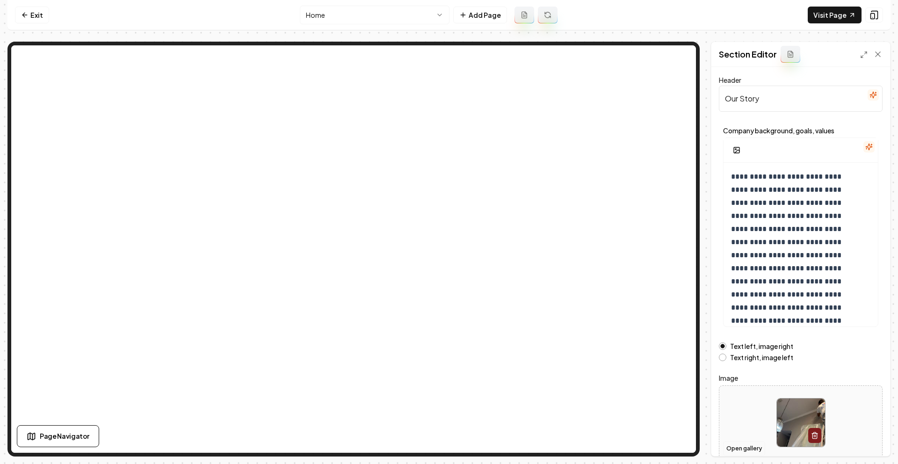
click at [756, 446] on button "Open gallery" at bounding box center [744, 448] width 42 height 15
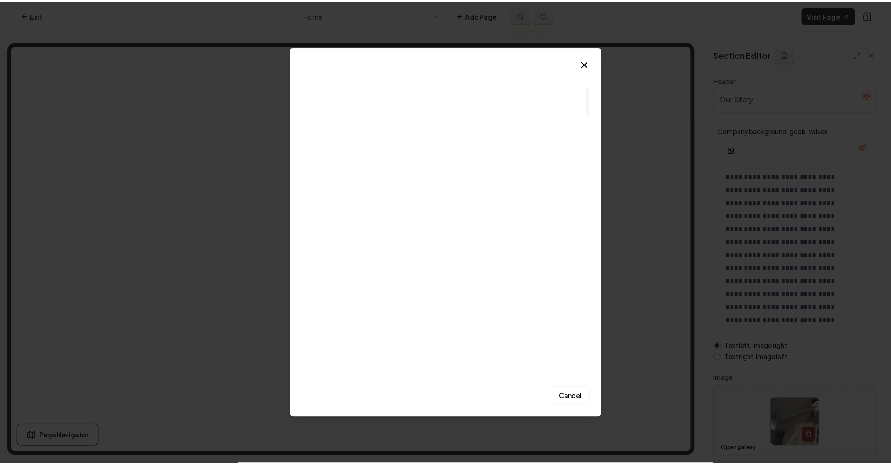
scroll to position [308, 0]
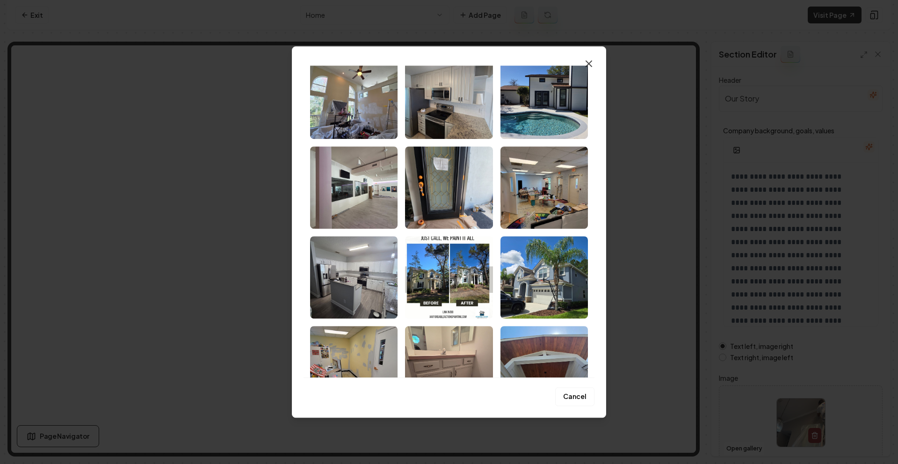
click at [589, 61] on icon "button" at bounding box center [588, 63] width 11 height 11
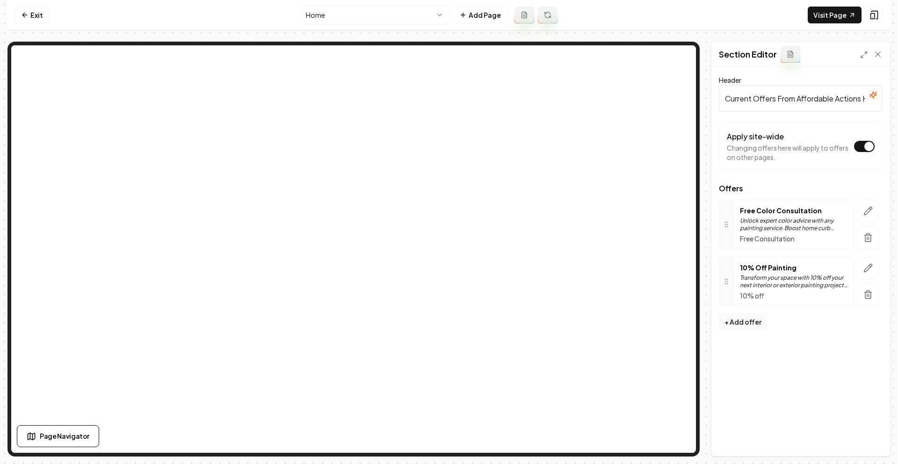
click at [864, 297] on icon "button" at bounding box center [867, 294] width 9 height 9
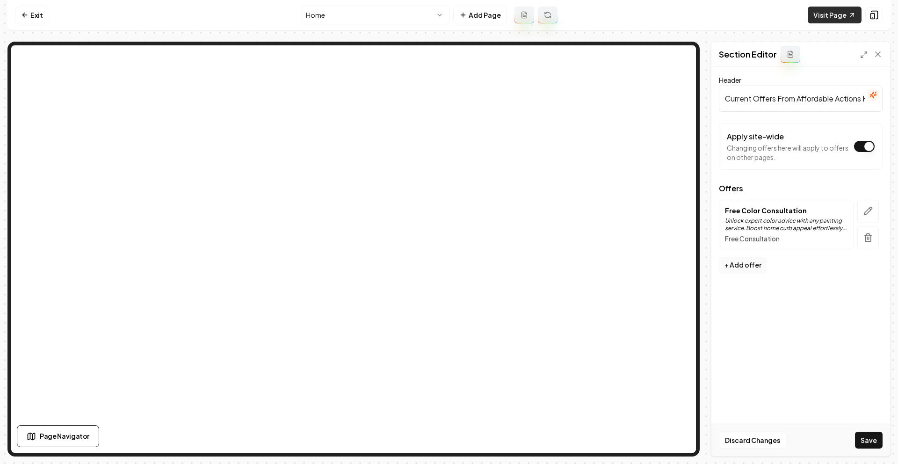
click at [829, 14] on link "Visit Page" at bounding box center [835, 15] width 54 height 17
click at [22, 16] on icon at bounding box center [24, 14] width 7 height 7
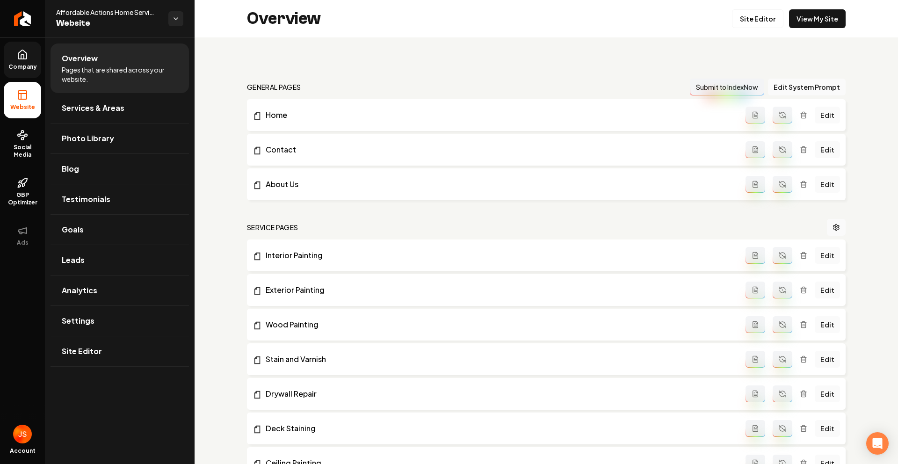
click at [28, 65] on span "Company" at bounding box center [23, 66] width 36 height 7
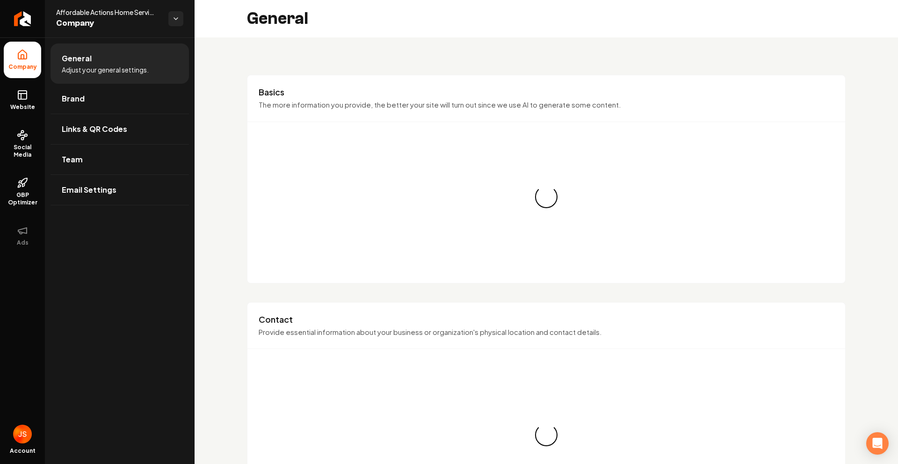
click at [12, 79] on ul "Company Website Social Media GBP Optimizer Ads" at bounding box center [22, 147] width 45 height 220
click at [30, 96] on link "Website" at bounding box center [22, 100] width 37 height 36
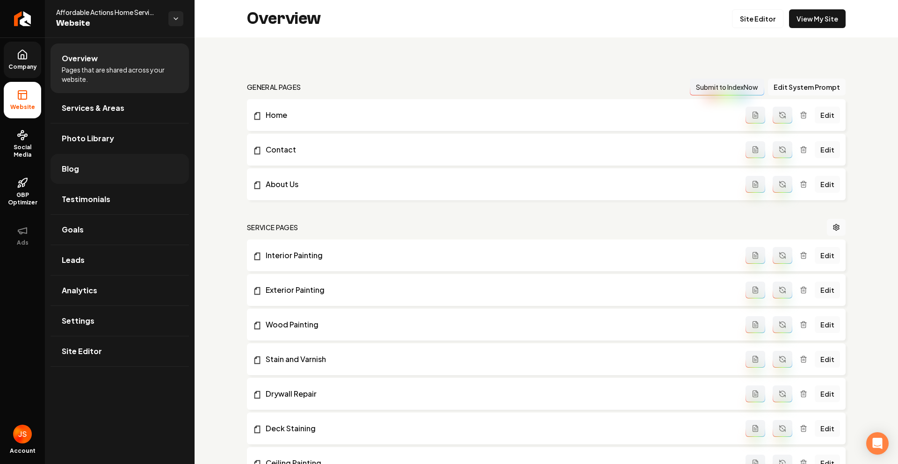
click at [90, 165] on link "Blog" at bounding box center [120, 169] width 138 height 30
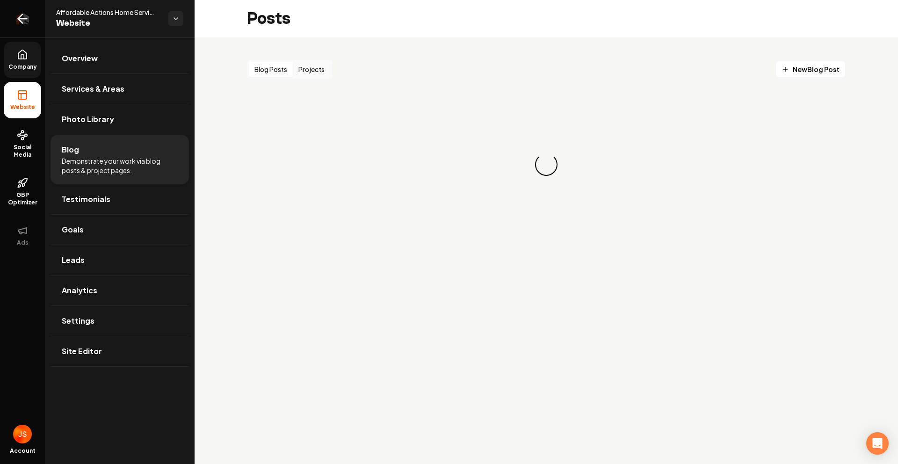
click at [0, 32] on link "Return to dashboard" at bounding box center [22, 18] width 45 height 37
